Goal: Task Accomplishment & Management: Manage account settings

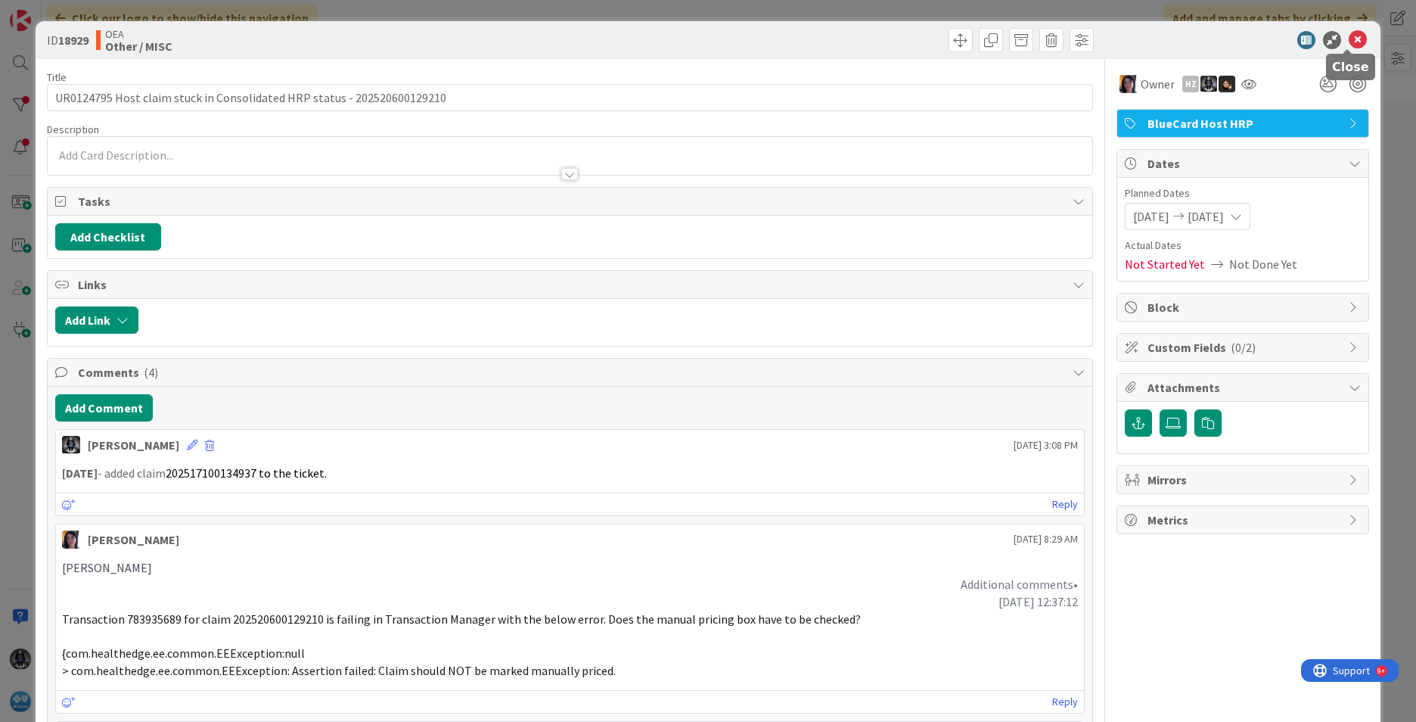
click at [1351, 39] on icon at bounding box center [1358, 40] width 18 height 18
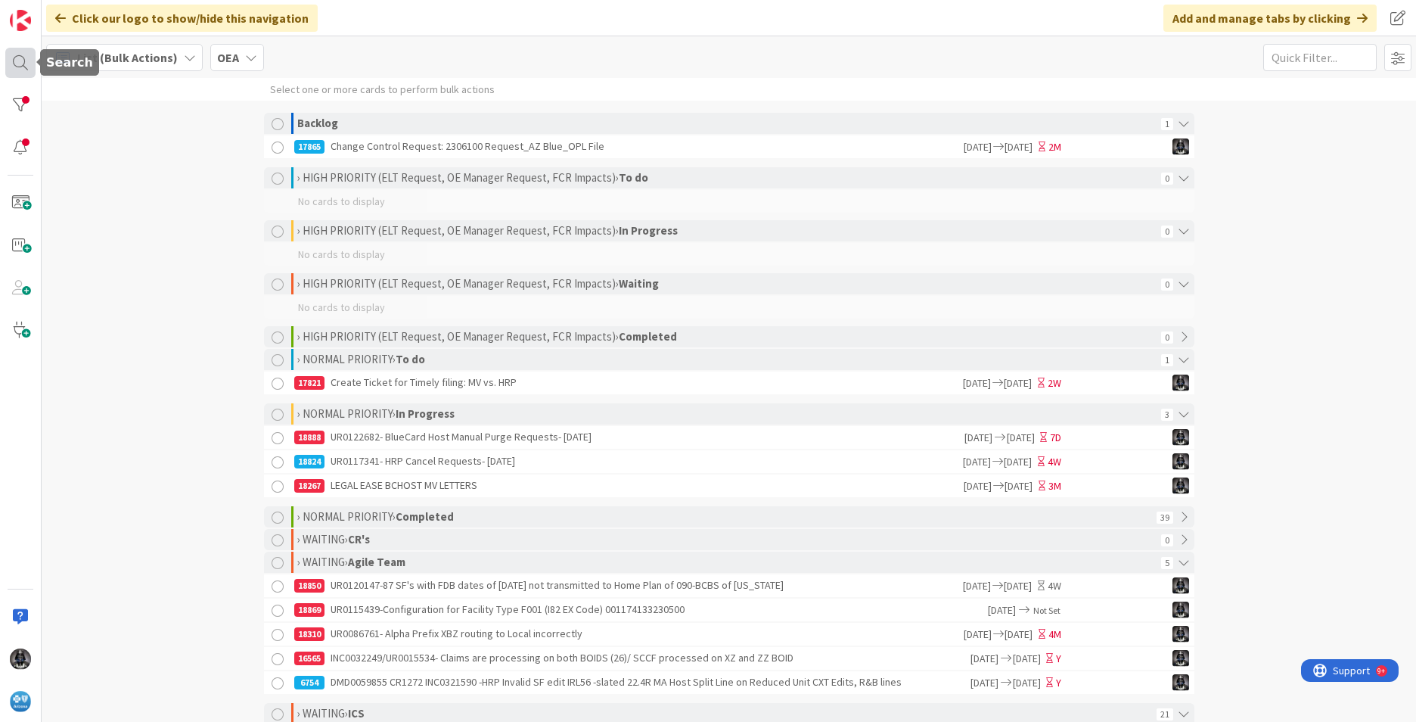
click at [16, 62] on div at bounding box center [20, 63] width 30 height 30
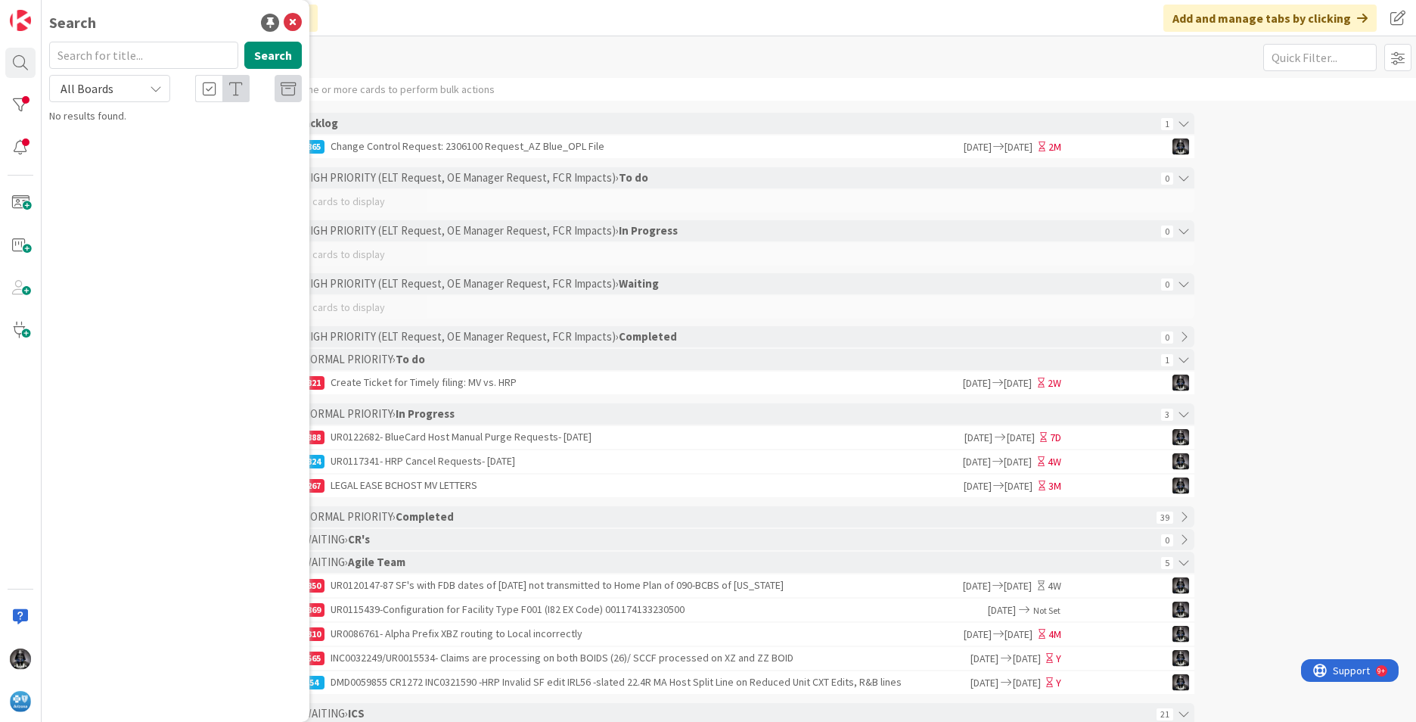
click at [89, 56] on input "text" at bounding box center [143, 55] width 189 height 27
type input "UR0125575"
click at [272, 57] on button "Search" at bounding box center [273, 55] width 58 height 27
drag, startPoint x: 131, startPoint y: 58, endPoint x: 12, endPoint y: 64, distance: 118.9
click at [12, 64] on div "Search UR0125575 Search All Boards No results found." at bounding box center [21, 361] width 42 height 722
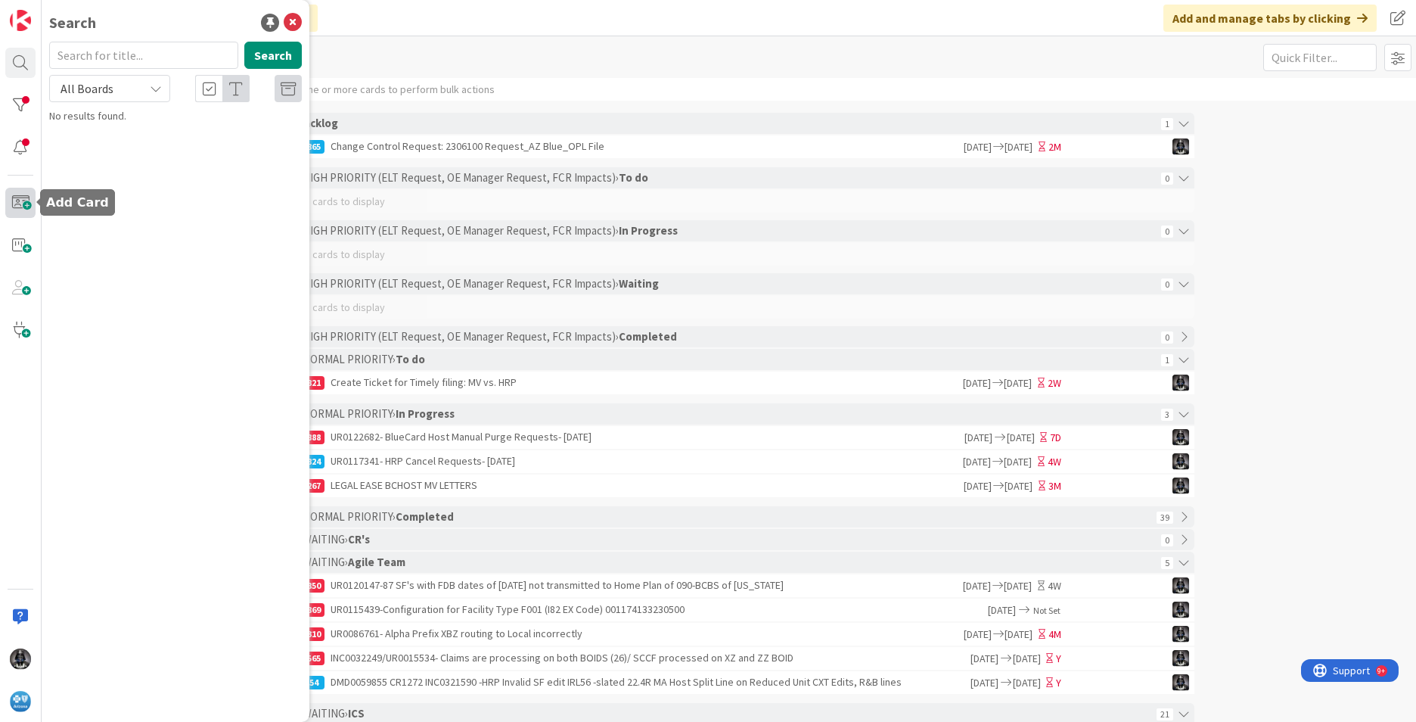
click at [21, 203] on span at bounding box center [20, 203] width 30 height 30
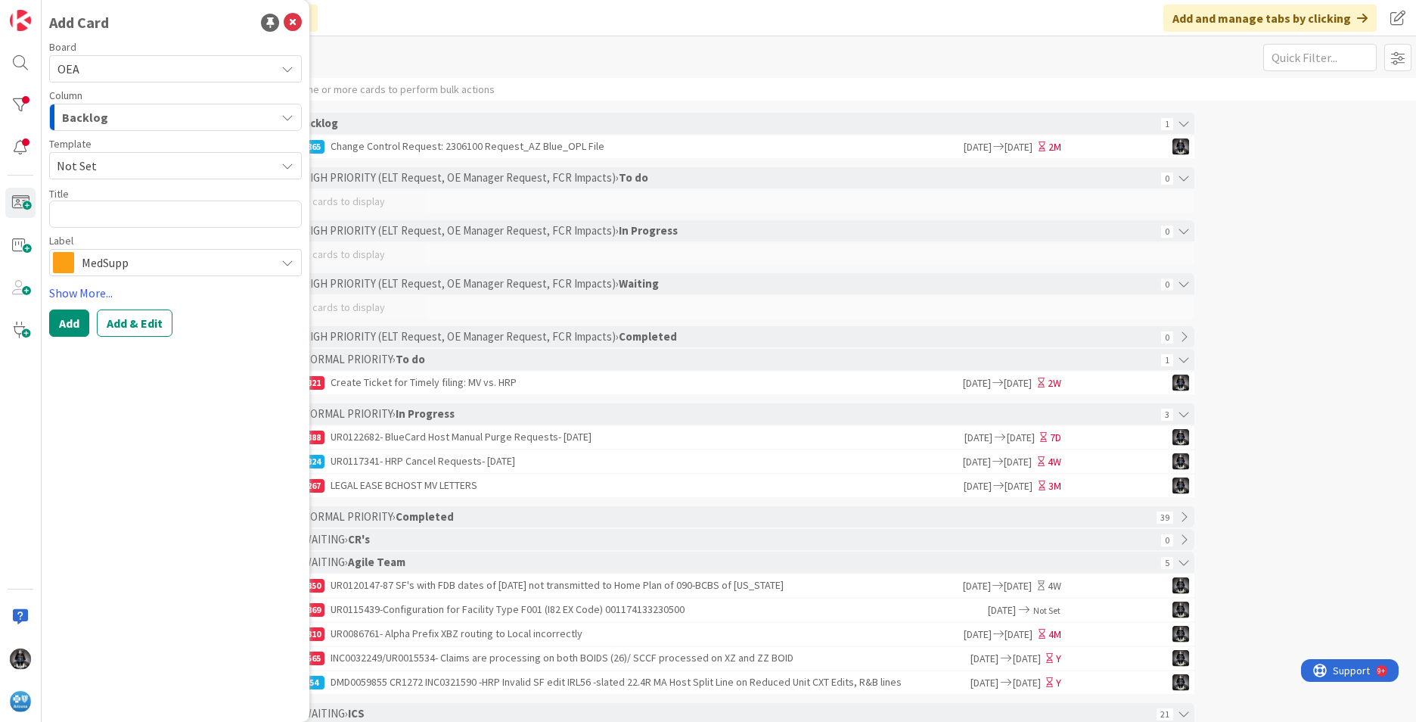
click at [289, 119] on icon "button" at bounding box center [287, 117] width 12 height 12
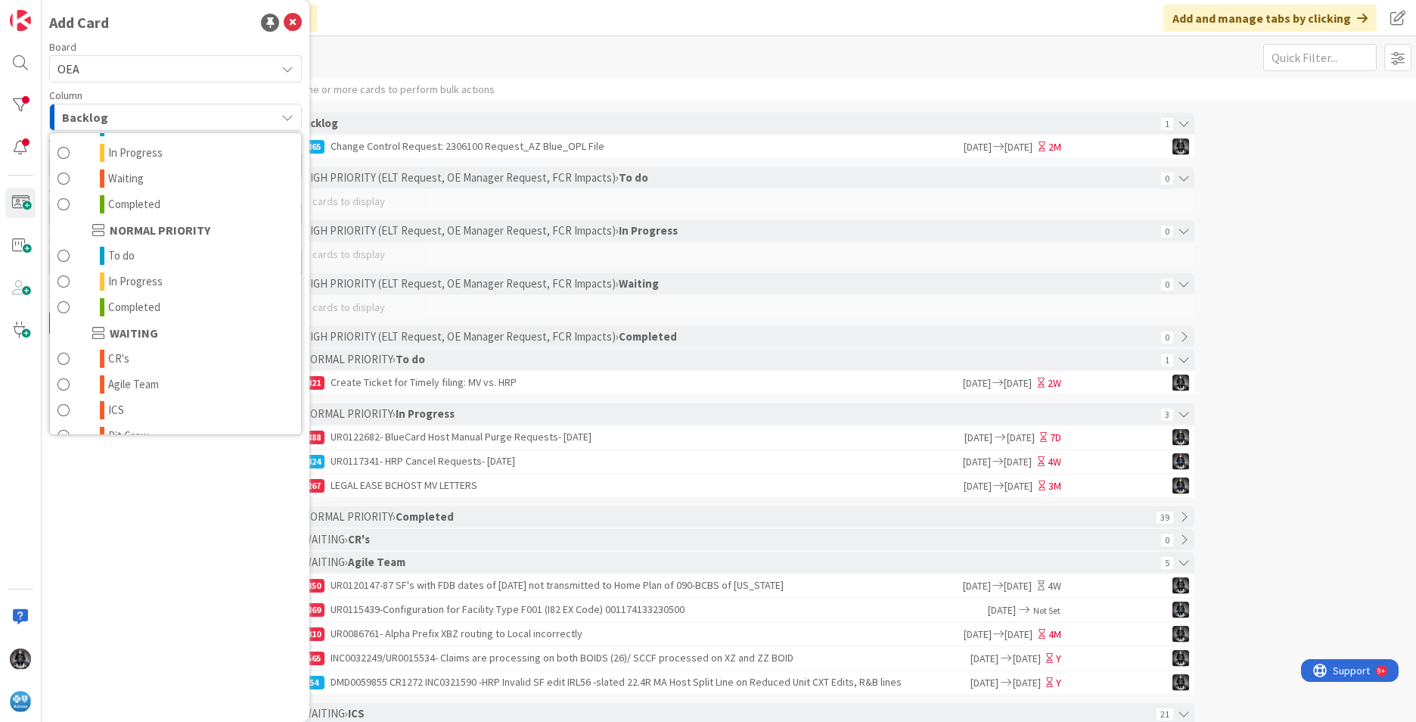
scroll to position [148, 0]
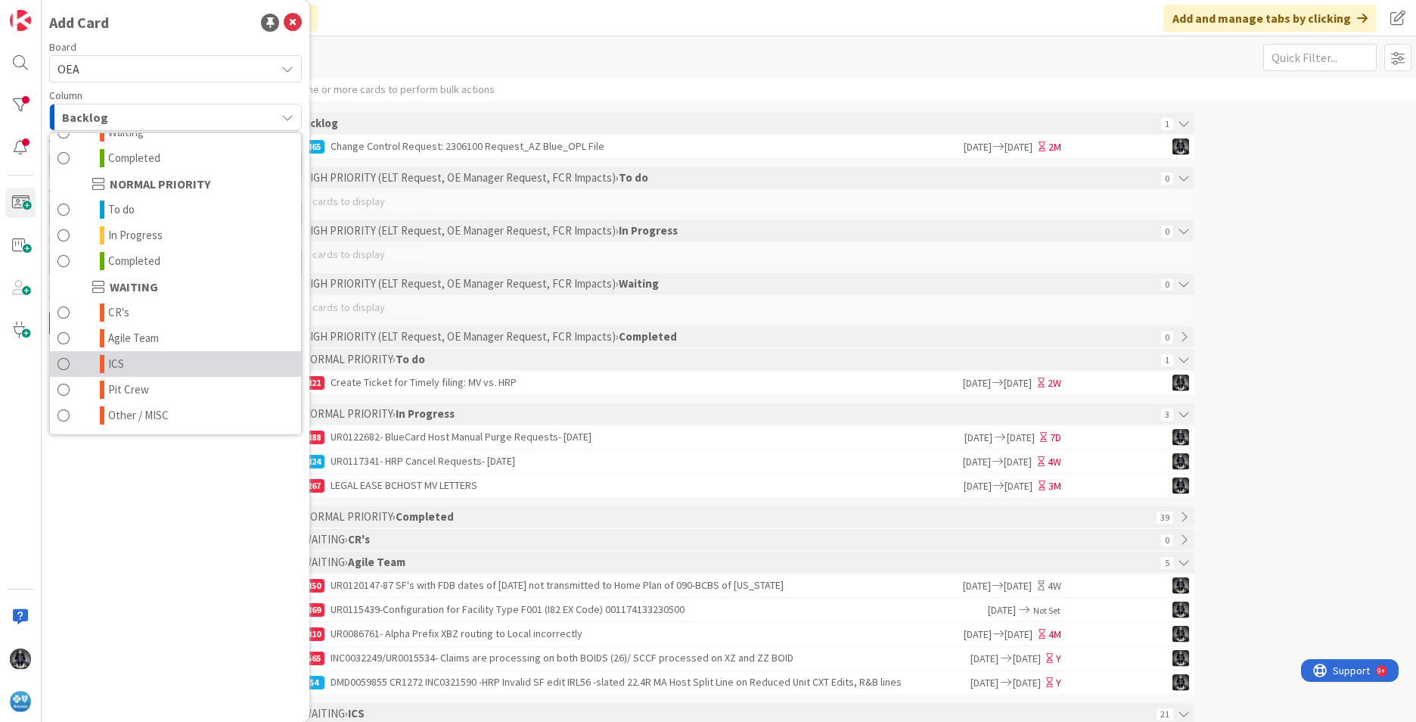
click at [131, 355] on link "ICS" at bounding box center [175, 364] width 251 height 26
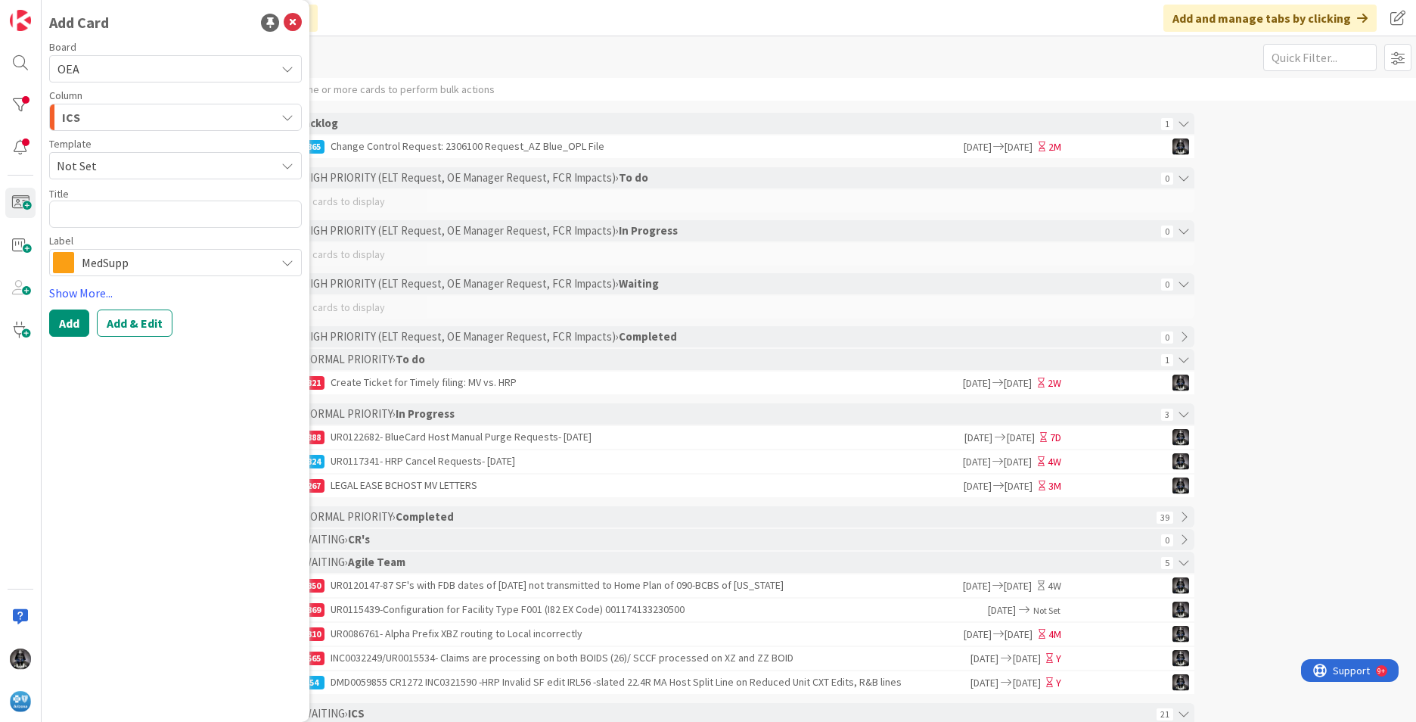
click at [294, 264] on div "MedSupp" at bounding box center [175, 262] width 253 height 27
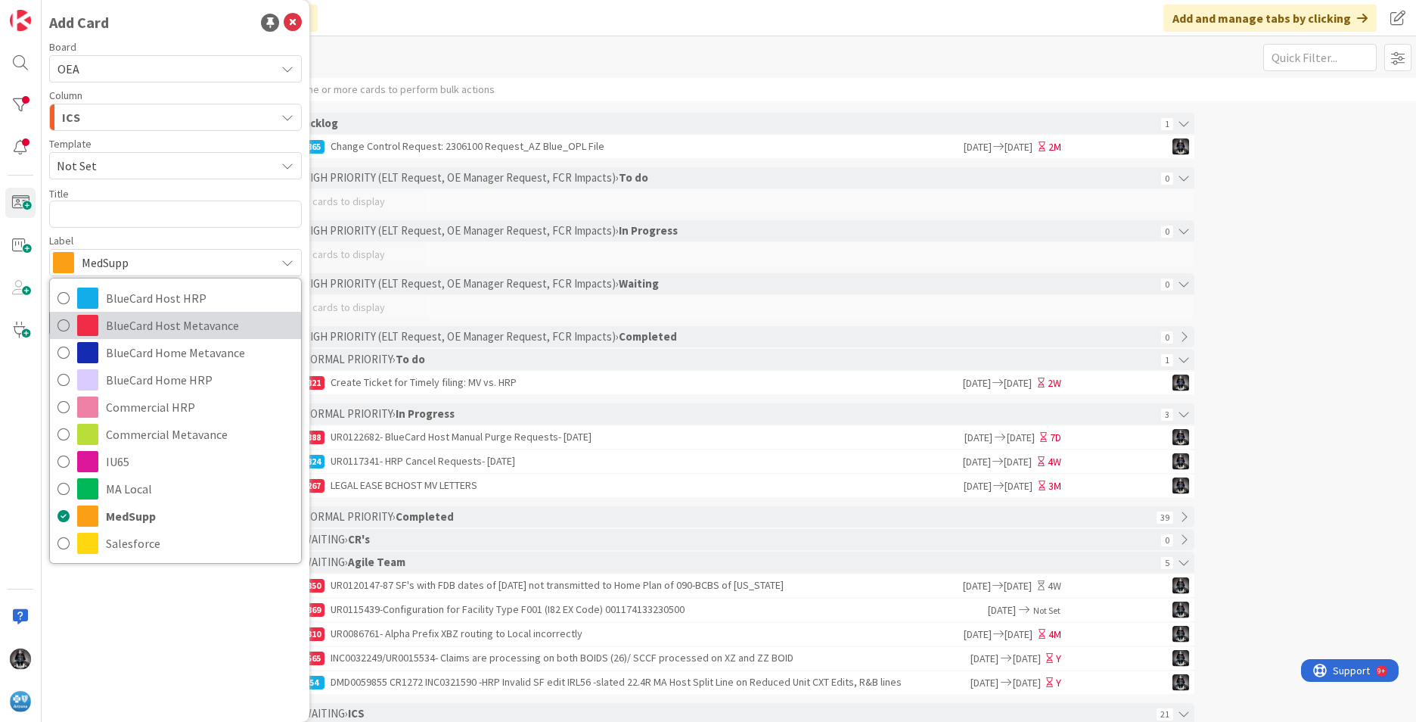
click at [176, 329] on span "BlueCard Host Metavance" at bounding box center [200, 325] width 188 height 23
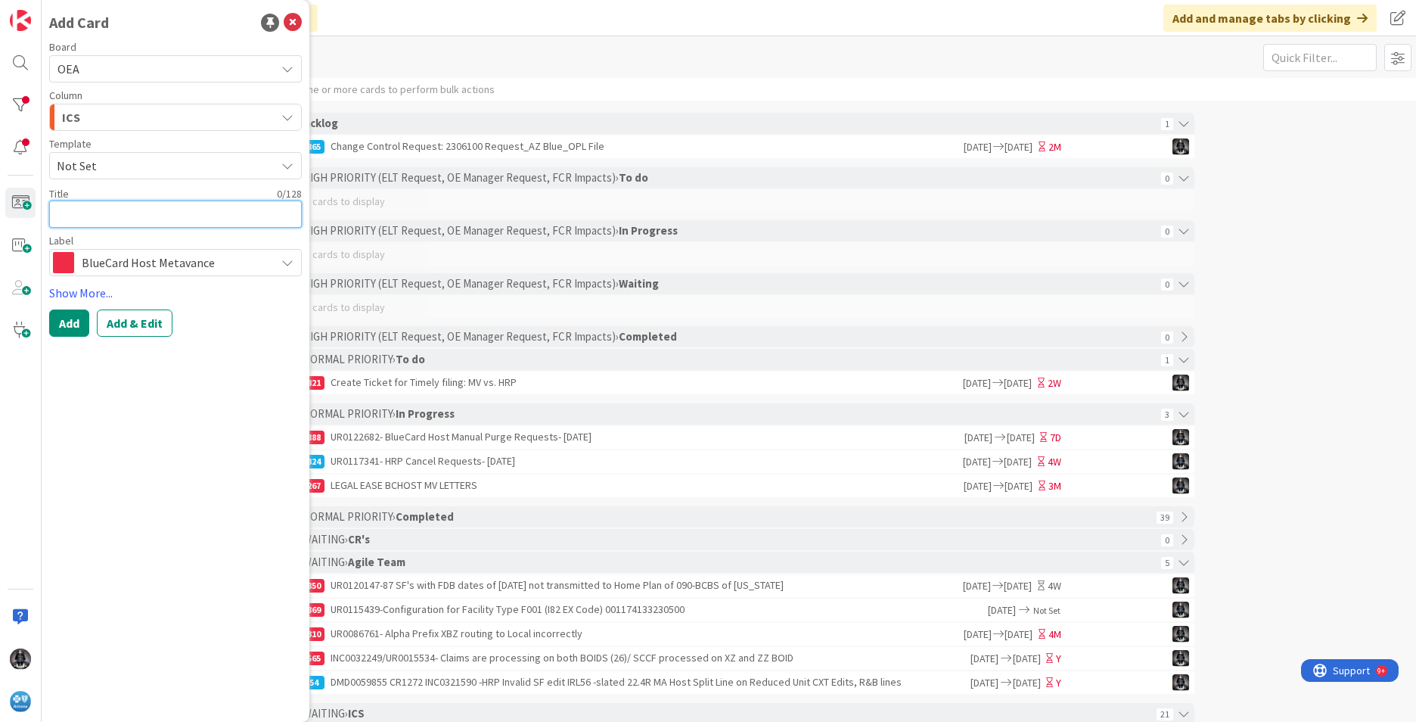
click at [72, 208] on textarea at bounding box center [175, 214] width 253 height 27
paste textarea "UR0125575"
type textarea "x"
type textarea "UR0125575"
click at [132, 218] on textarea "UR0125575" at bounding box center [175, 214] width 253 height 27
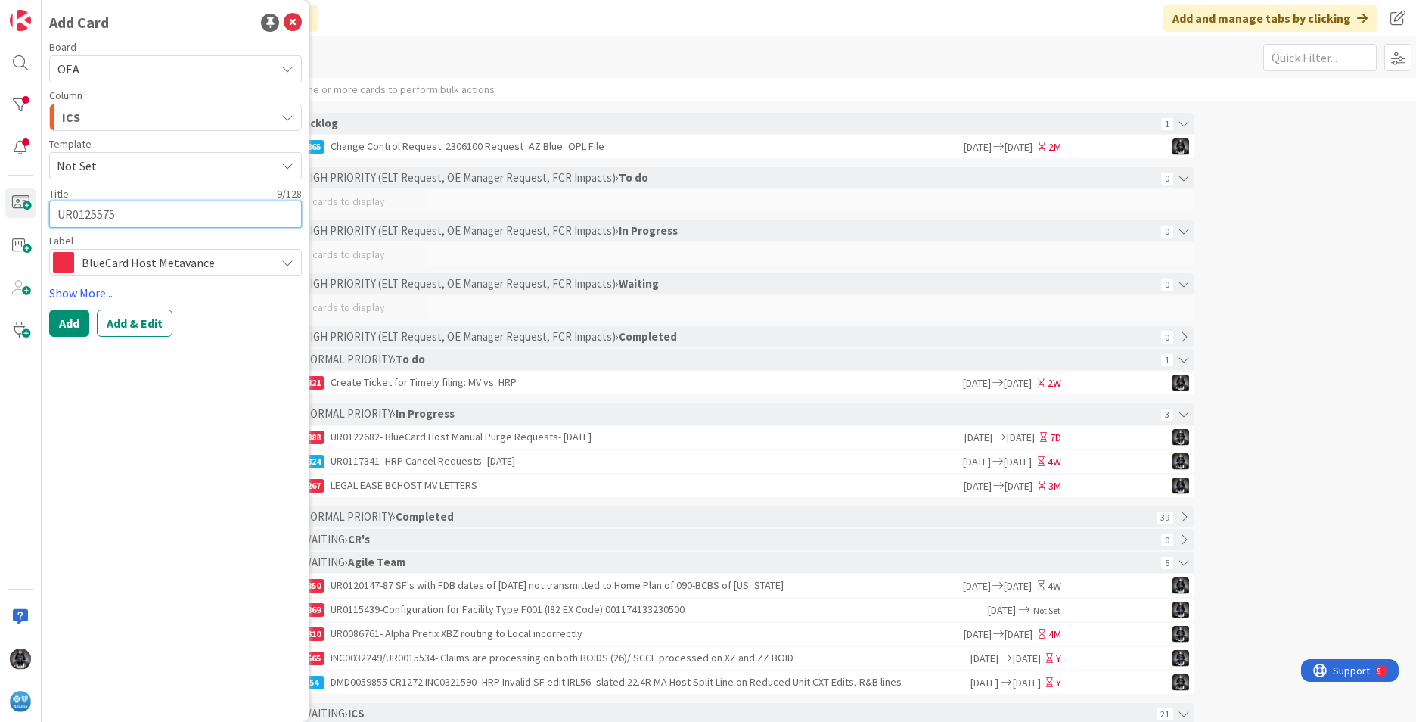
paste textarea "BCHost Manual Purge Requests - [DATE]"
type textarea "x"
type textarea "UR0125575BCHost Manual Purge Requests - [DATE]"
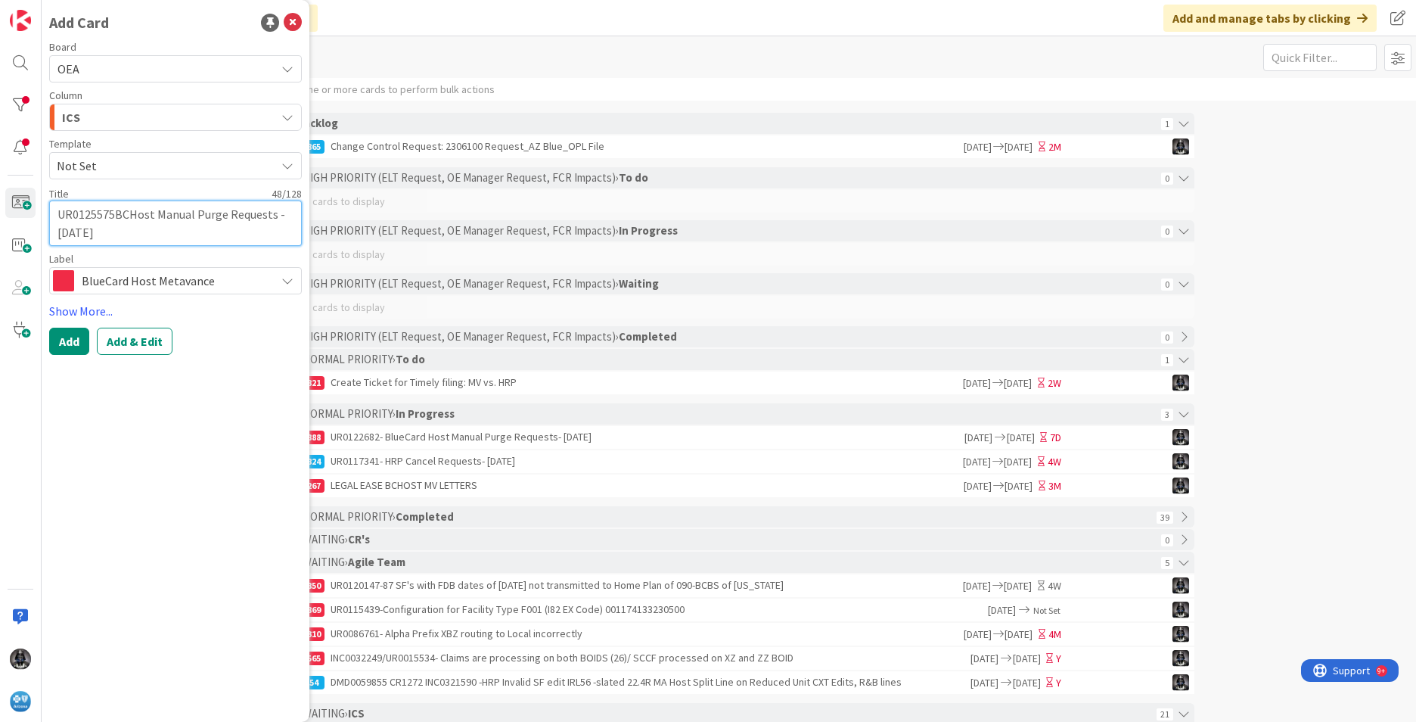
click at [114, 213] on textarea "UR0125575BCHost Manual Purge Requests - [DATE]" at bounding box center [175, 223] width 253 height 45
type textarea "x"
type textarea "UR0125575-BCHost Manual Purge Requests - [DATE]"
type textarea "x"
type textarea "UR0125575- BCHost Manual Purge Requests - [DATE]"
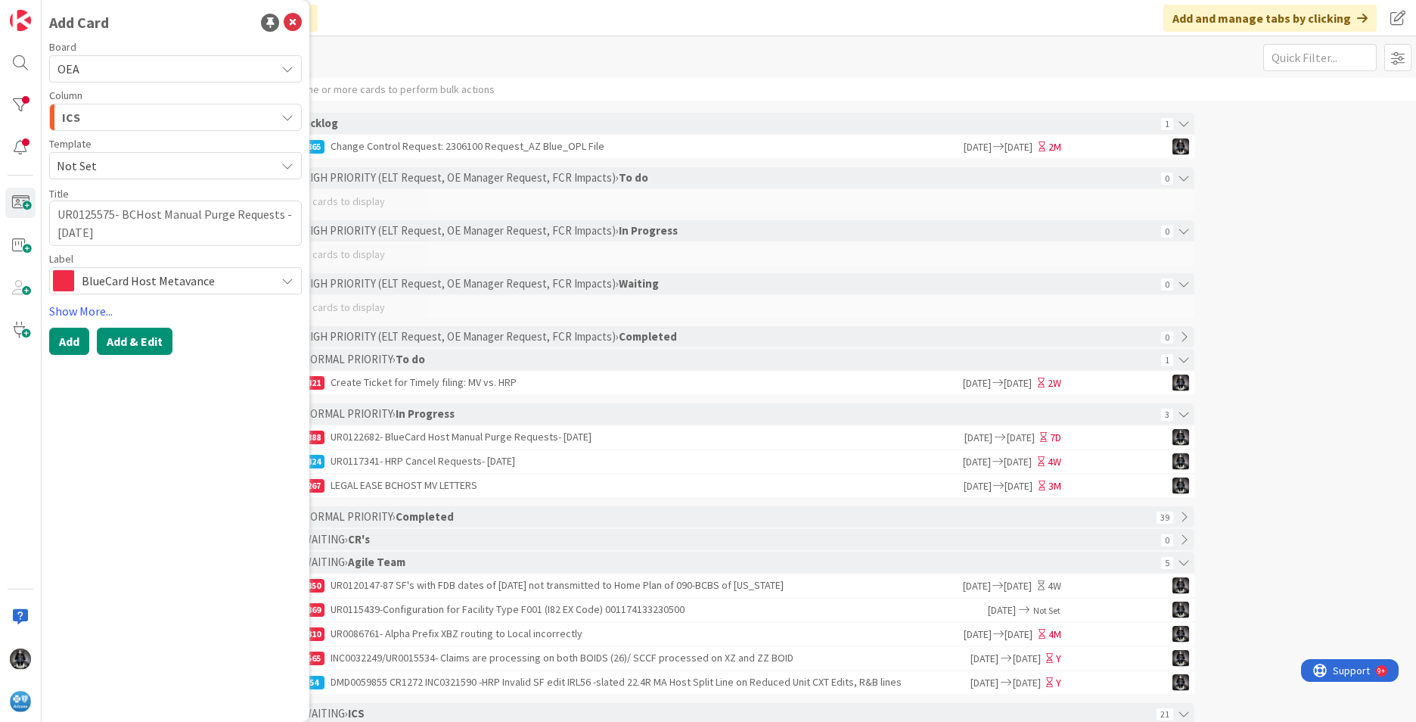
click at [122, 331] on button "Add & Edit" at bounding box center [135, 341] width 76 height 27
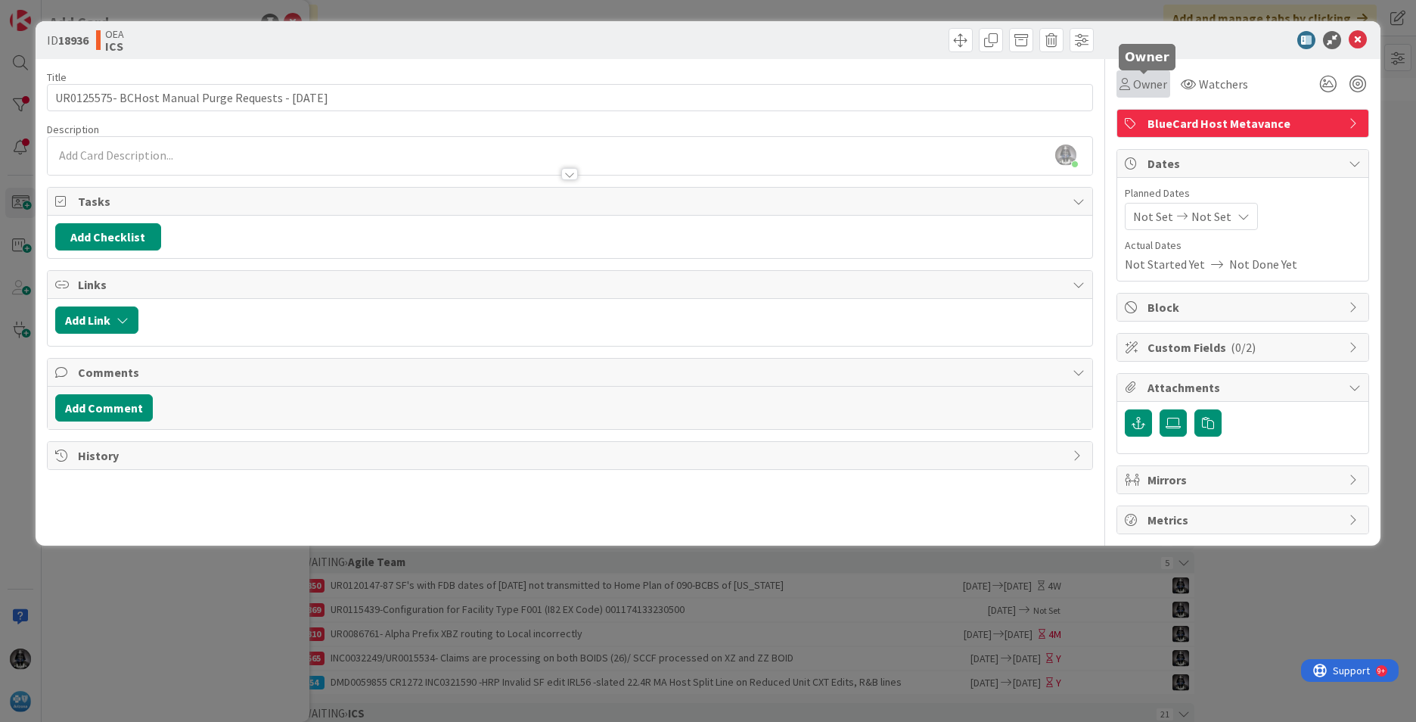
click at [1151, 85] on span "Owner" at bounding box center [1150, 84] width 34 height 18
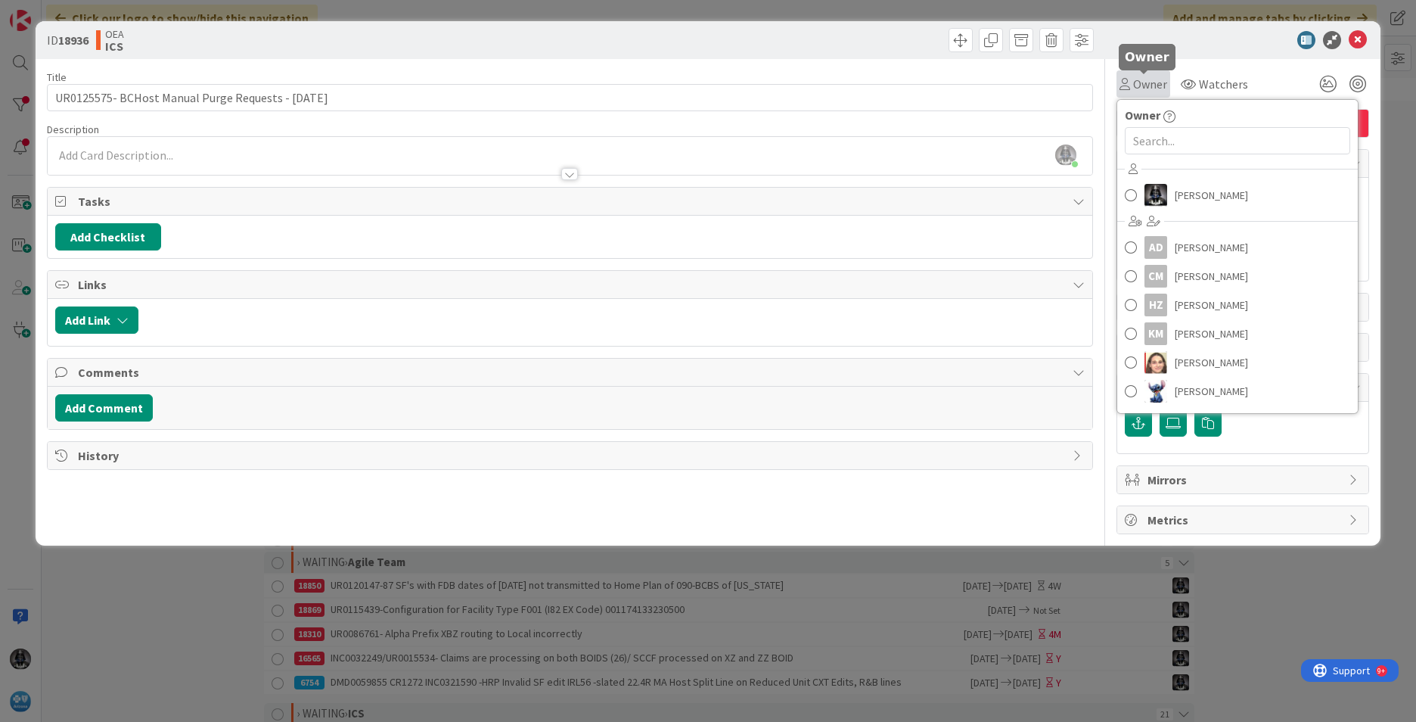
click at [1139, 84] on span "Owner" at bounding box center [1150, 84] width 34 height 18
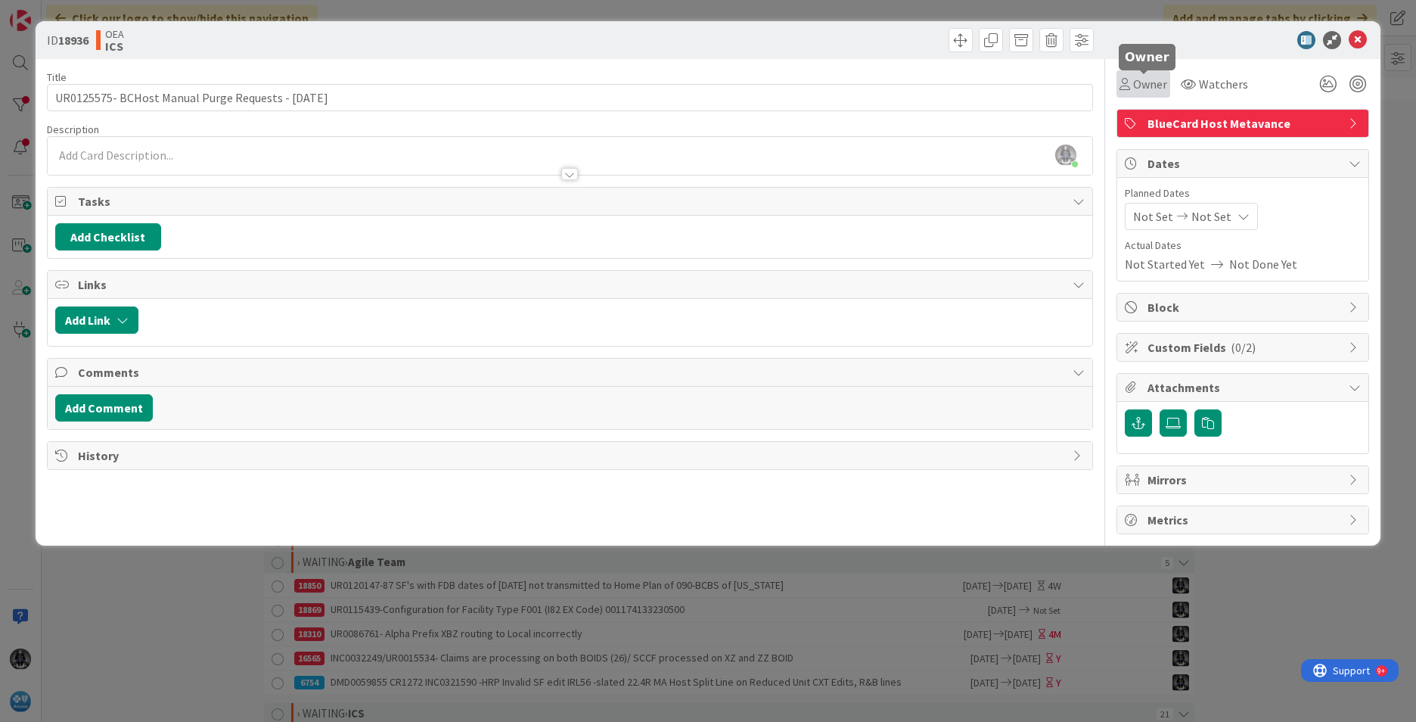
click at [1139, 84] on span "Owner" at bounding box center [1150, 84] width 34 height 18
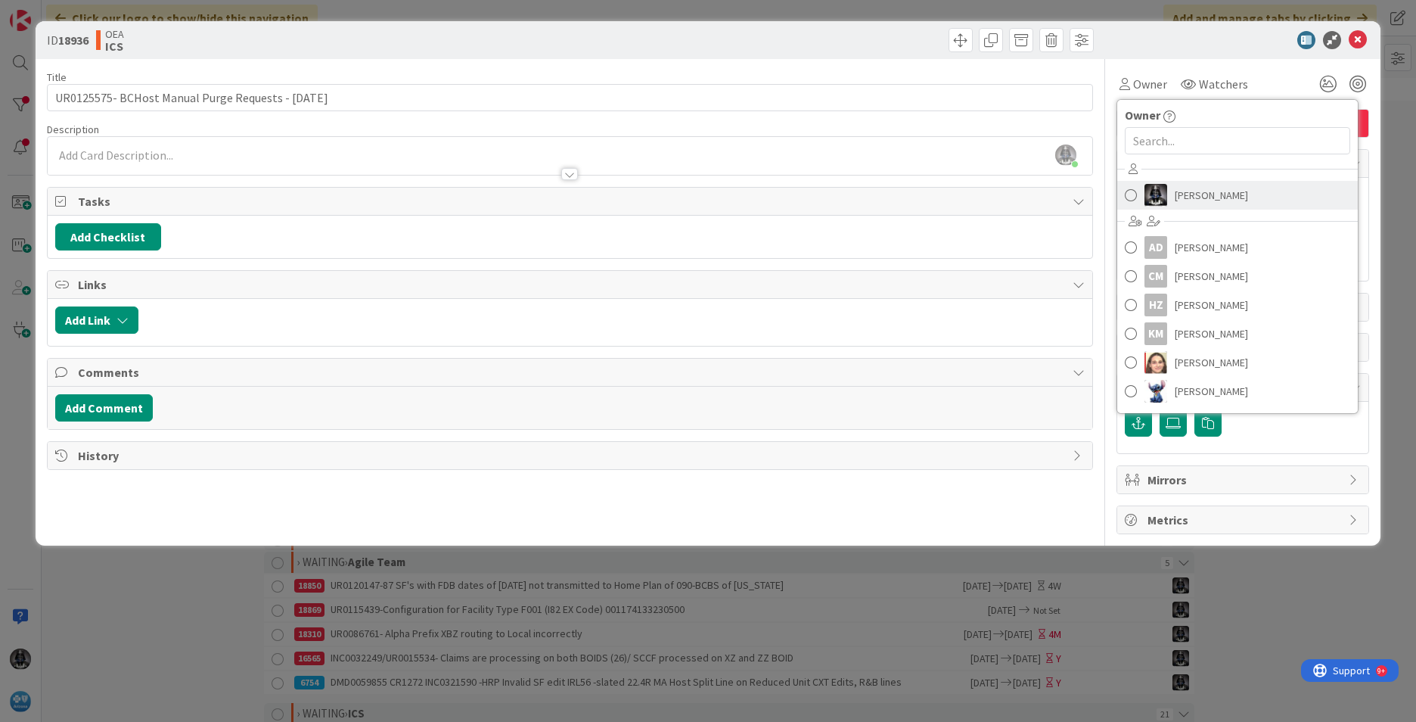
click at [1184, 195] on span "[PERSON_NAME]" at bounding box center [1211, 195] width 73 height 23
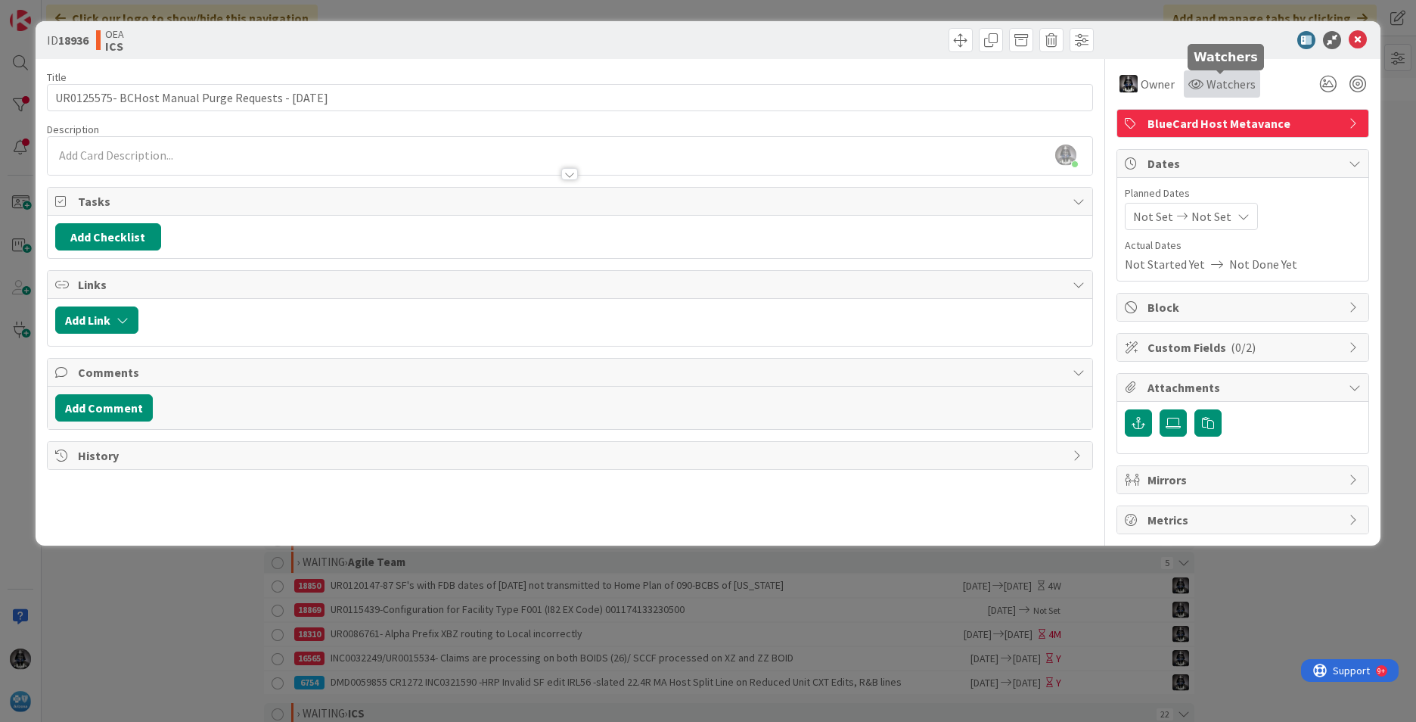
click at [1214, 85] on span "Watchers" at bounding box center [1231, 84] width 49 height 18
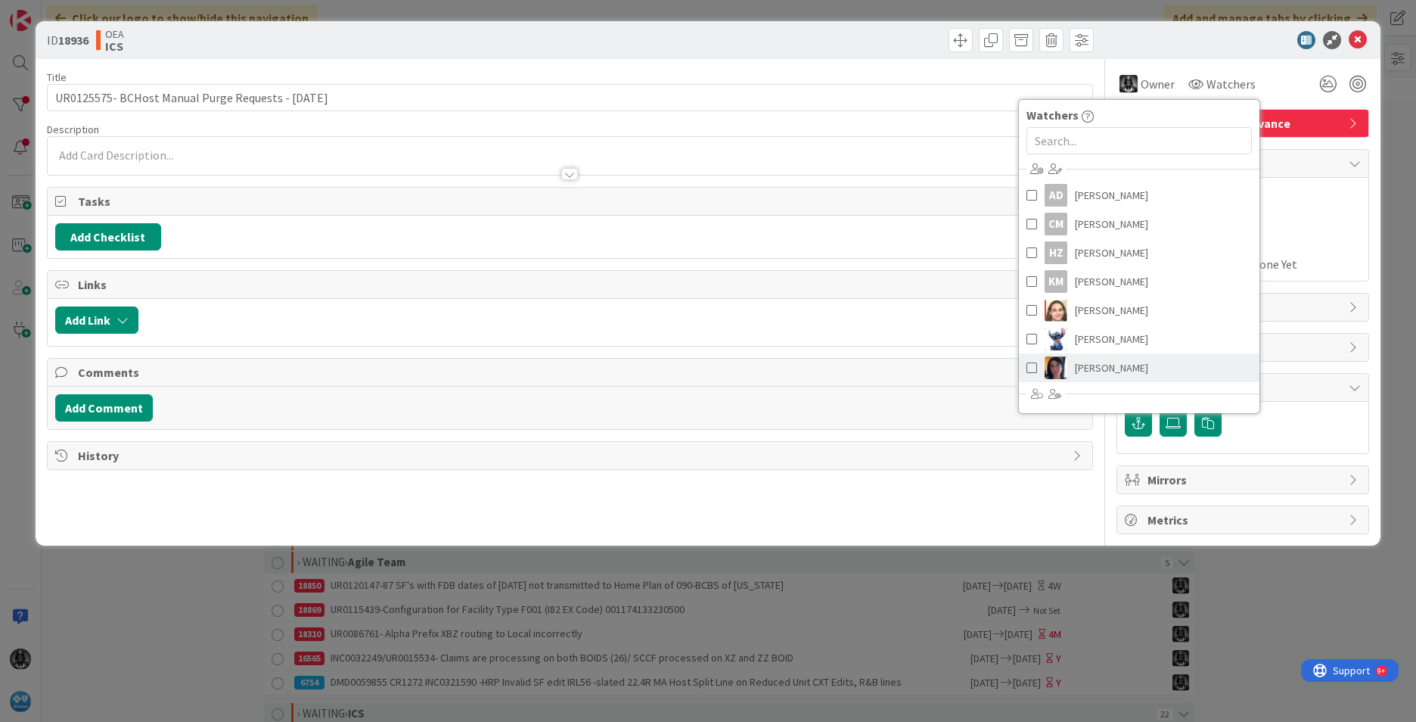
click at [1096, 363] on span "[PERSON_NAME]" at bounding box center [1111, 367] width 73 height 23
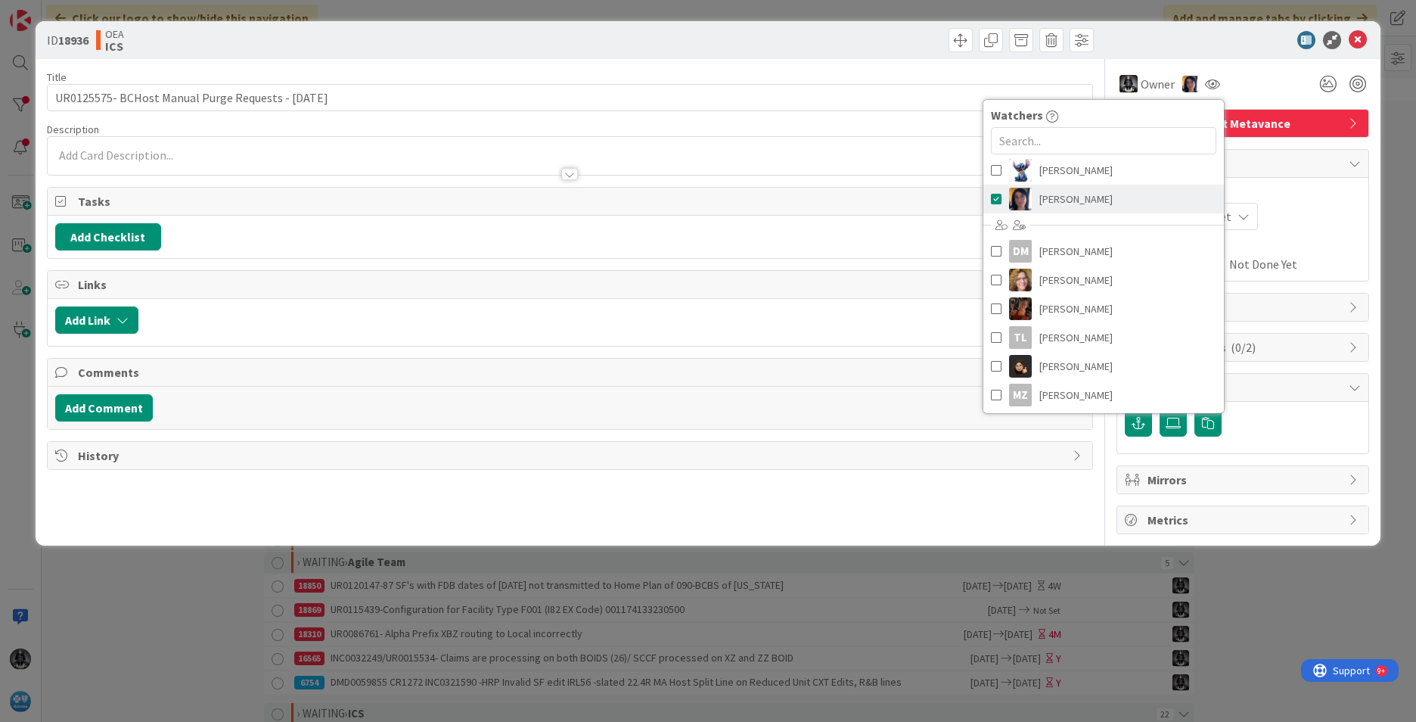
scroll to position [171, 0]
click at [1065, 361] on span "[PERSON_NAME]" at bounding box center [1076, 364] width 73 height 23
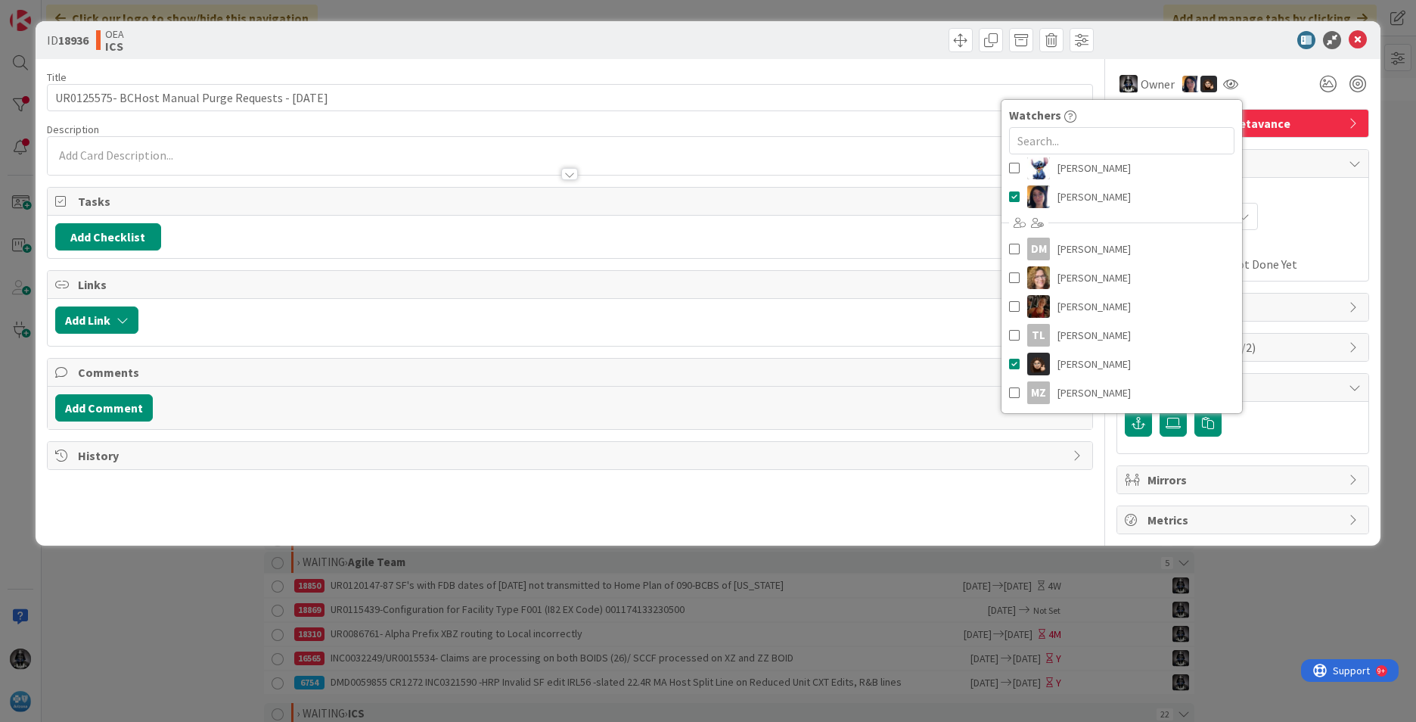
click at [1337, 196] on span "Planned Dates" at bounding box center [1243, 193] width 236 height 16
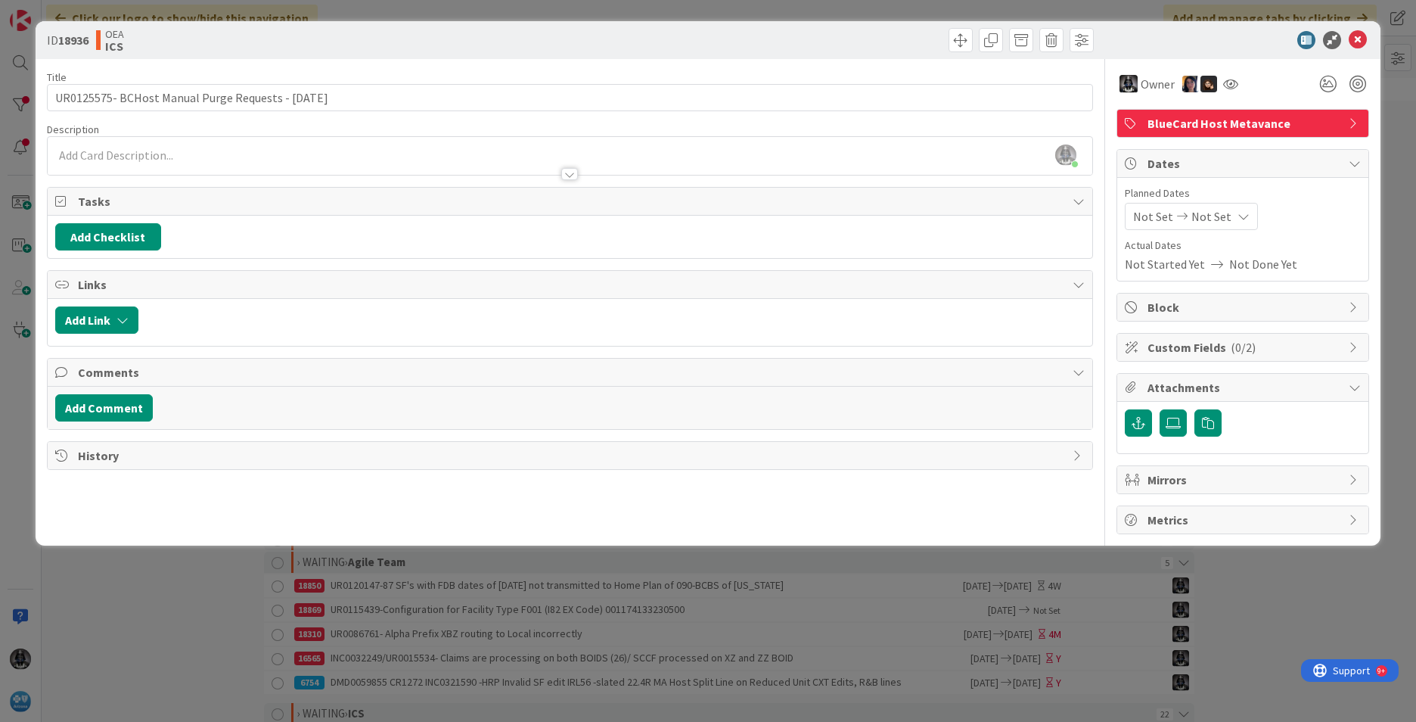
click at [1146, 216] on span "Not Set" at bounding box center [1153, 216] width 40 height 18
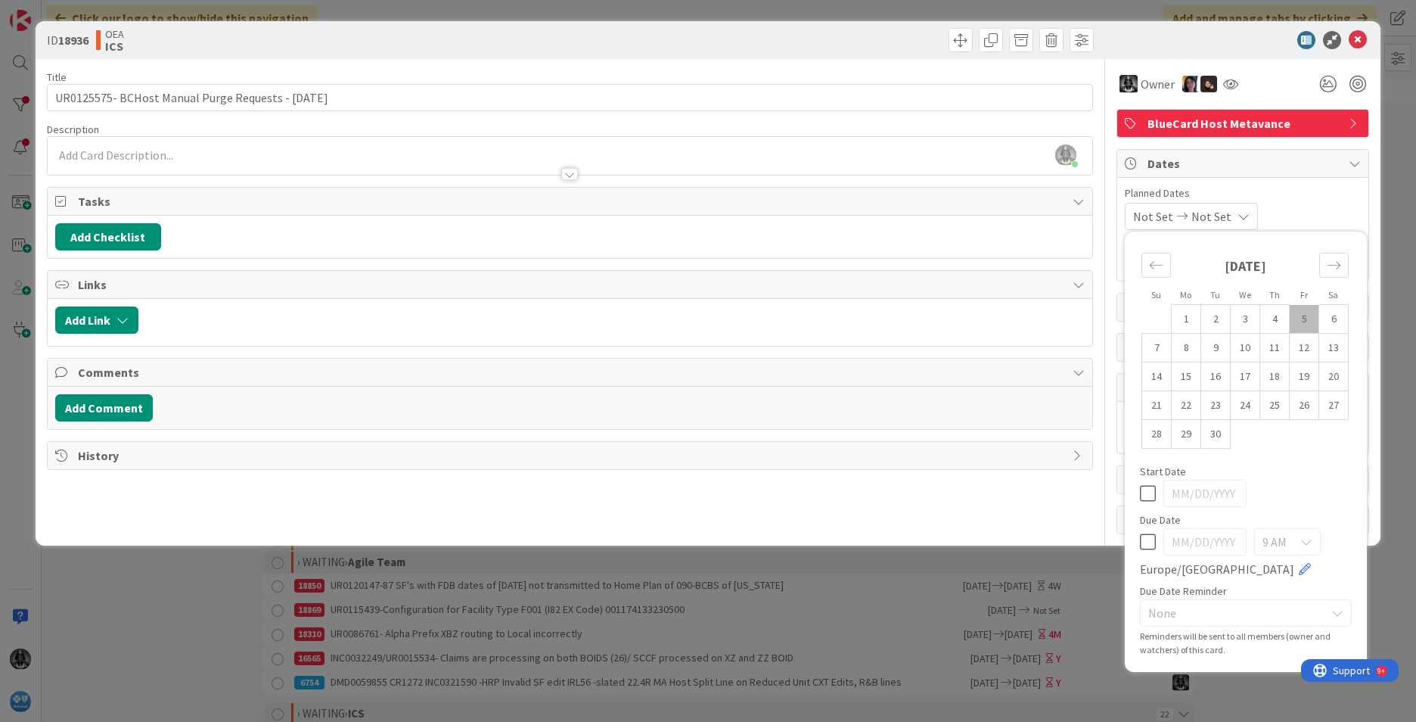
click at [1305, 316] on td "5" at bounding box center [1305, 319] width 30 height 29
type input "[DATE]"
click at [1228, 209] on span "Not Set" at bounding box center [1208, 216] width 40 height 18
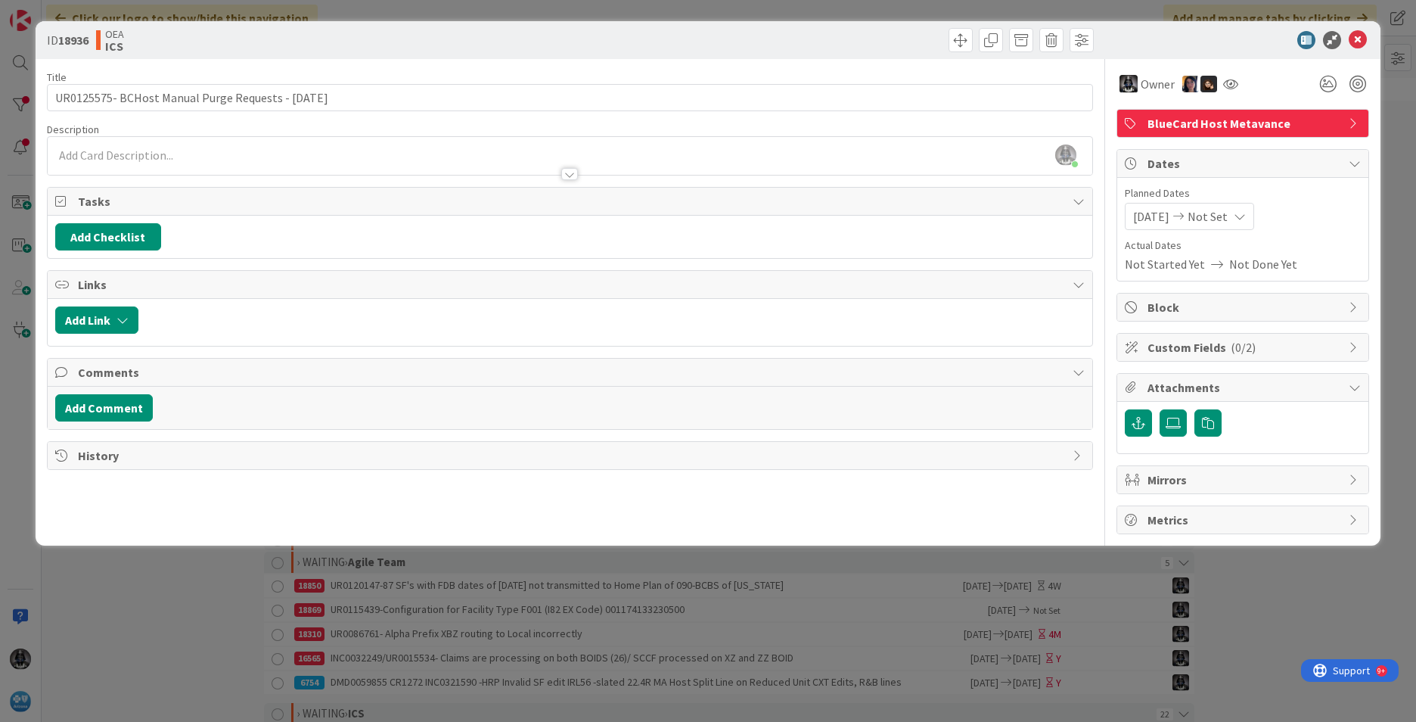
click at [1246, 216] on icon at bounding box center [1240, 216] width 12 height 12
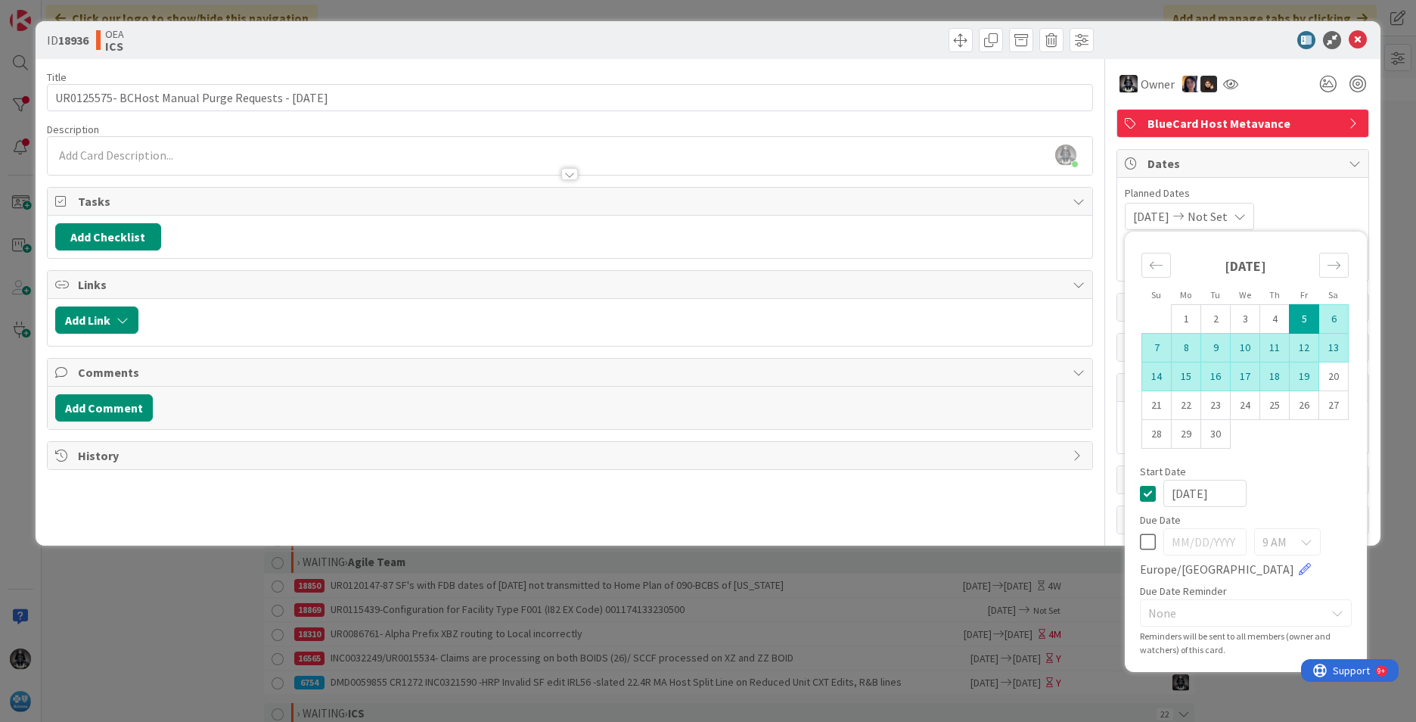
click at [1307, 378] on td "19" at bounding box center [1305, 376] width 30 height 29
type input "[DATE]"
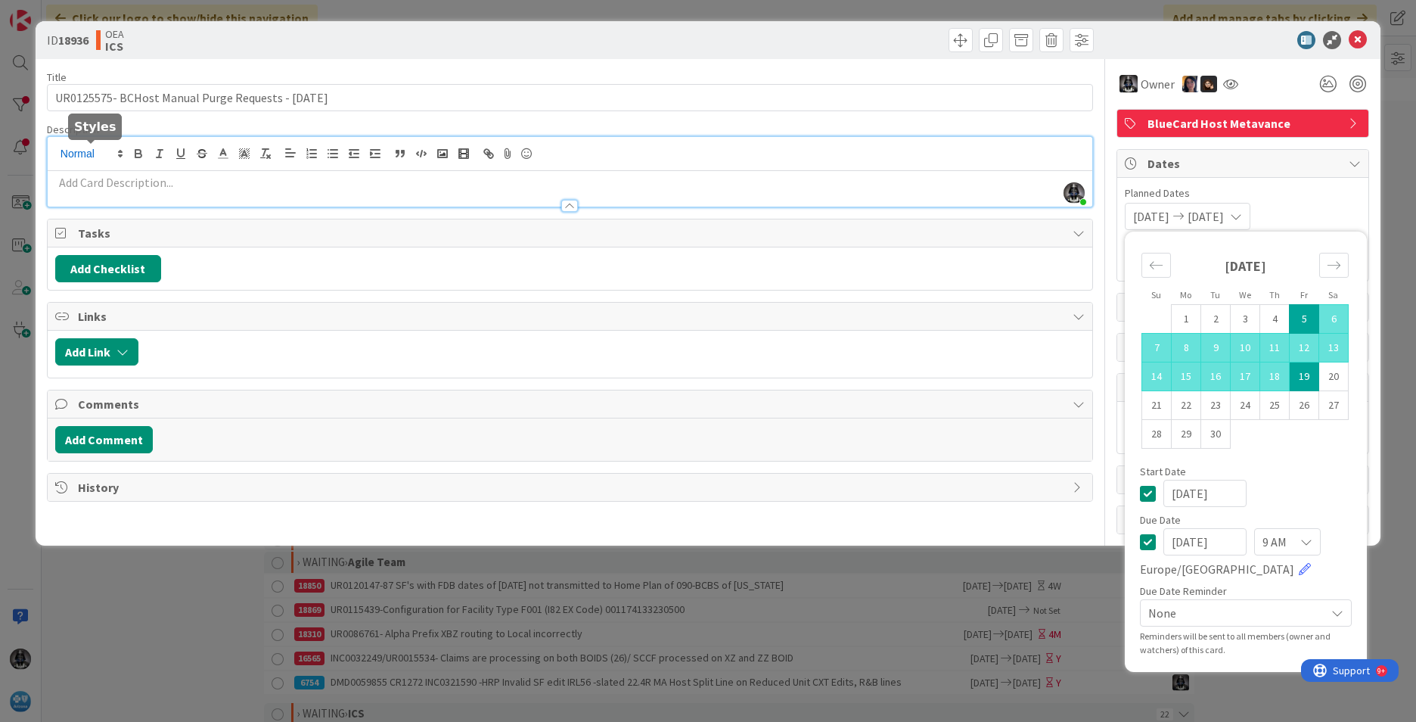
click at [76, 148] on div "[PERSON_NAME] just joined" at bounding box center [570, 172] width 1045 height 70
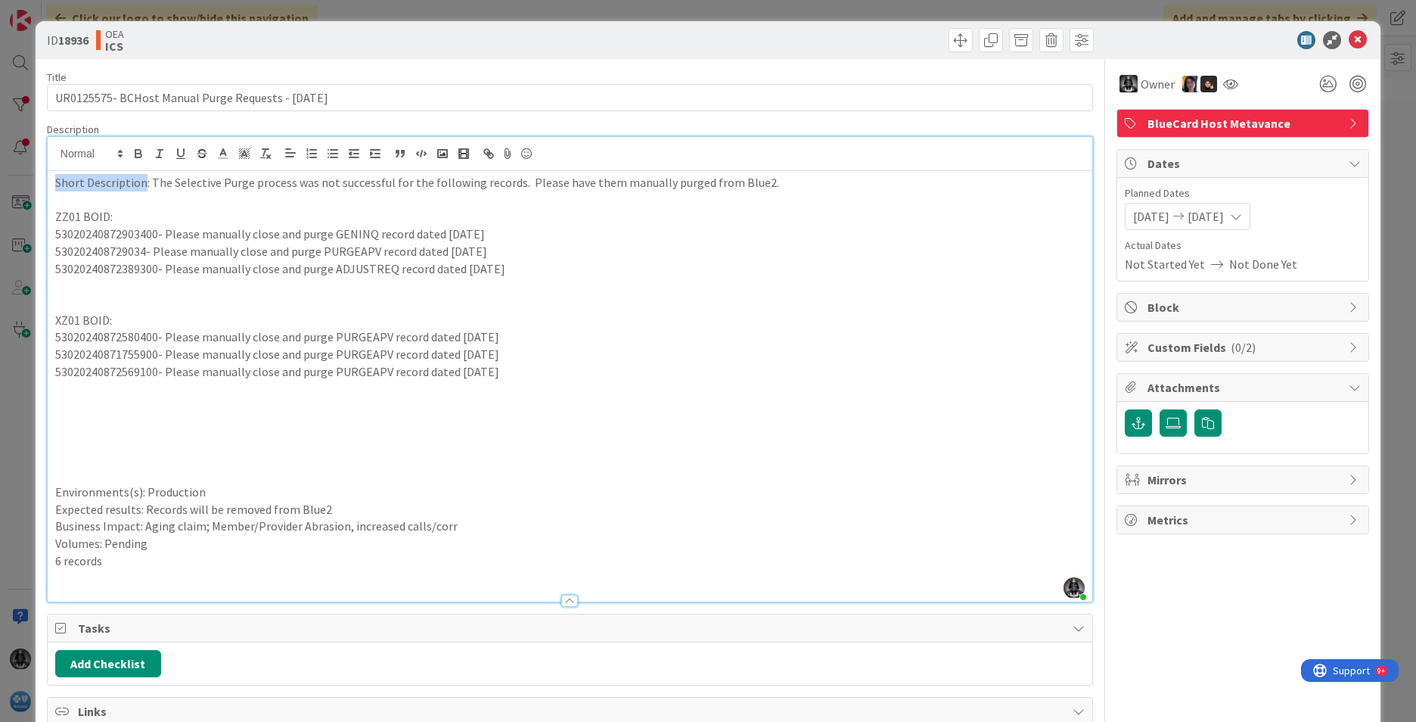
drag, startPoint x: 144, startPoint y: 182, endPoint x: 23, endPoint y: 182, distance: 120.3
click at [23, 182] on div "ID 18936 OEA ICS Title 50 / 128 UR0125575- BCHost Manual Purge Requests - [DATE…" at bounding box center [708, 361] width 1416 height 722
click at [137, 151] on icon "button" at bounding box center [137, 152] width 5 height 4
drag, startPoint x: 139, startPoint y: 492, endPoint x: 23, endPoint y: 485, distance: 116.0
click at [23, 485] on div "ID 18936 OEA ICS Title 50 / 128 UR0125575- BCHost Manual Purge Requests - [DATE…" at bounding box center [708, 361] width 1416 height 722
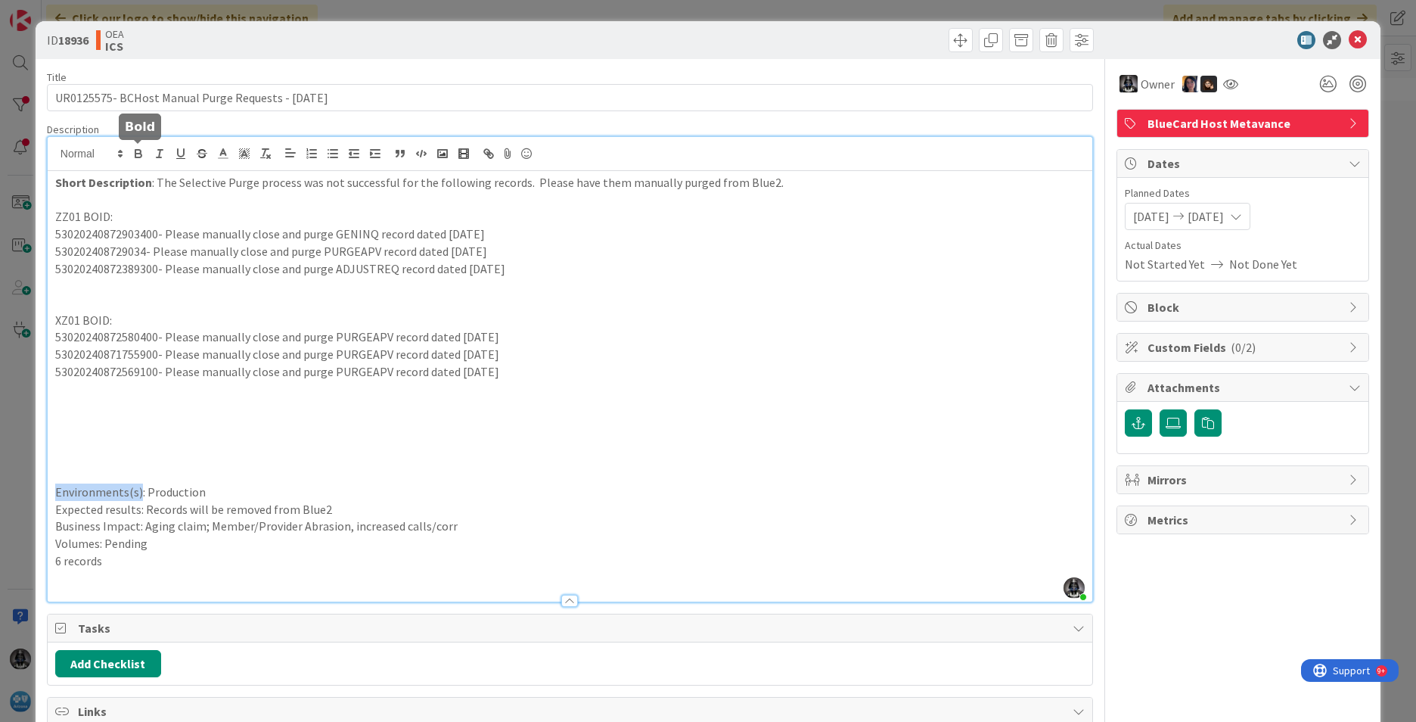
click at [135, 152] on icon "button" at bounding box center [137, 152] width 5 height 4
drag, startPoint x: 138, startPoint y: 508, endPoint x: 8, endPoint y: 506, distance: 130.2
click at [8, 506] on div "ID 18936 OEA ICS Title 50 / 128 UR0125575- BCHost Manual Purge Requests - [DATE…" at bounding box center [708, 361] width 1416 height 722
click at [139, 151] on icon "button" at bounding box center [139, 154] width 14 height 14
drag, startPoint x: 137, startPoint y: 530, endPoint x: 37, endPoint y: 523, distance: 100.2
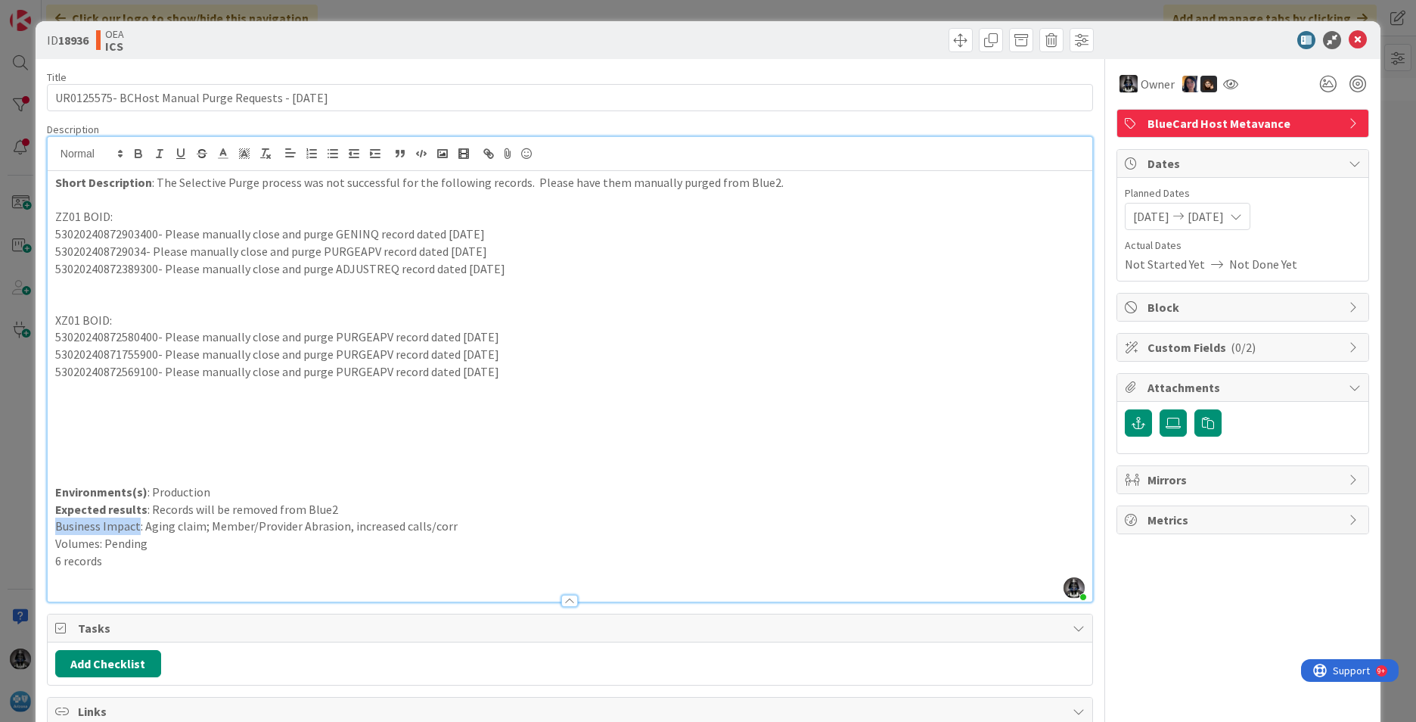
click at [37, 529] on div "ID 18936 OEA ICS Title 50 / 128 UR0125575- BCHost Manual Purge Requests - [DATE…" at bounding box center [708, 464] width 1345 height 887
click at [136, 154] on icon "button" at bounding box center [138, 156] width 6 height 4
drag, startPoint x: 99, startPoint y: 542, endPoint x: 32, endPoint y: 488, distance: 86.1
click at [27, 543] on div "ID 18936 OEA ICS Title 50 / 128 UR0125575- BCHost Manual Purge Requests - [DATE…" at bounding box center [708, 361] width 1416 height 722
click at [140, 157] on icon "button" at bounding box center [138, 156] width 6 height 4
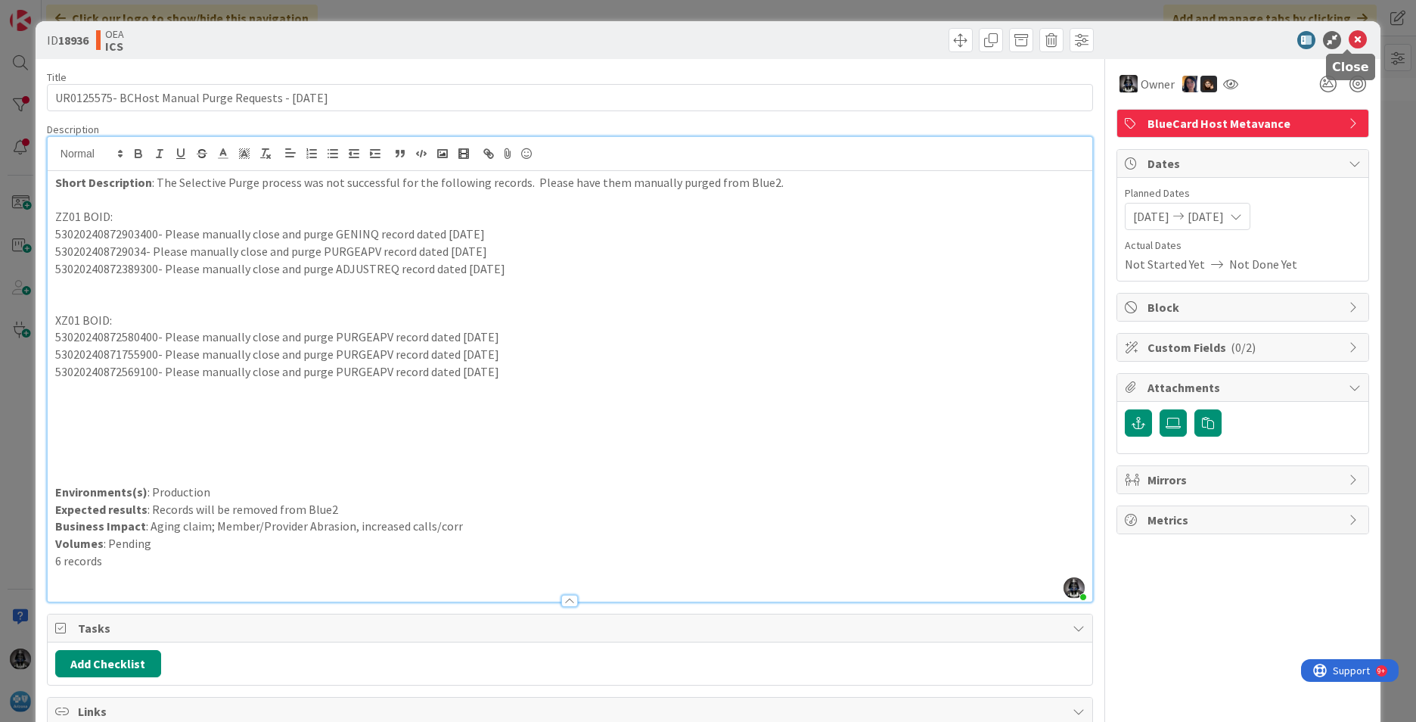
click at [1349, 39] on icon at bounding box center [1358, 40] width 18 height 18
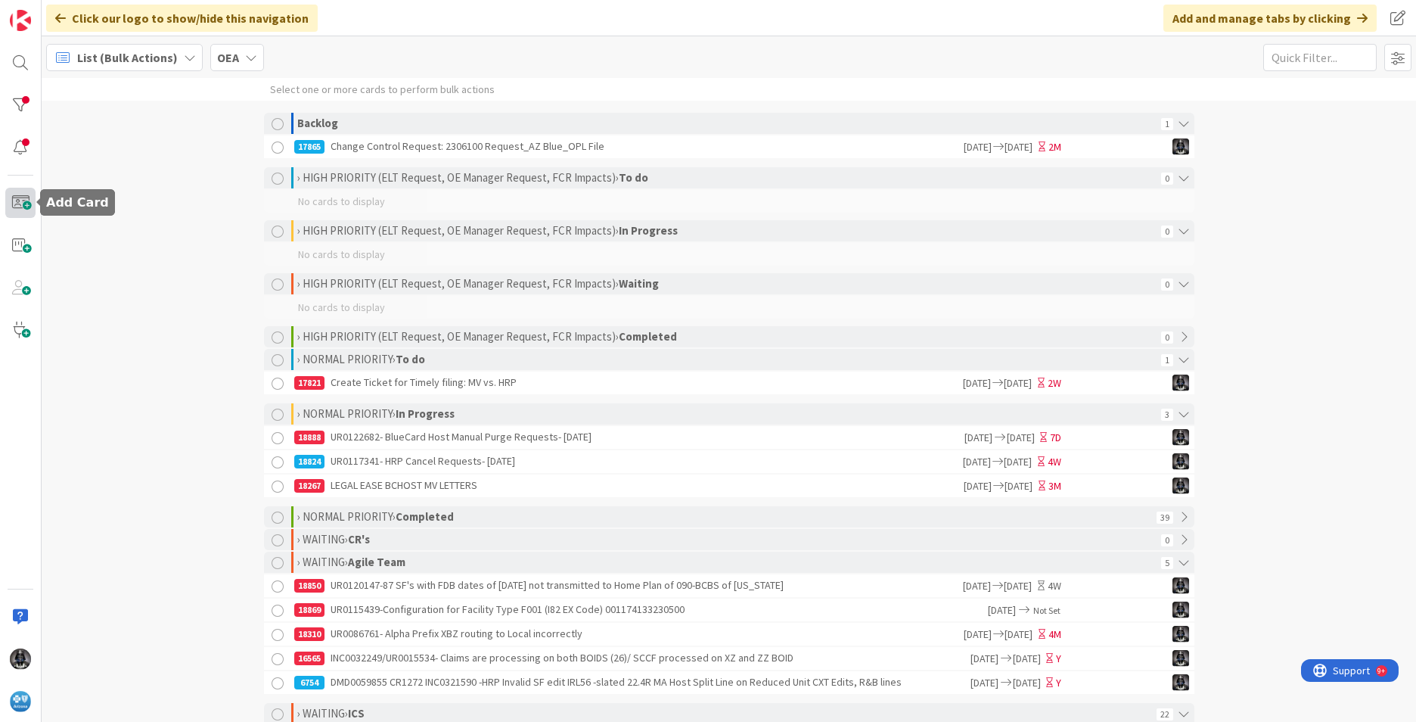
click at [17, 201] on span at bounding box center [20, 203] width 30 height 30
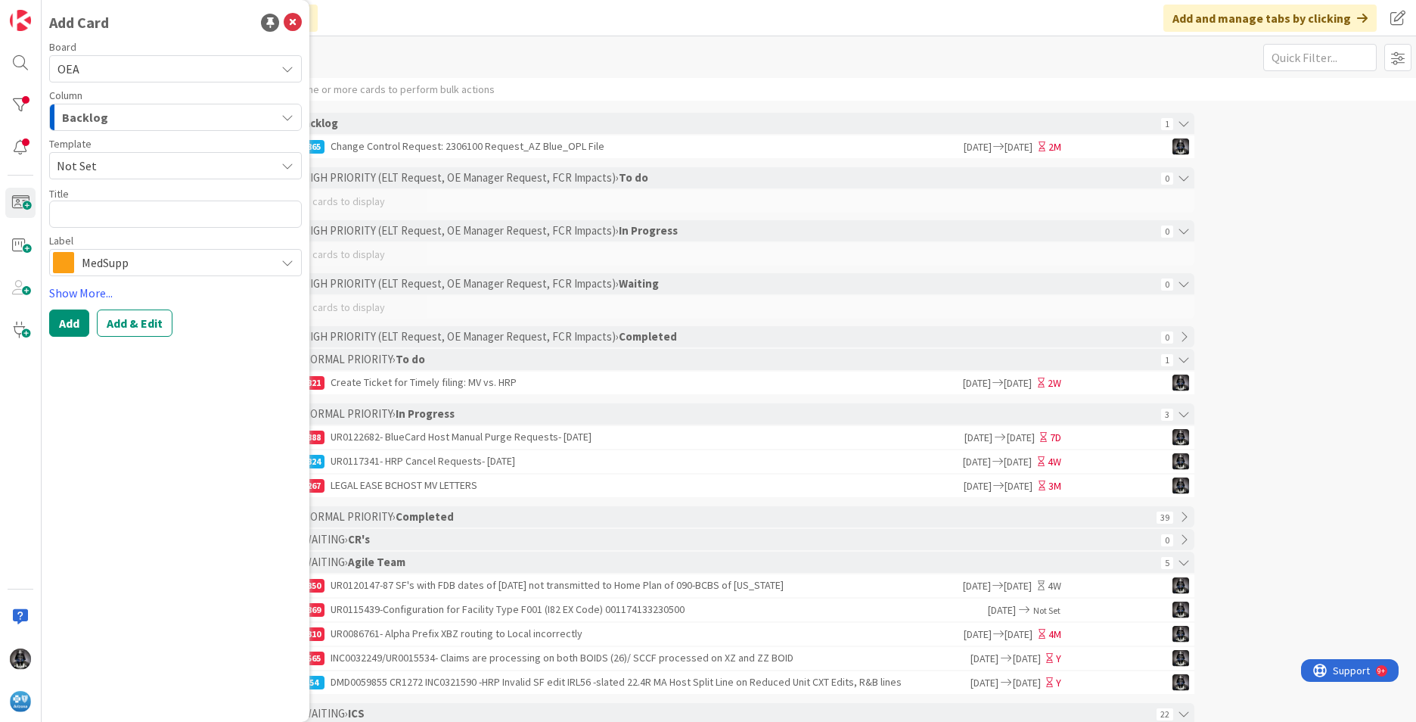
click at [285, 118] on icon "button" at bounding box center [287, 117] width 12 height 12
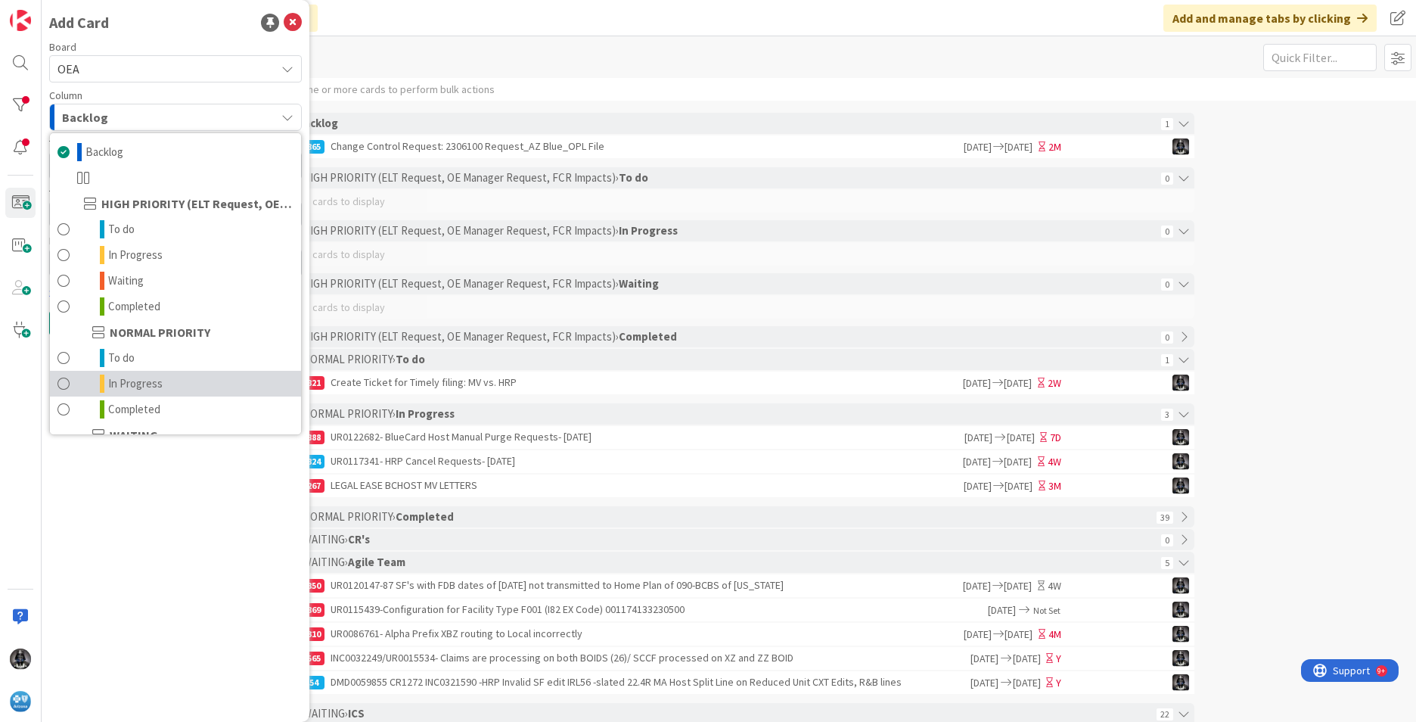
click at [137, 381] on span "In Progress" at bounding box center [135, 384] width 54 height 18
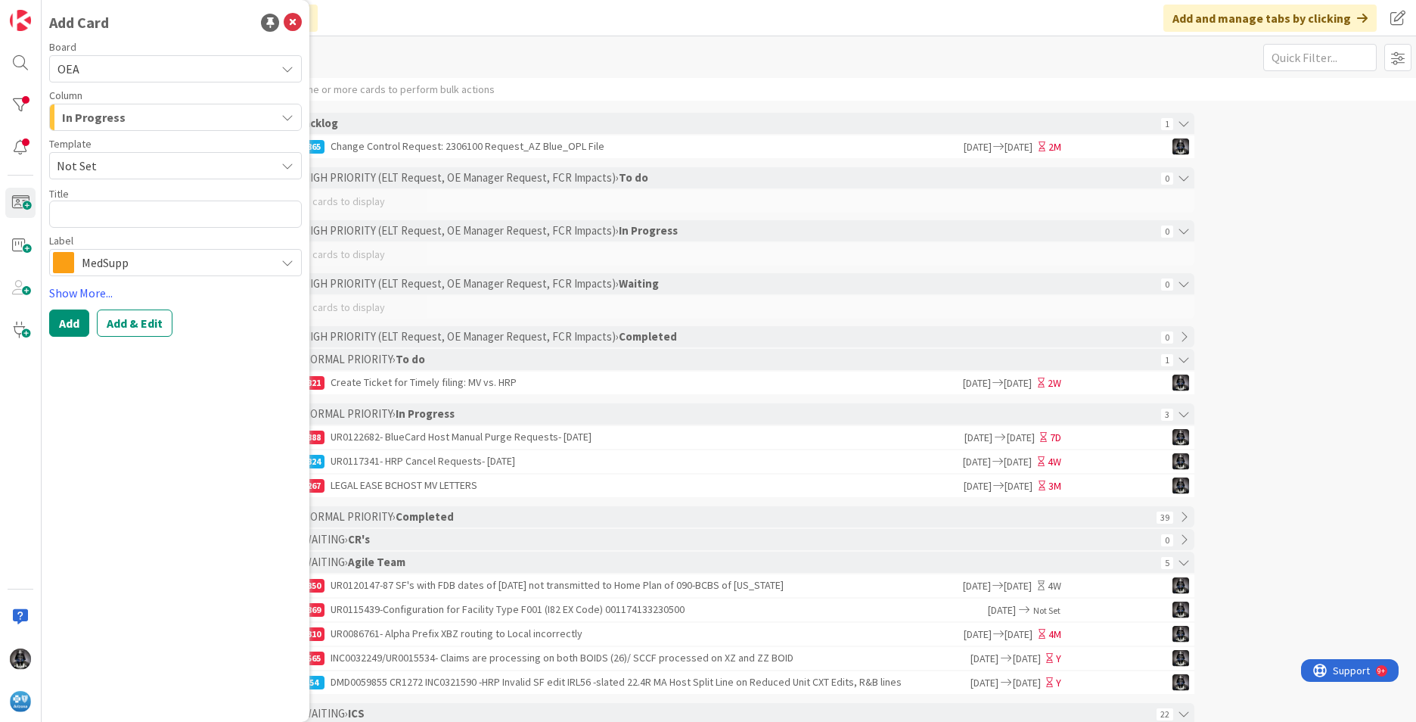
click at [284, 262] on icon at bounding box center [287, 262] width 12 height 12
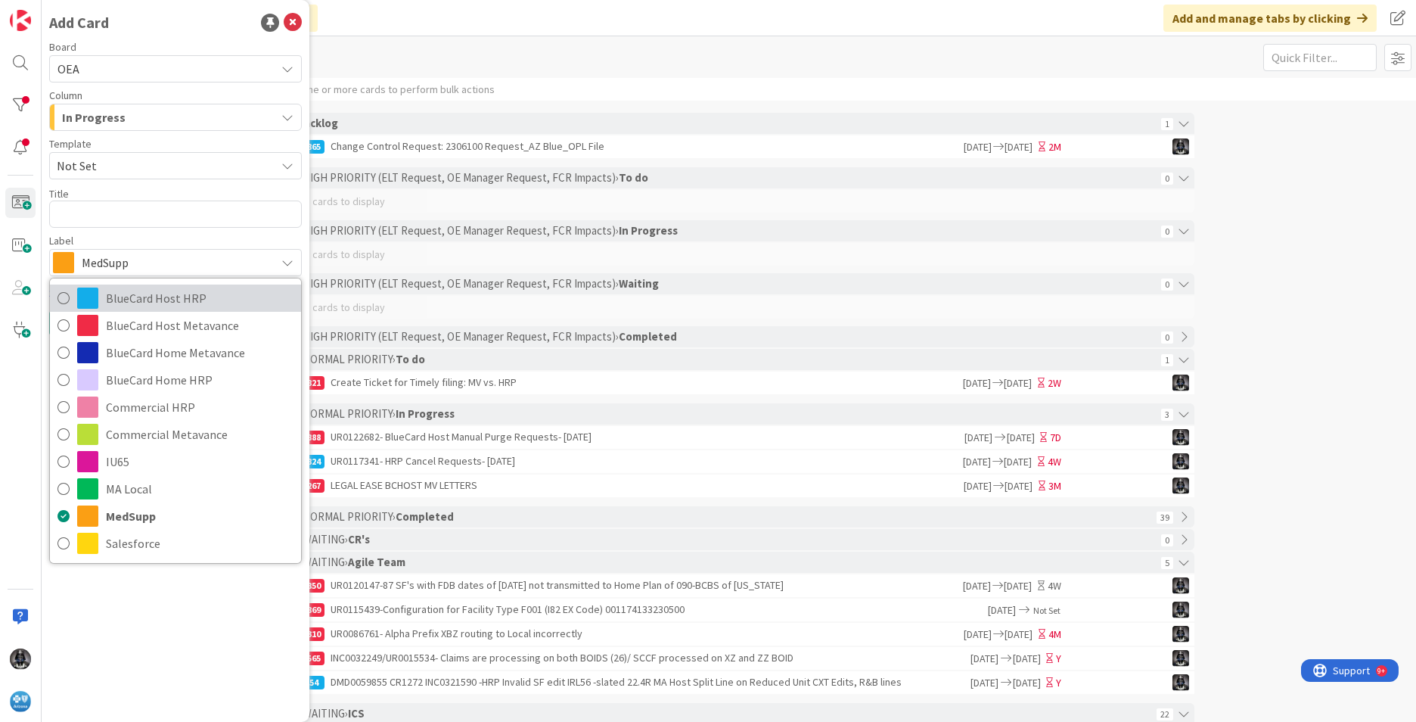
click at [164, 300] on span "BlueCard Host HRP" at bounding box center [200, 298] width 188 height 23
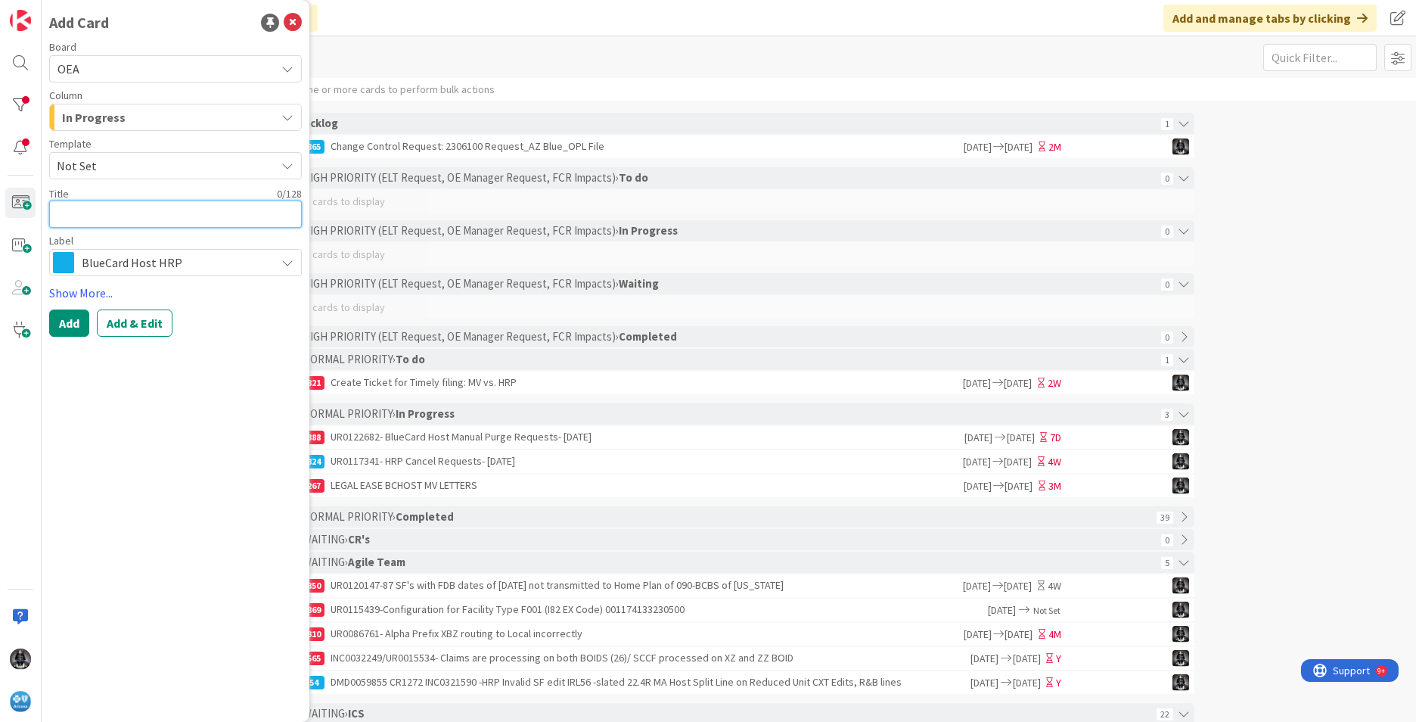
click at [76, 211] on textarea at bounding box center [175, 214] width 253 height 27
type textarea "x"
type textarea "B"
type textarea "x"
type textarea "BC"
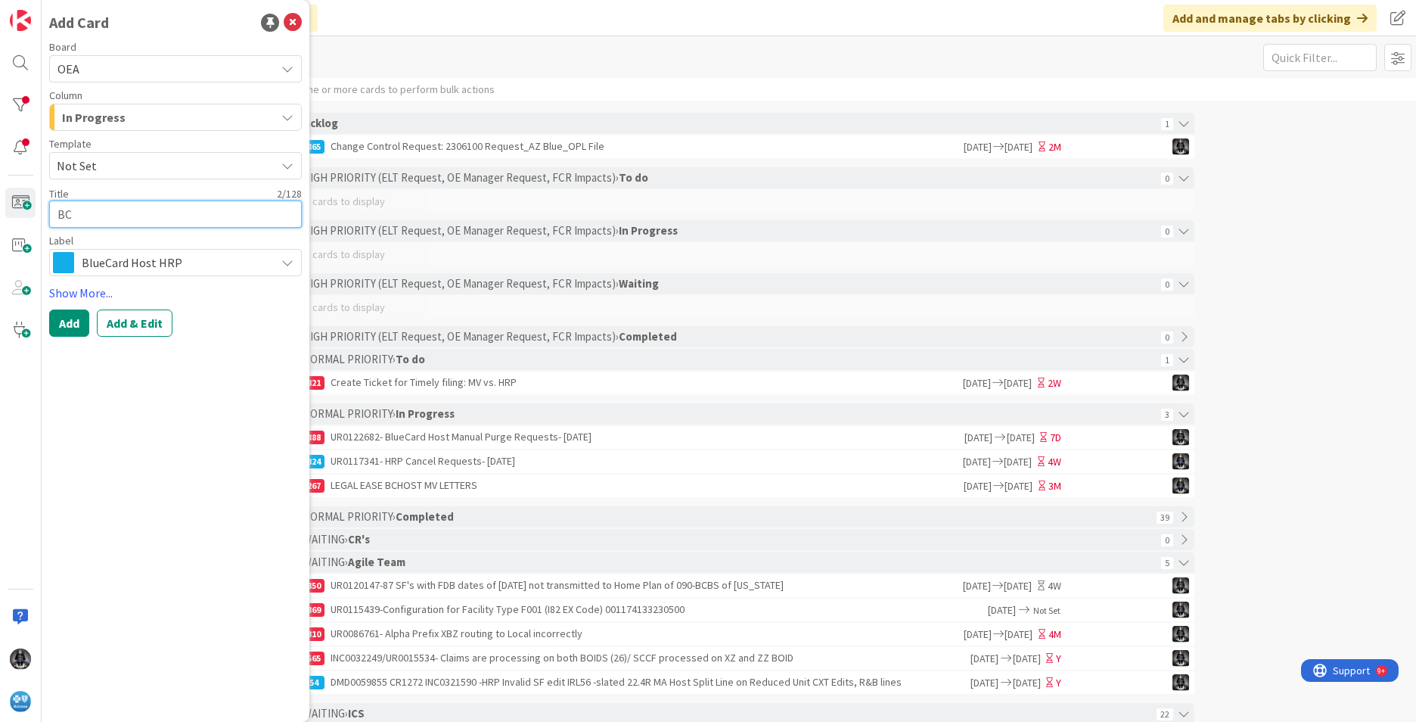
type textarea "x"
type textarea "BCH"
type textarea "x"
type textarea "BCHo"
type textarea "x"
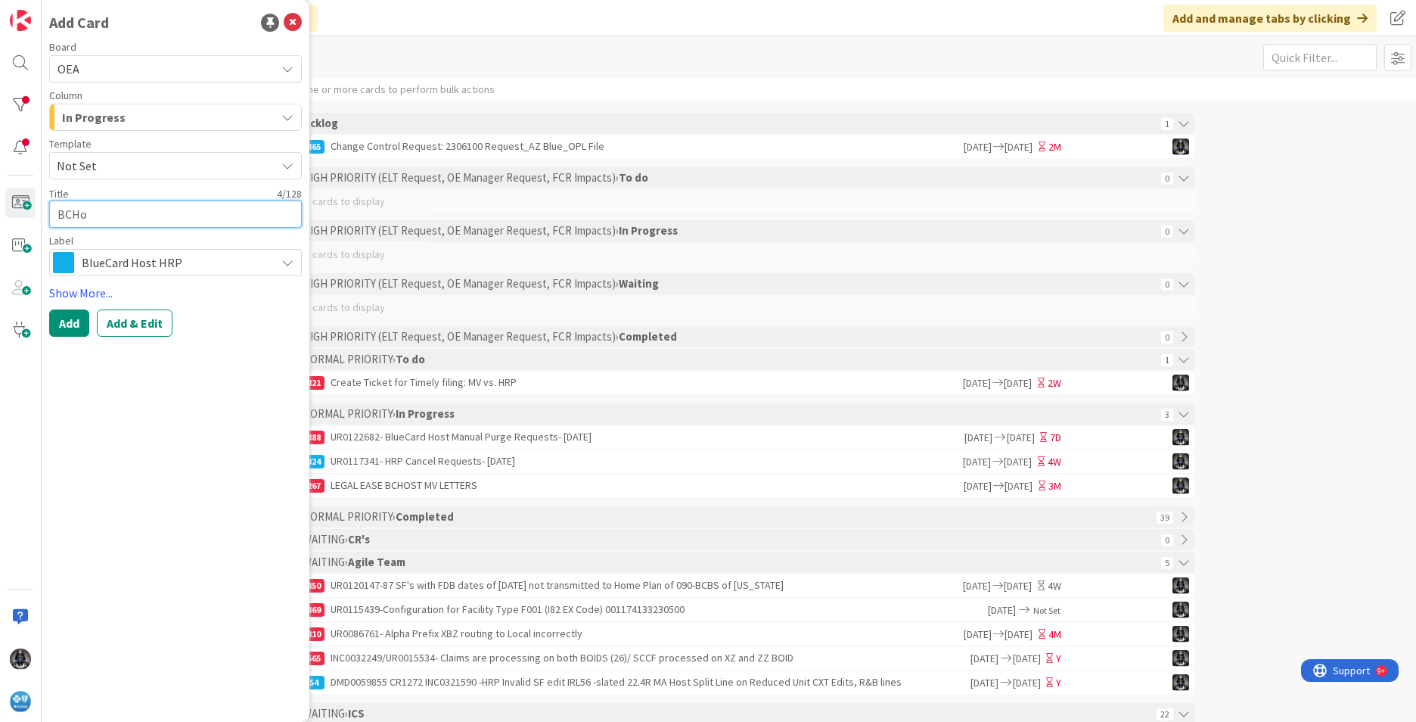
type textarea "BCHos"
type textarea "x"
type textarea "BCHost"
type textarea "x"
type textarea "BCHost"
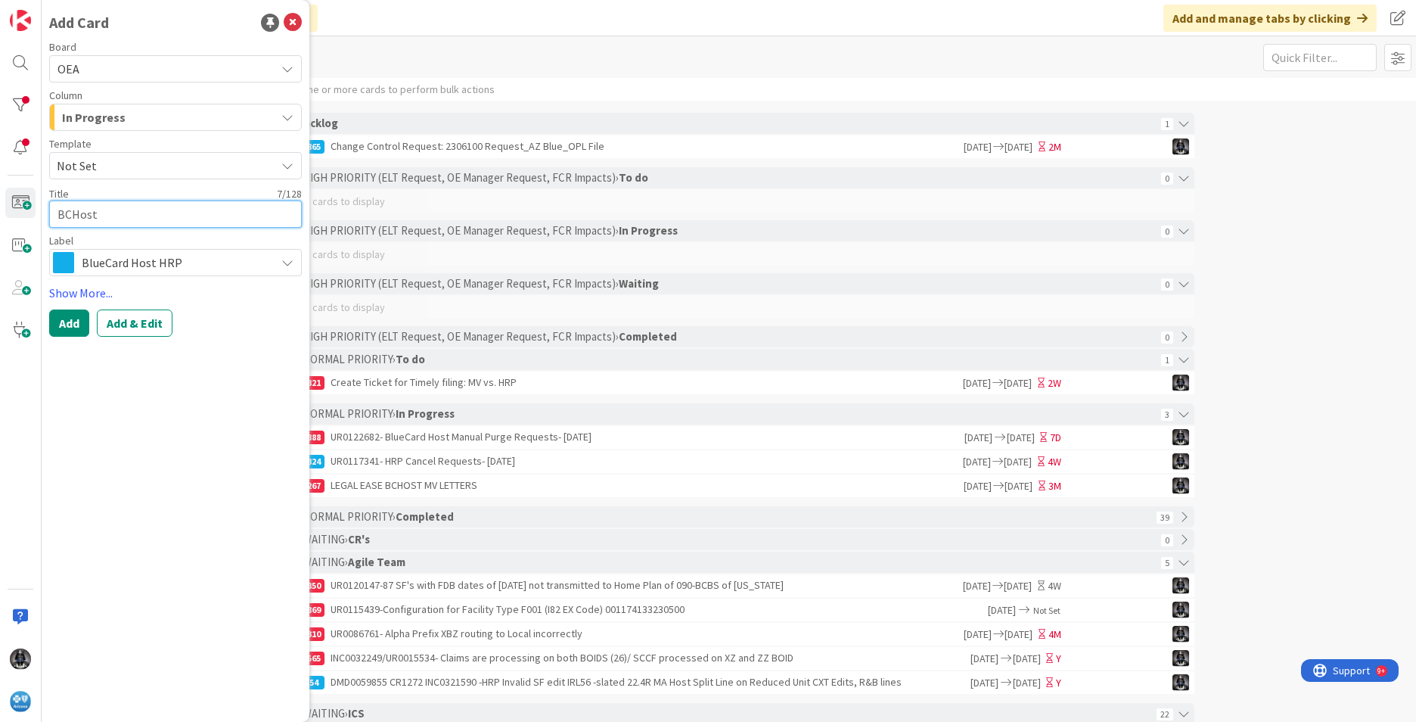
type textarea "x"
type textarea "BCHost H"
type textarea "x"
type textarea "BCHost HR"
type textarea "x"
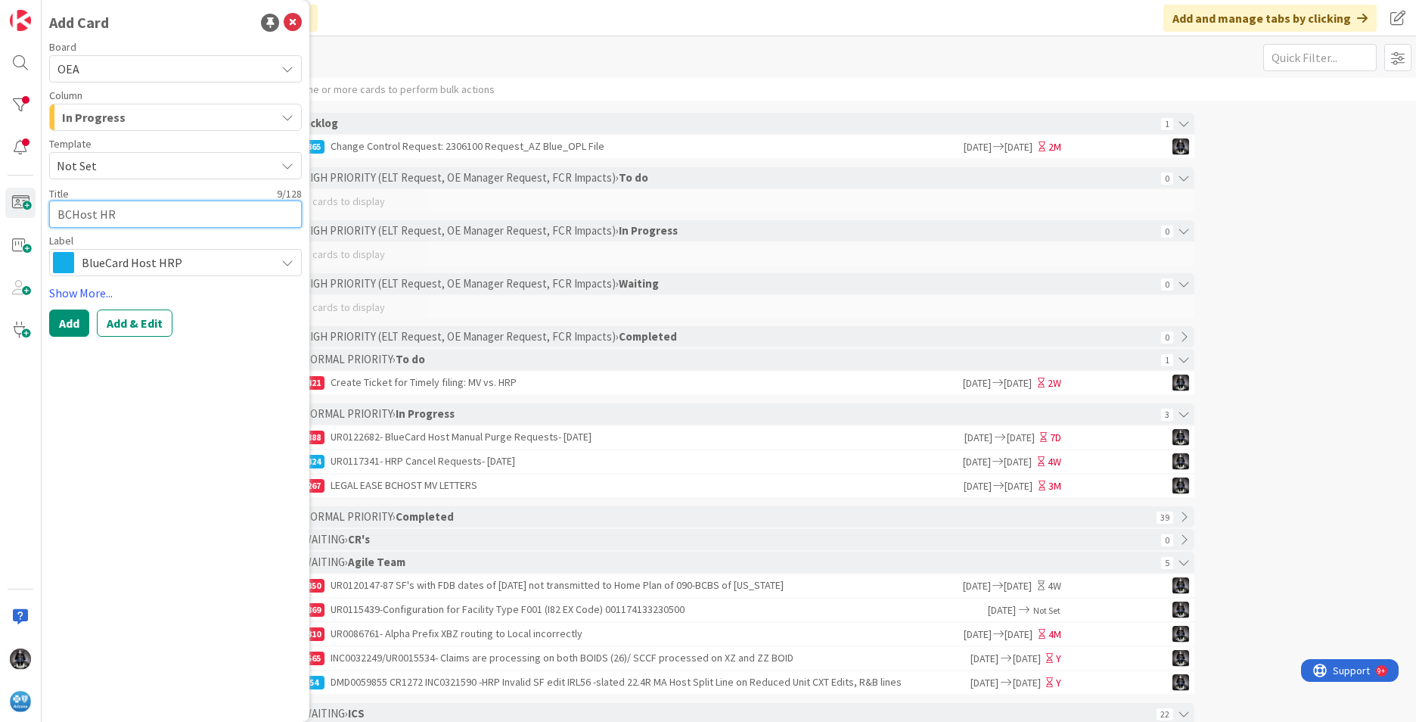
type textarea "BCHost HRP"
type textarea "x"
type textarea "BCHost HRP"
type textarea "x"
type textarea "BCHost HRP C"
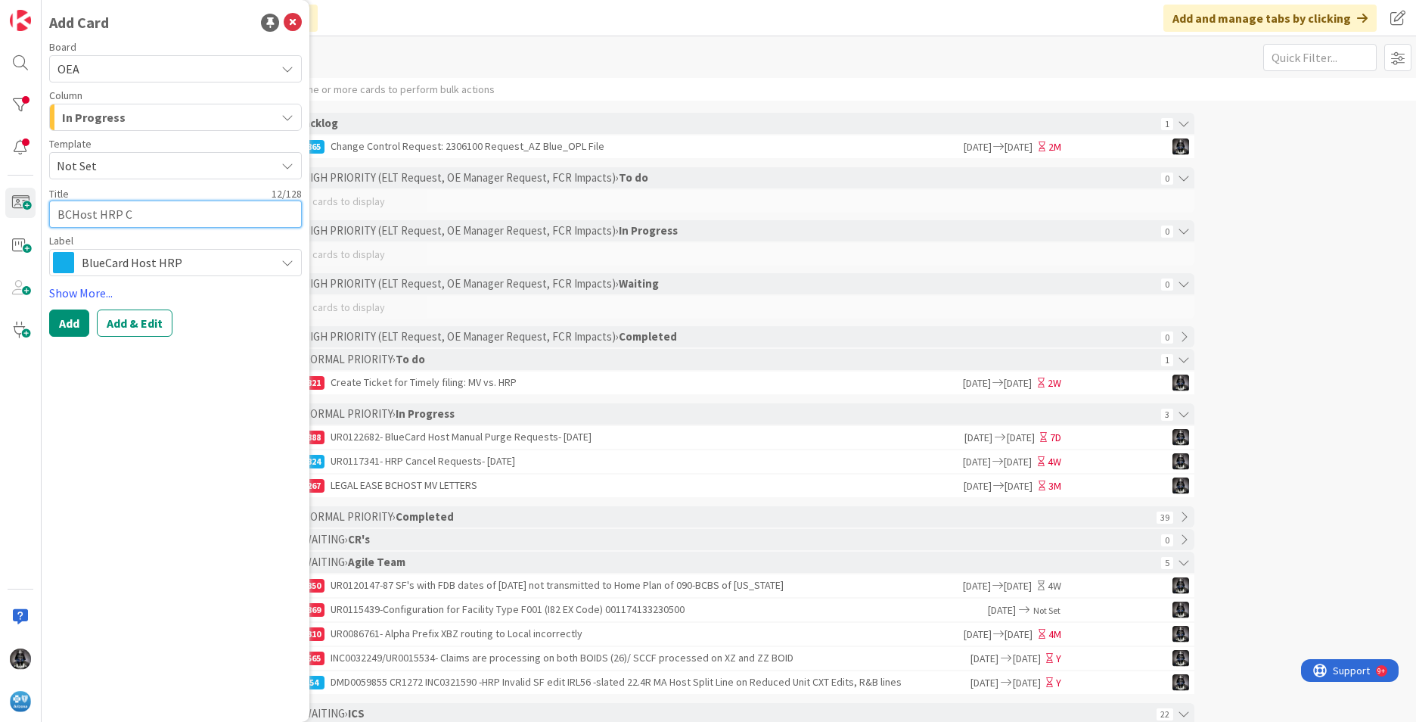
type textarea "x"
type textarea "BCHost HRP Ca"
type textarea "x"
type textarea "BCHost HRP Can"
type textarea "x"
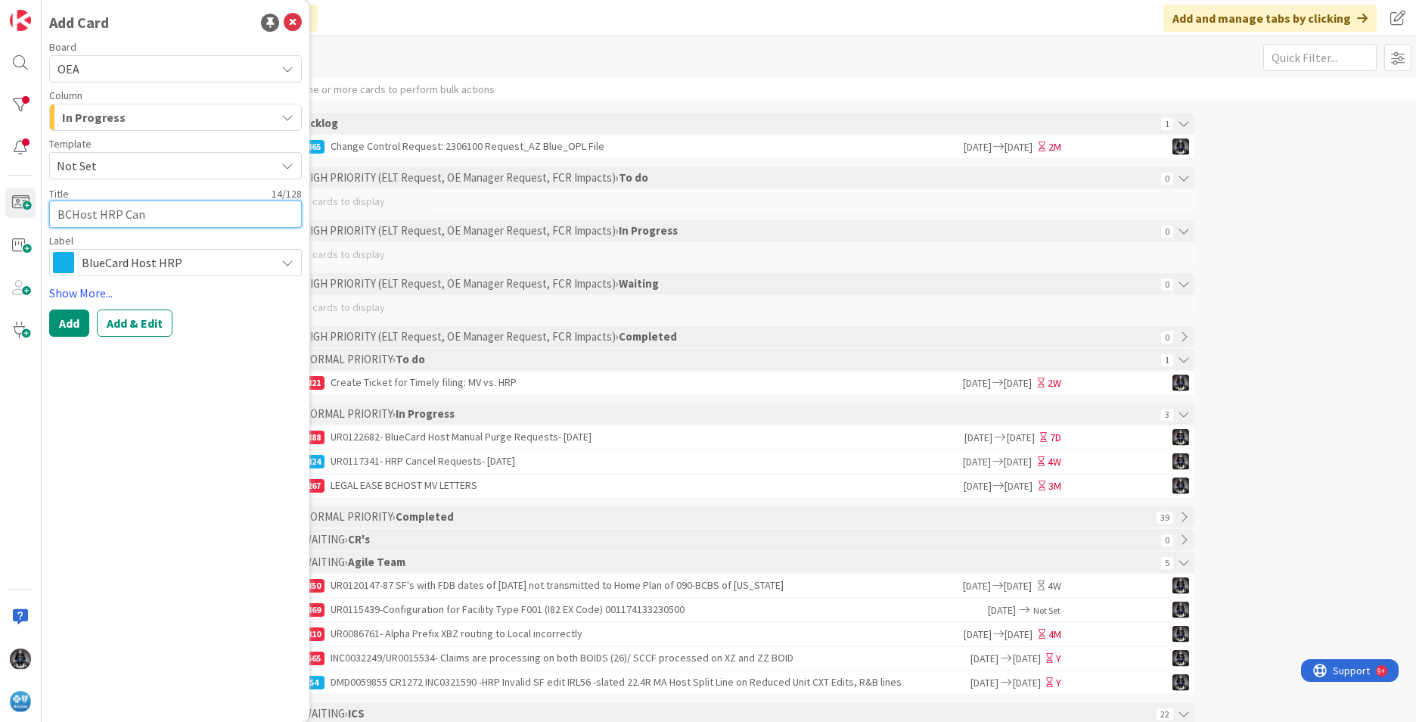
type textarea "BCHost HRP Canc"
type textarea "x"
type textarea "BCHost HRP Cance"
type textarea "x"
type textarea "BCHost HRP Cancel"
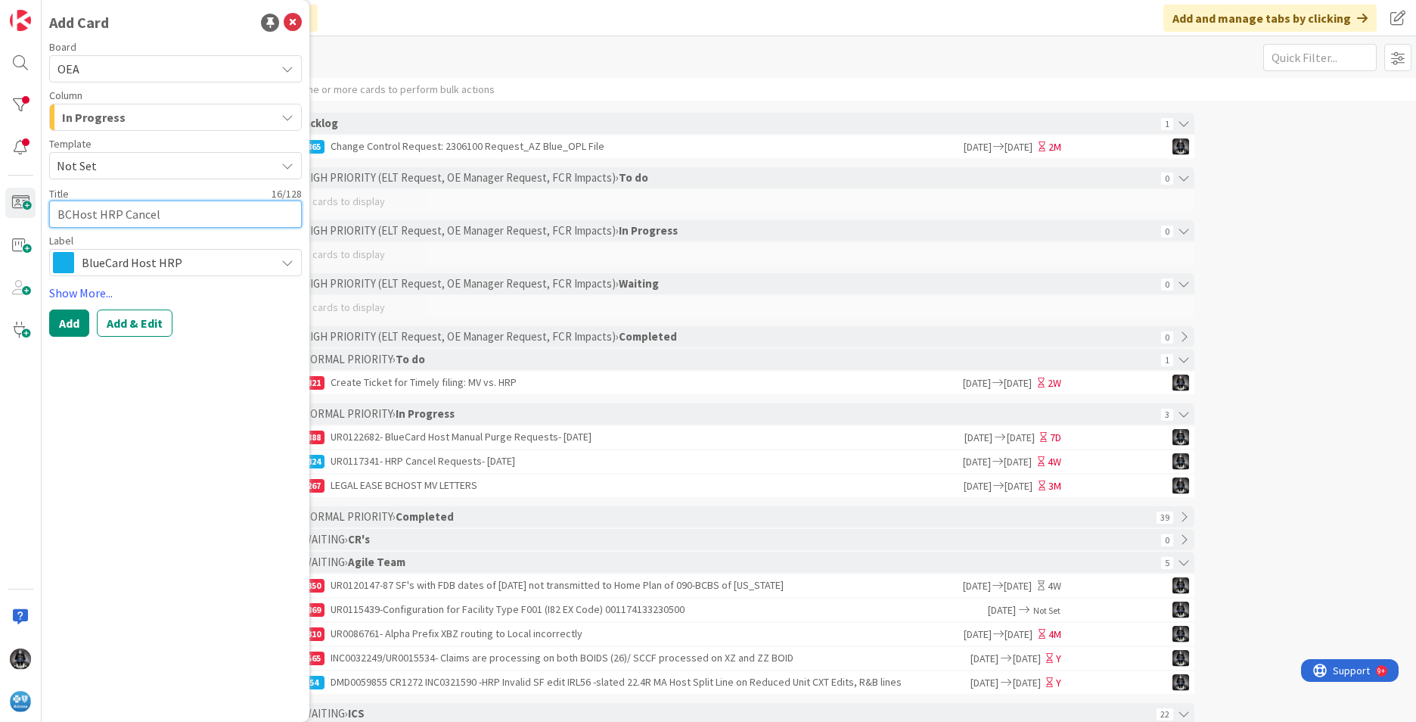
type textarea "x"
type textarea "BCHost HRP Cancel"
type textarea "x"
type textarea "BCHost HRP Cancel RE"
type textarea "x"
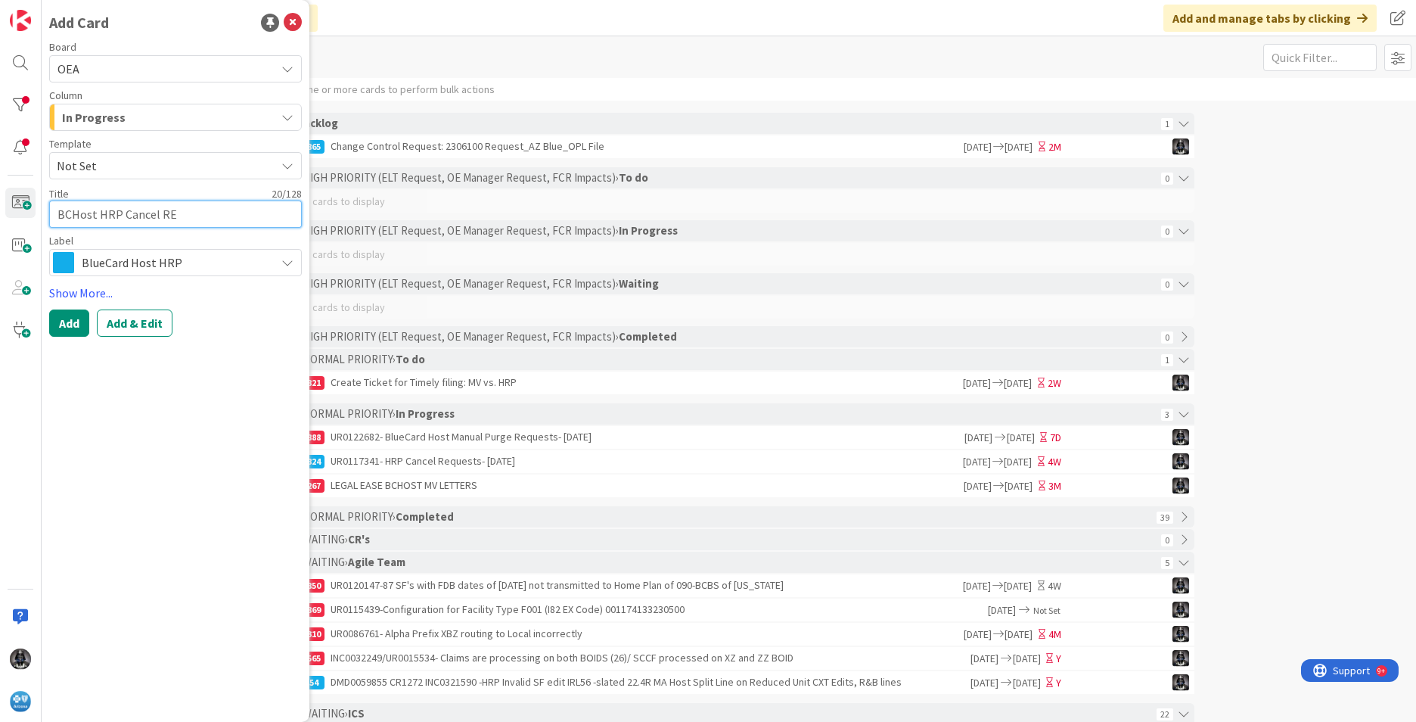
type textarea "BCHost HRP Cancel R"
type textarea "x"
type textarea "BCHost HRP Cancel Re"
type textarea "x"
type textarea "BCHost HRP Cancel Req"
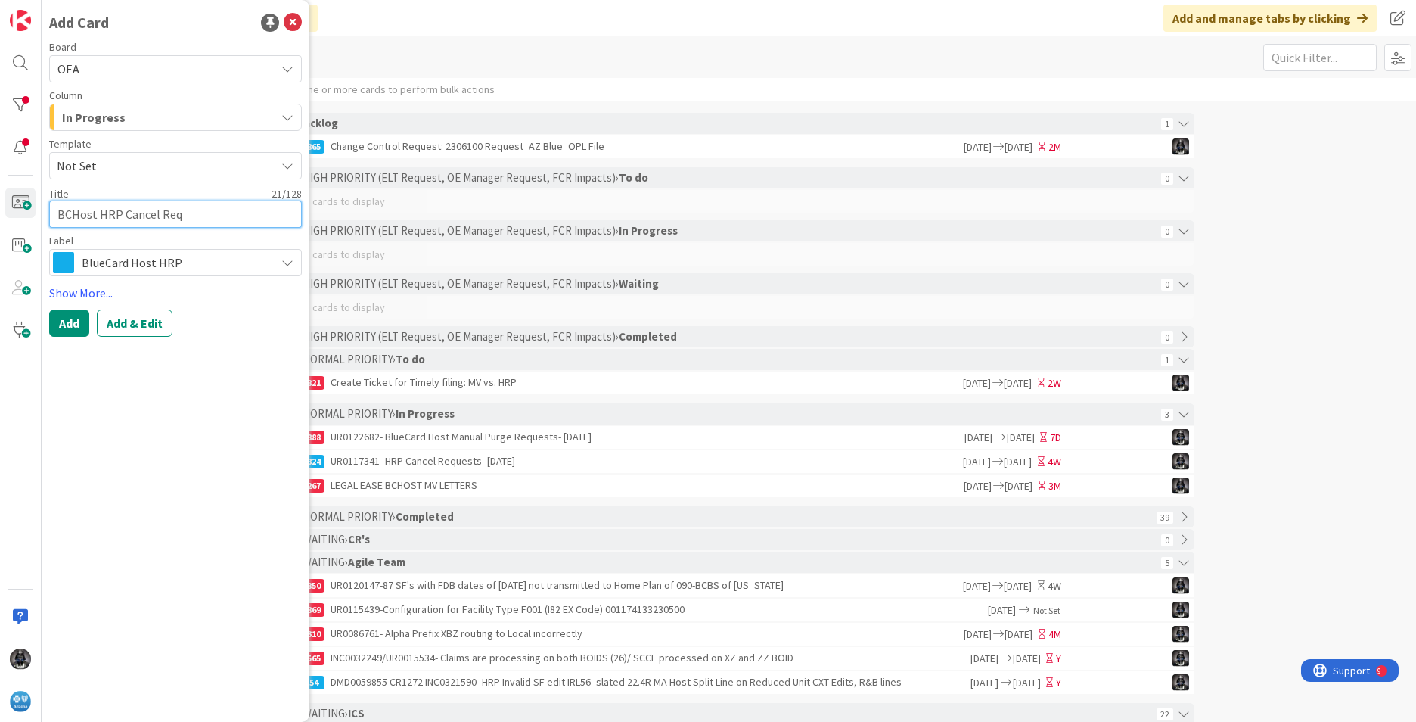
type textarea "x"
type textarea "BCHost HRP Cancel Requ"
type textarea "x"
type textarea "BCHost HRP Cancel Requy"
type textarea "x"
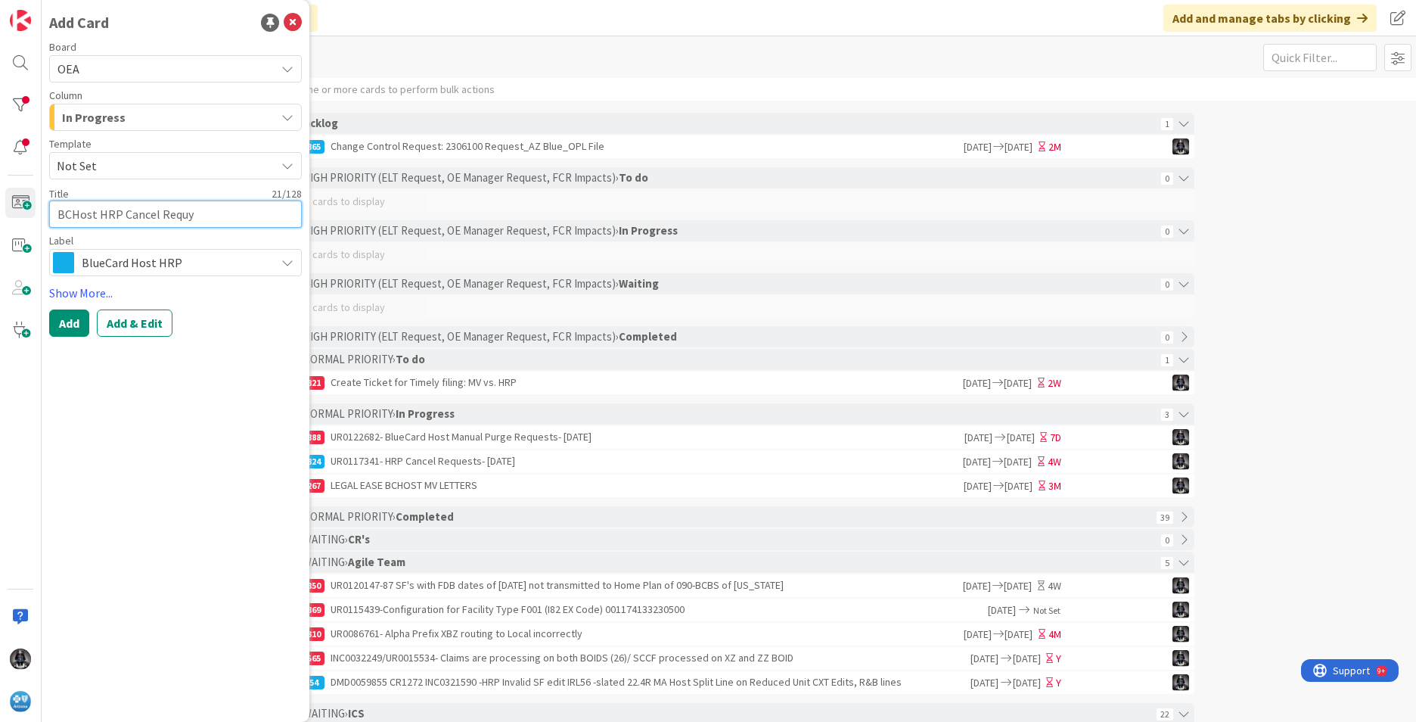
type textarea "BCHost HRP Cancel Requye"
type textarea "x"
type textarea "BCHost HRP Cancel Requyest"
type textarea "x"
type textarea "BCHost HRP Cancel Requyes"
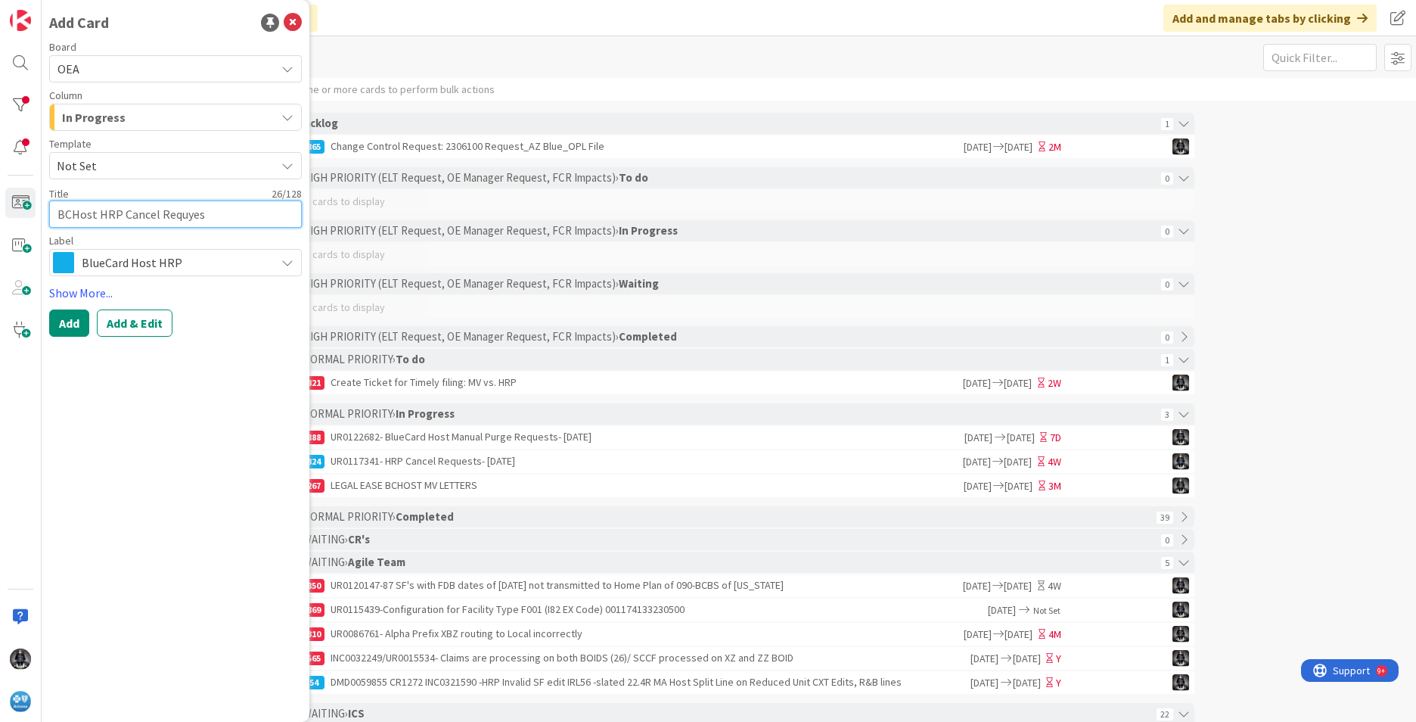
type textarea "x"
type textarea "BCHost HRP Cancel Requye"
type textarea "x"
type textarea "BCHost HRP Cancel Requy"
type textarea "x"
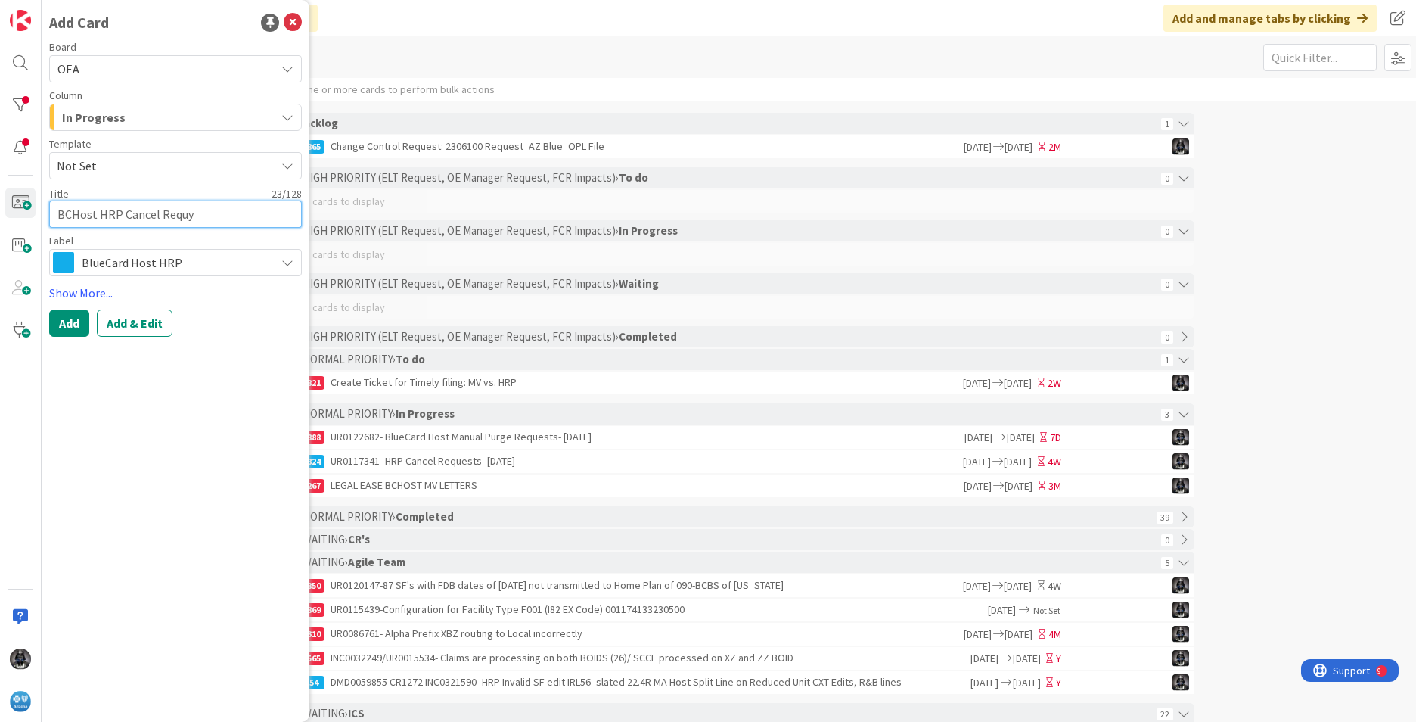
type textarea "BCHost HRP Cancel Requ"
type textarea "x"
type textarea "BCHost HRP Cancel Reque"
type textarea "x"
type textarea "BCHost HRP Cancel Request"
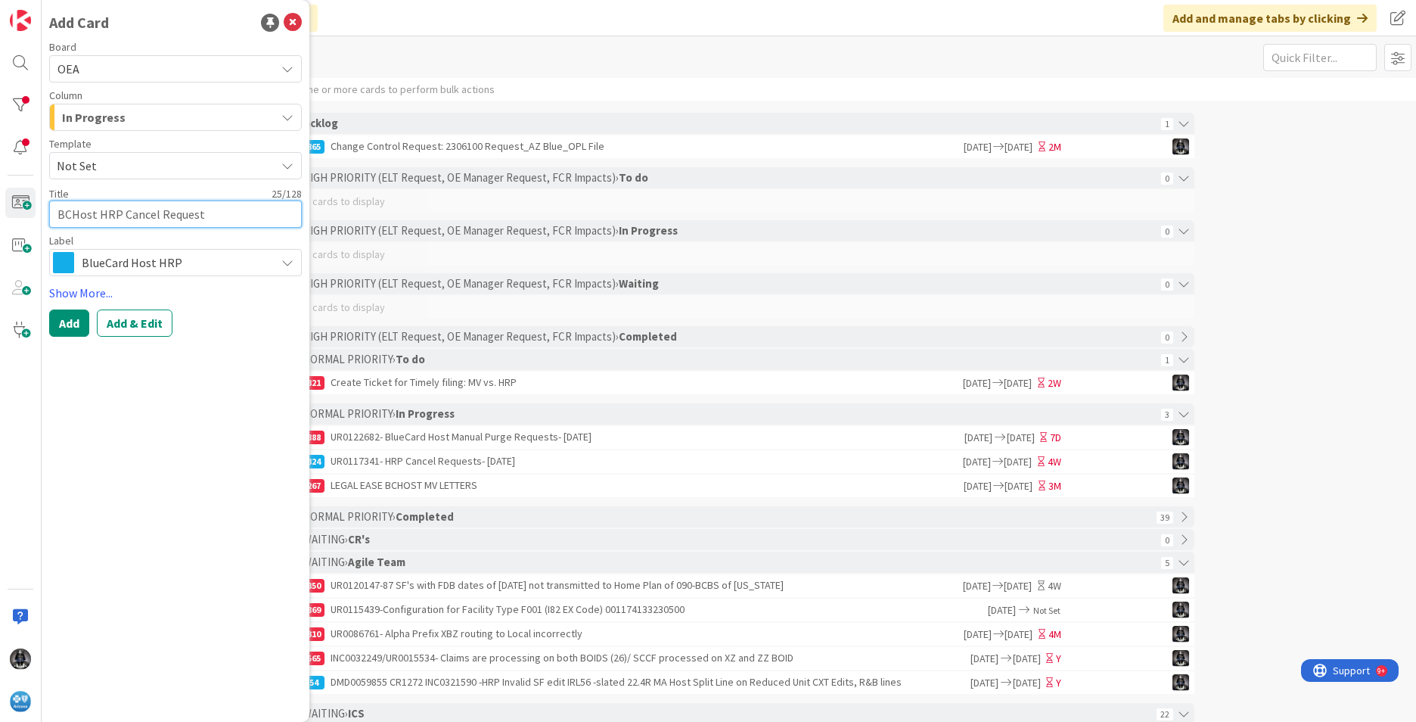
type textarea "x"
type textarea "BCHost HRP Cancel Requests"
type textarea "x"
type textarea "BCHost HRP Cancel Requests-"
type textarea "x"
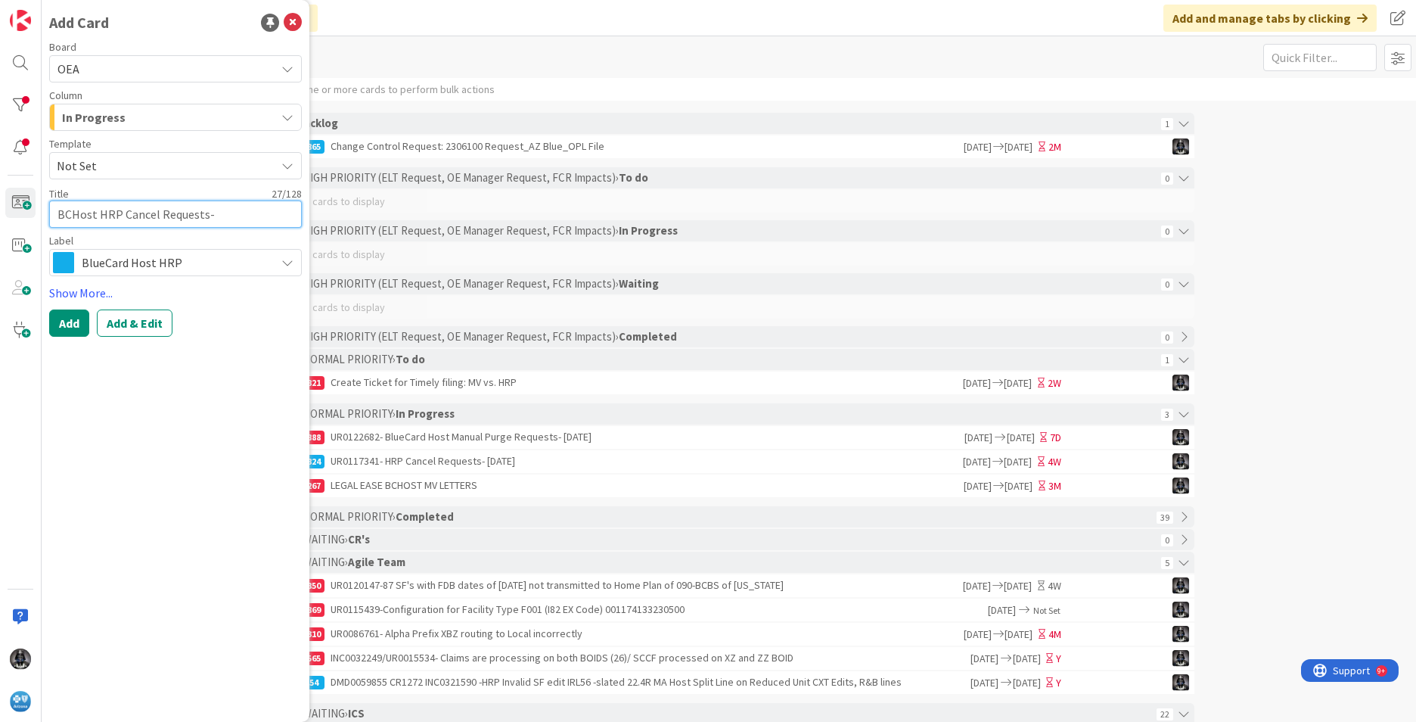
type textarea "BCHost HRP Cancel Requests-"
type textarea "x"
type textarea "BCHost HRP Cancel Requests- 0"
type textarea "x"
type textarea "BCHost HRP Cancel Requests- 09"
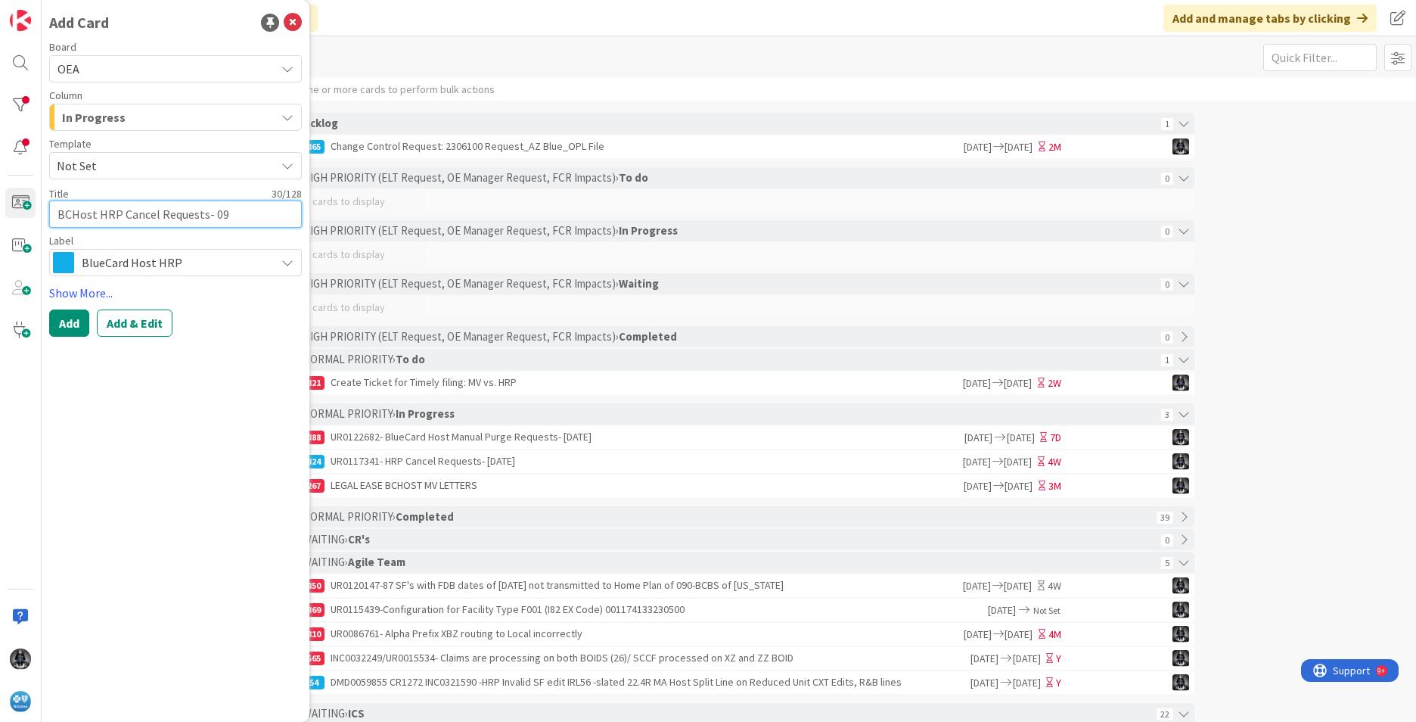
type textarea "x"
type textarea "BCHost HRP Cancel Requests- 09/"
type textarea "x"
type textarea "BCHost HRP Cancel Requests- 09/0"
type textarea "x"
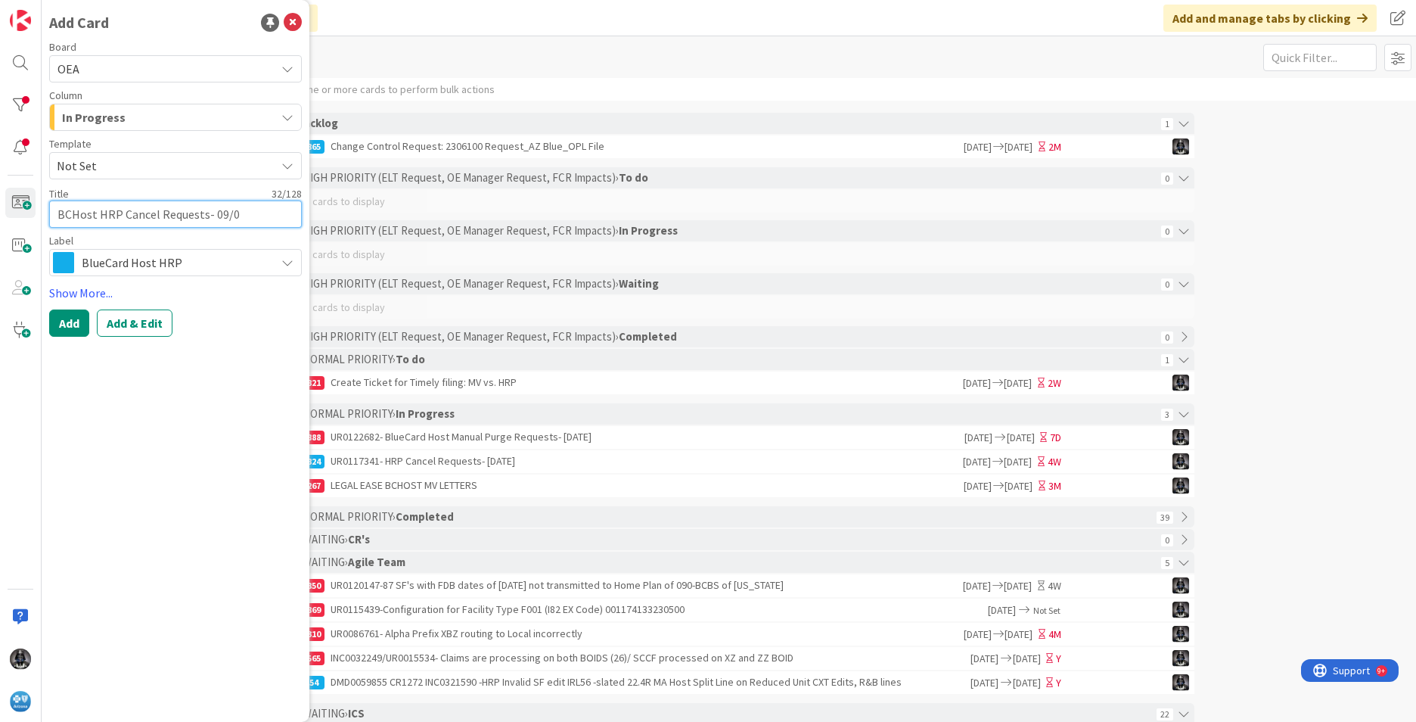
type textarea "BCHost HRP Cancel Requests- 09/05"
type textarea "x"
type textarea "BCHost HRP Cancel Requests- 09/05/"
type textarea "x"
type textarea "BCHost HRP Cancel Requests- 09/05/2"
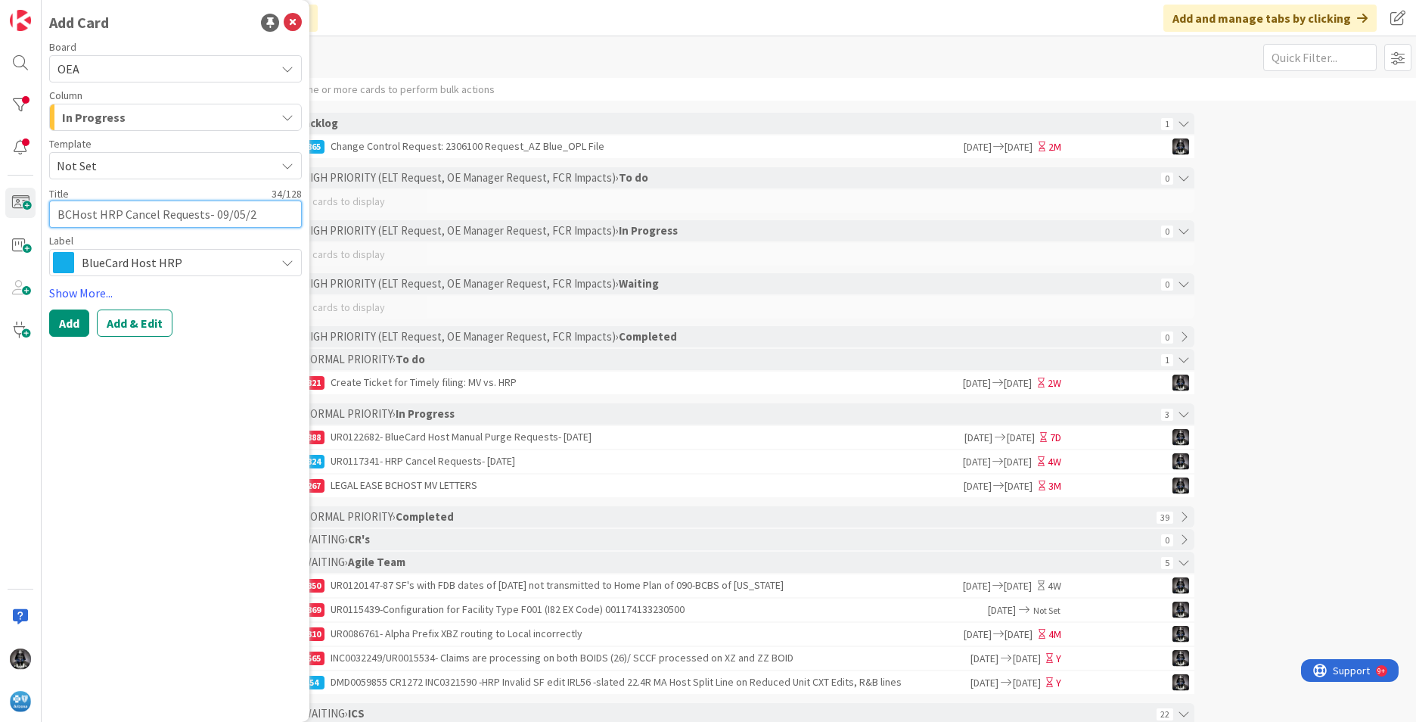
type textarea "x"
type textarea "BCHost HRP Cancel Requests- [DATE]"
click at [155, 325] on button "Add & Edit" at bounding box center [135, 322] width 76 height 27
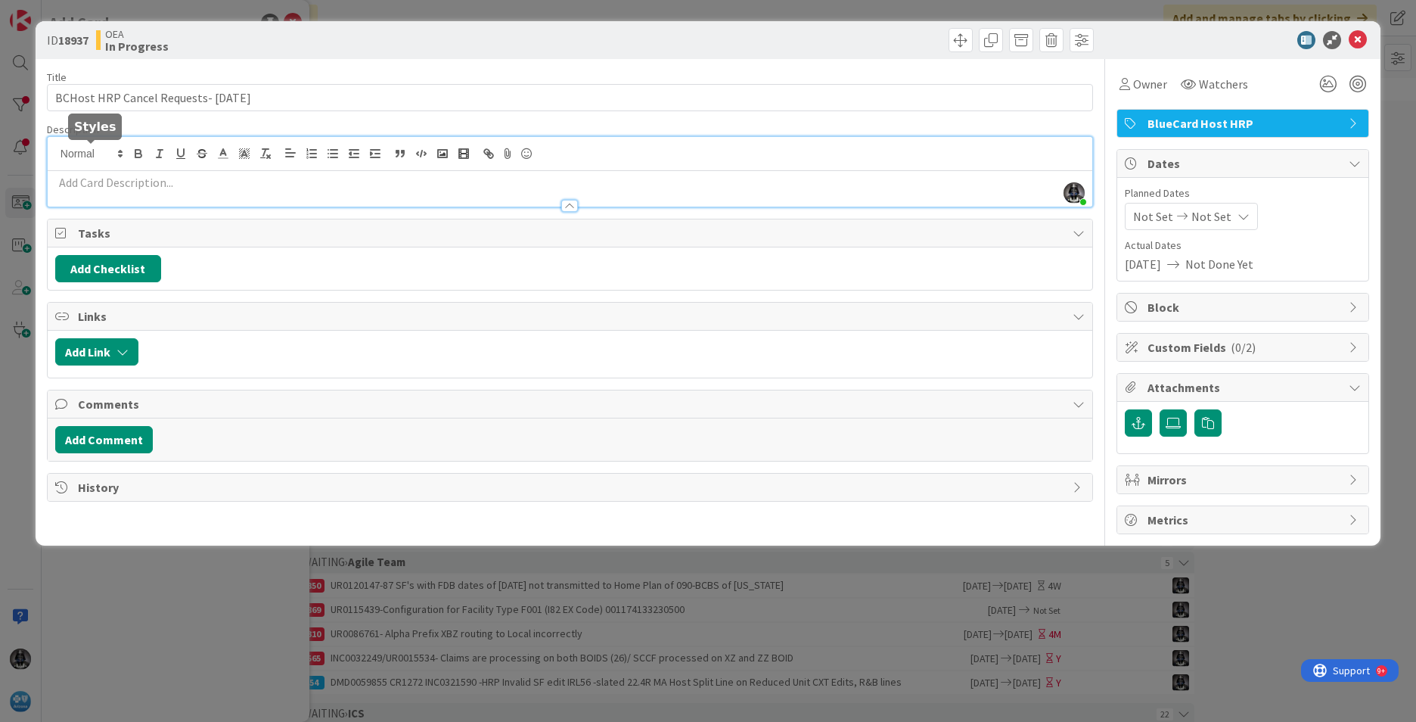
click at [67, 148] on div "[PERSON_NAME] just joined" at bounding box center [570, 172] width 1045 height 70
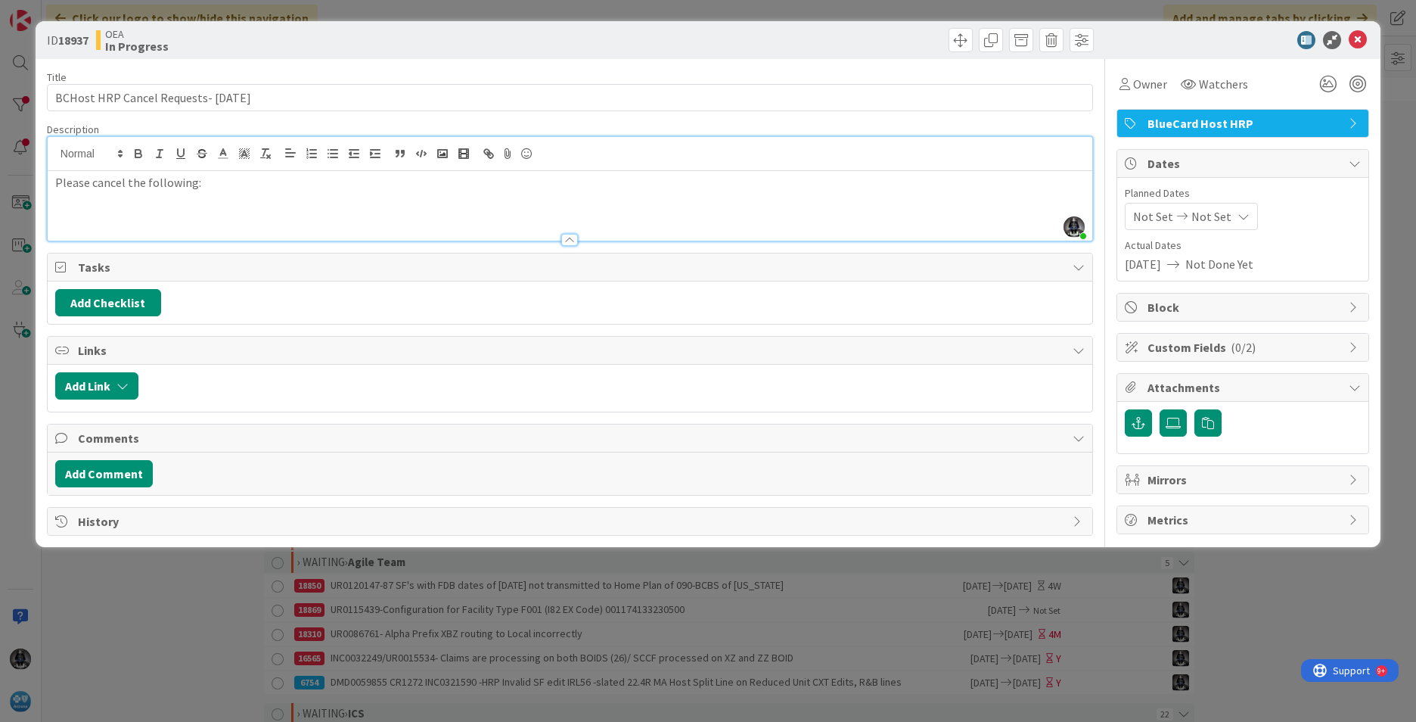
click at [55, 211] on p at bounding box center [570, 216] width 1030 height 17
click at [776, 286] on div "Add Checklist" at bounding box center [570, 302] width 1045 height 42
click at [158, 213] on p "202507200120878" at bounding box center [570, 216] width 1030 height 17
click at [1135, 82] on span "Owner" at bounding box center [1150, 84] width 34 height 18
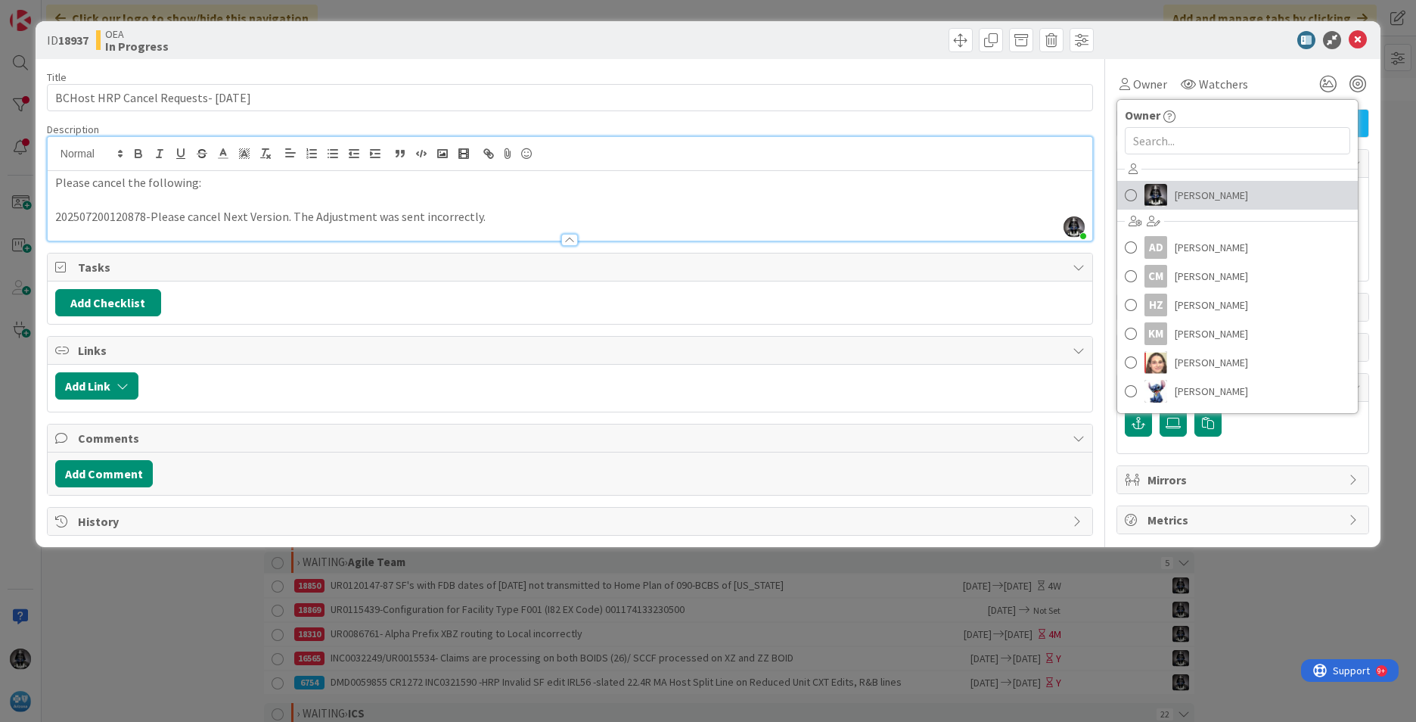
click at [1172, 198] on link "[PERSON_NAME]" at bounding box center [1238, 195] width 241 height 29
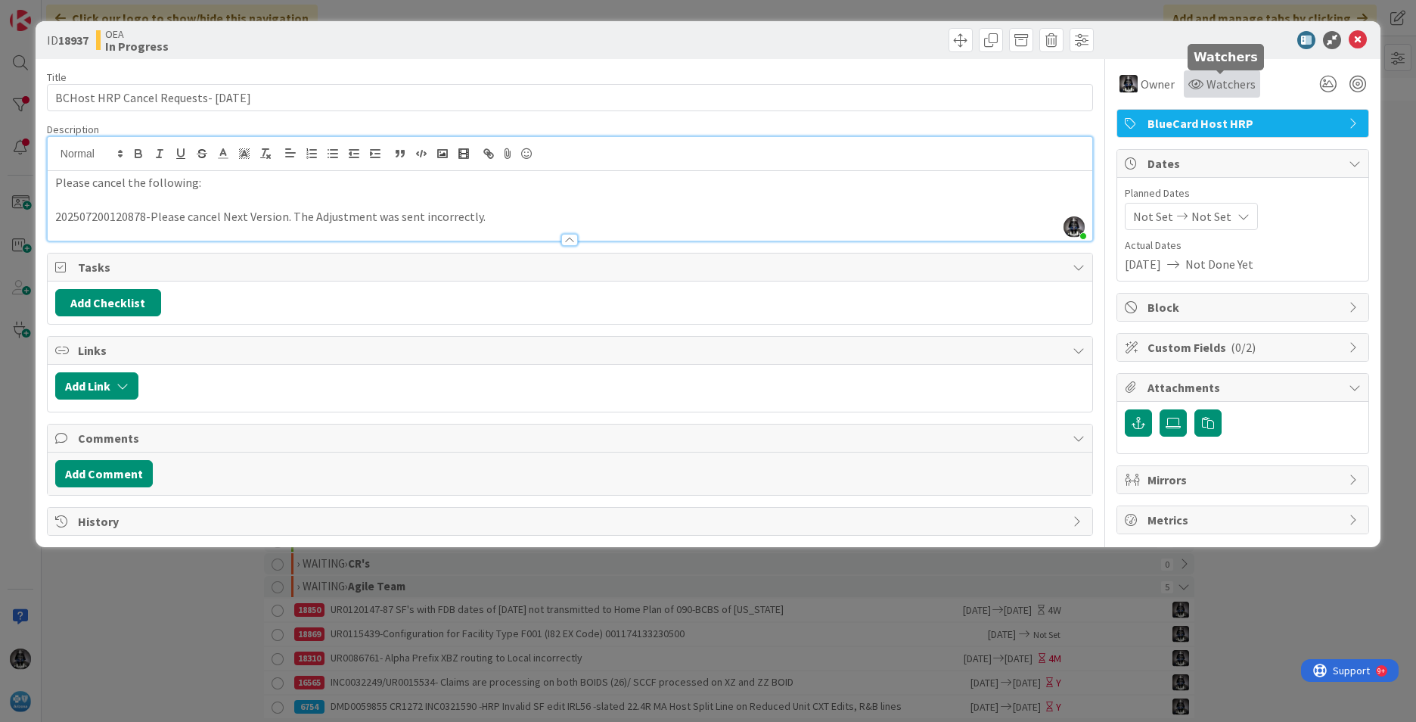
click at [1213, 84] on span "Watchers" at bounding box center [1231, 84] width 49 height 18
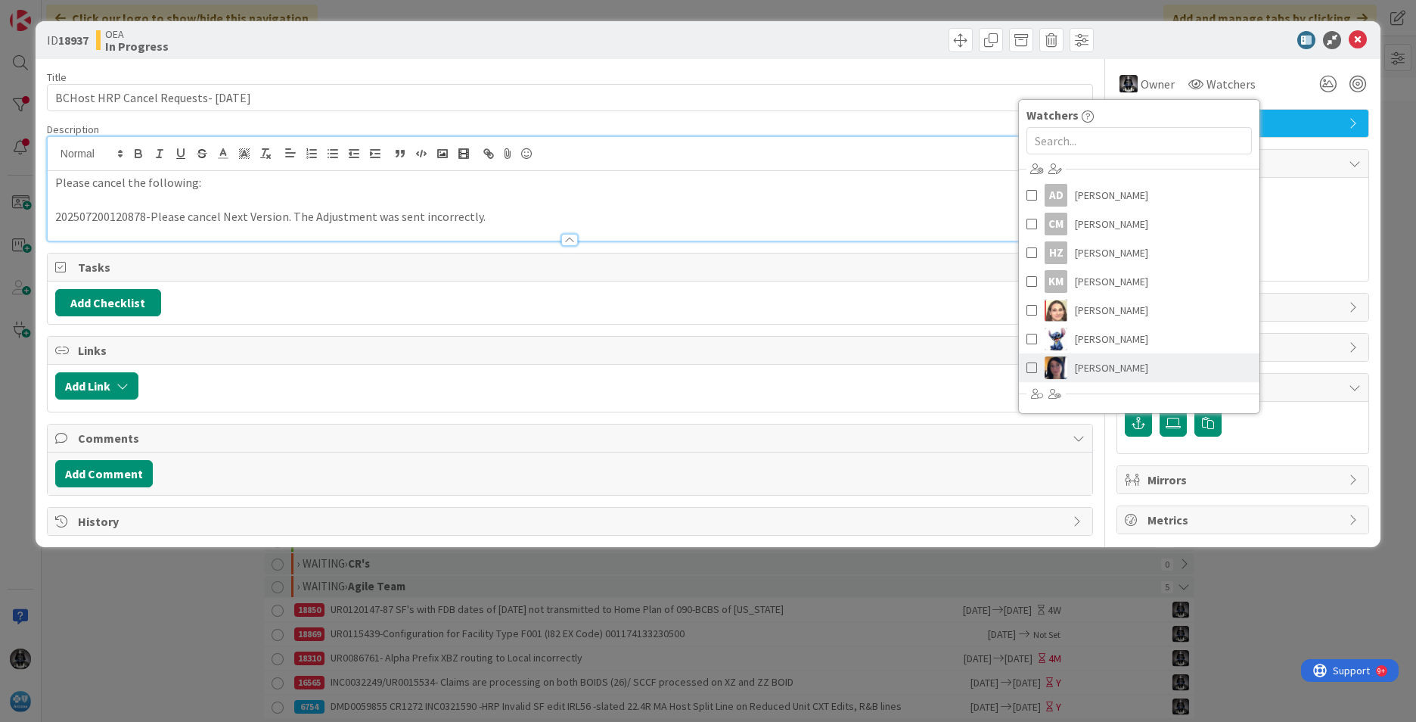
click at [1112, 366] on span "[PERSON_NAME]" at bounding box center [1111, 367] width 73 height 23
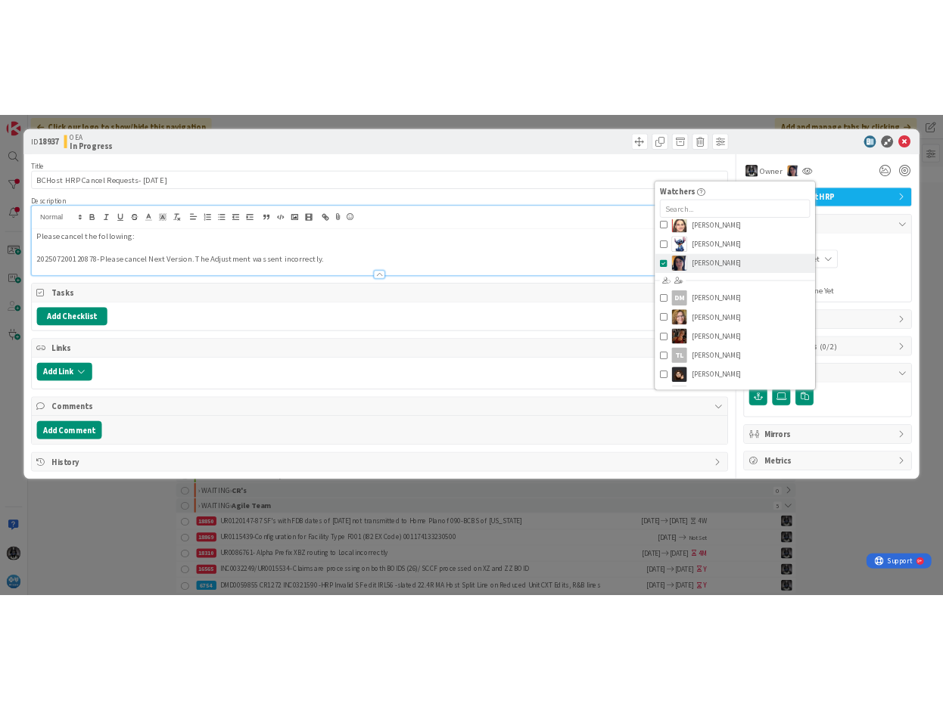
scroll to position [171, 0]
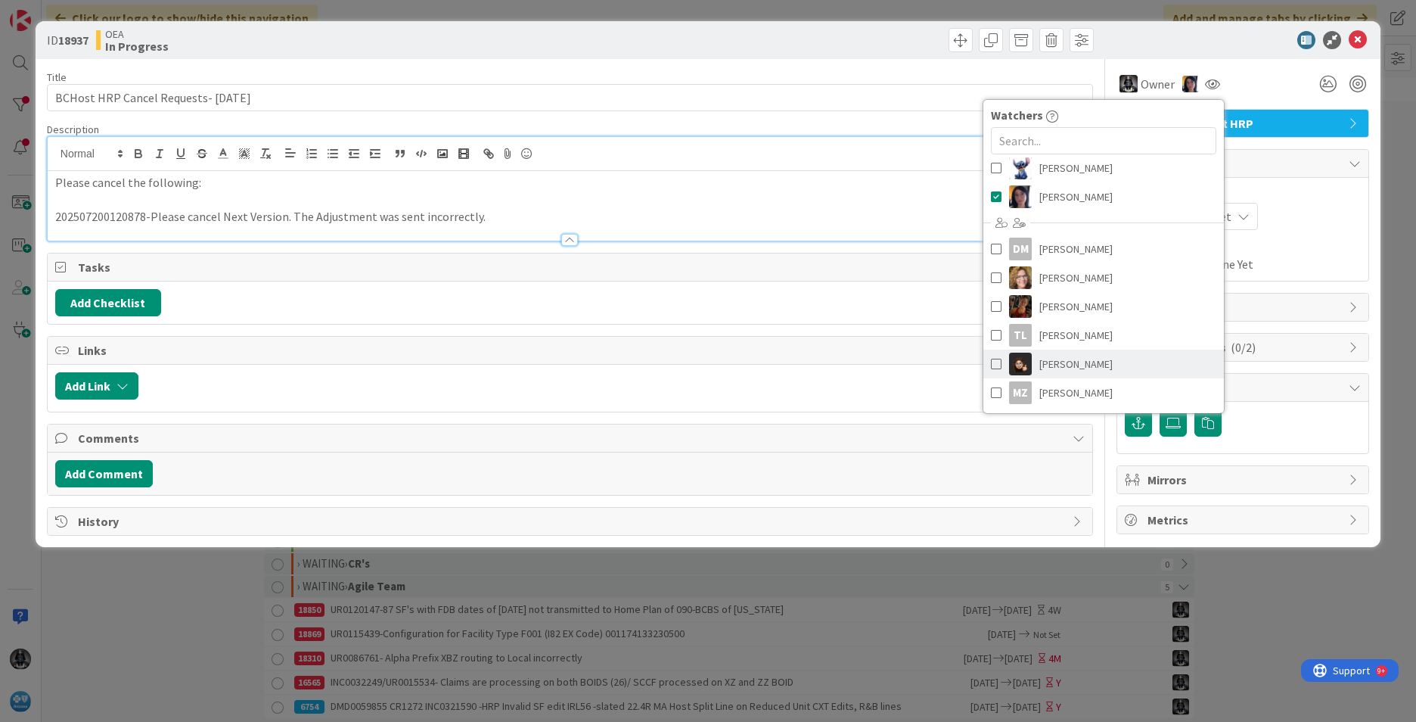
click at [1085, 369] on span "[PERSON_NAME]" at bounding box center [1076, 364] width 73 height 23
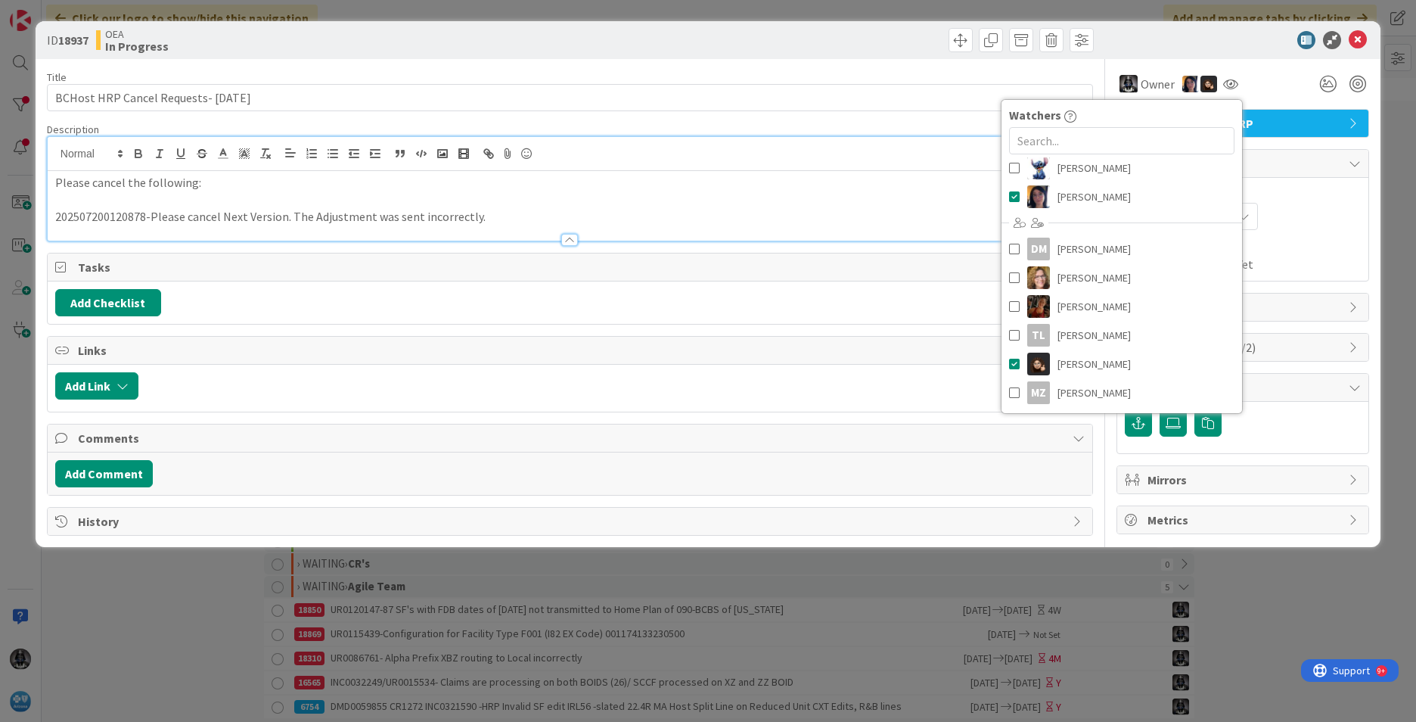
click at [1310, 237] on div "Planned Dates Not Set Not Set Actual Dates [DATE] Not Done Yet" at bounding box center [1243, 229] width 236 height 88
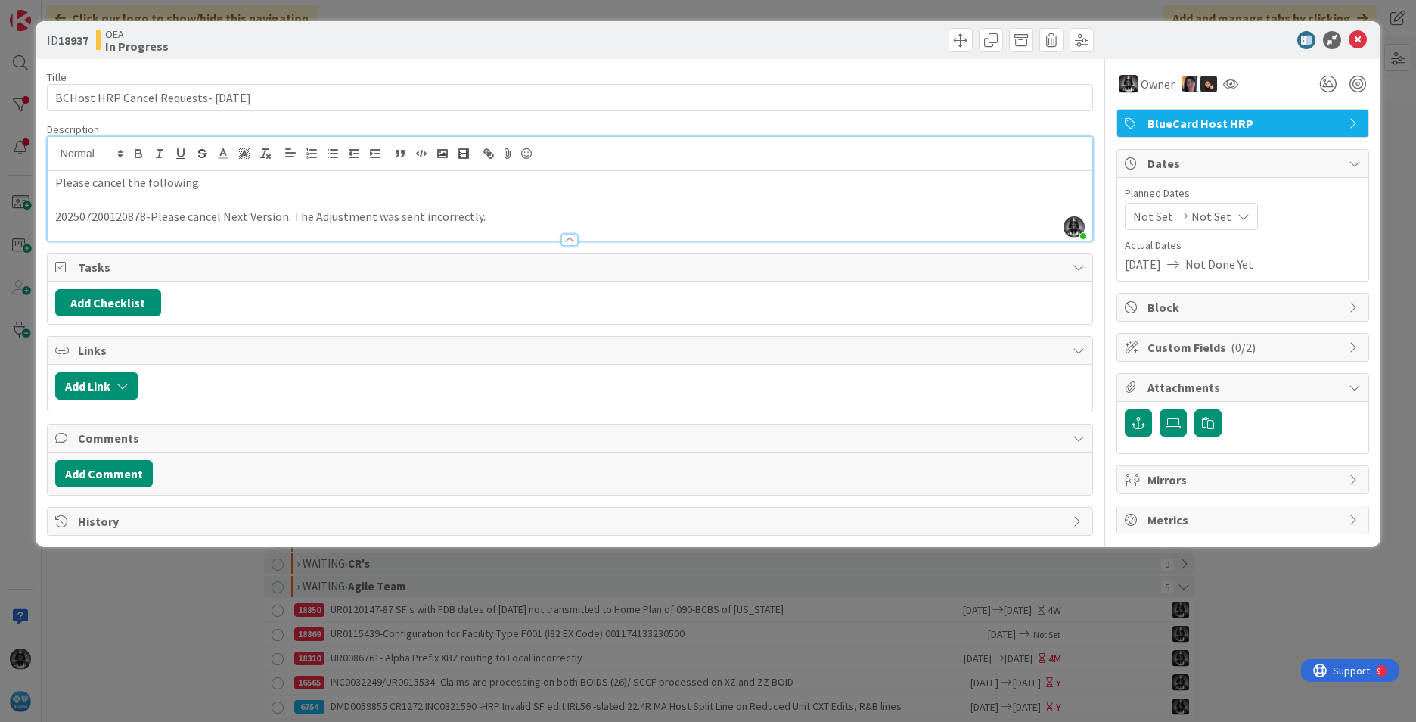
click at [1144, 216] on span "Not Set" at bounding box center [1153, 216] width 40 height 18
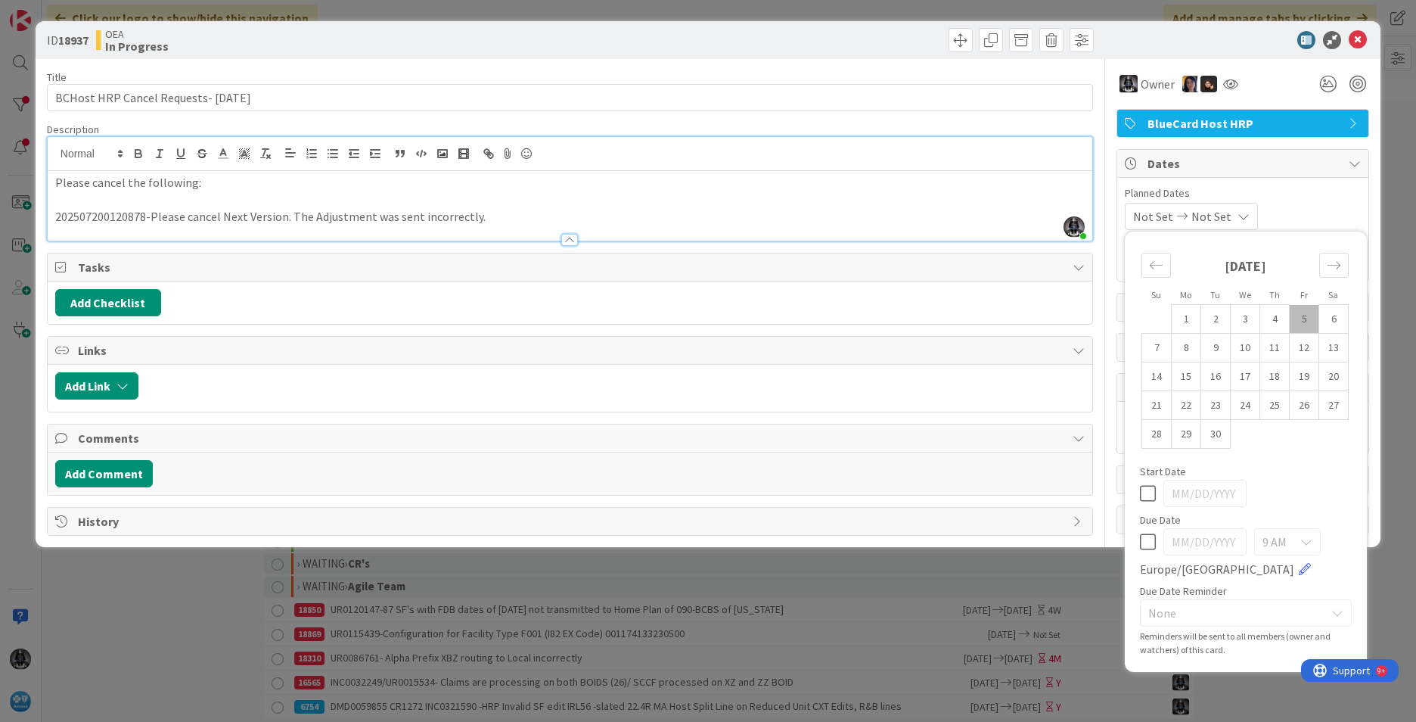
click at [1304, 312] on td "5" at bounding box center [1305, 319] width 30 height 29
type input "[DATE]"
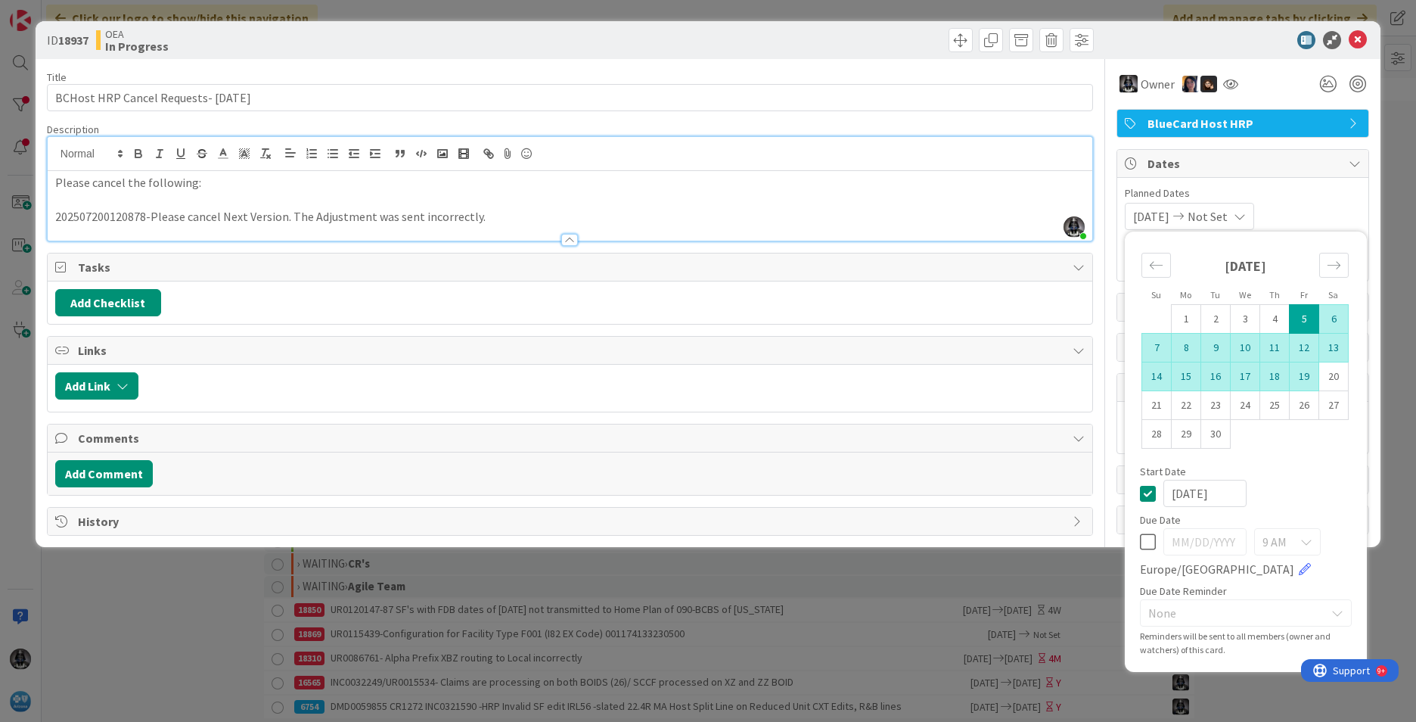
click at [1306, 382] on td "19" at bounding box center [1305, 376] width 30 height 29
type input "[DATE]"
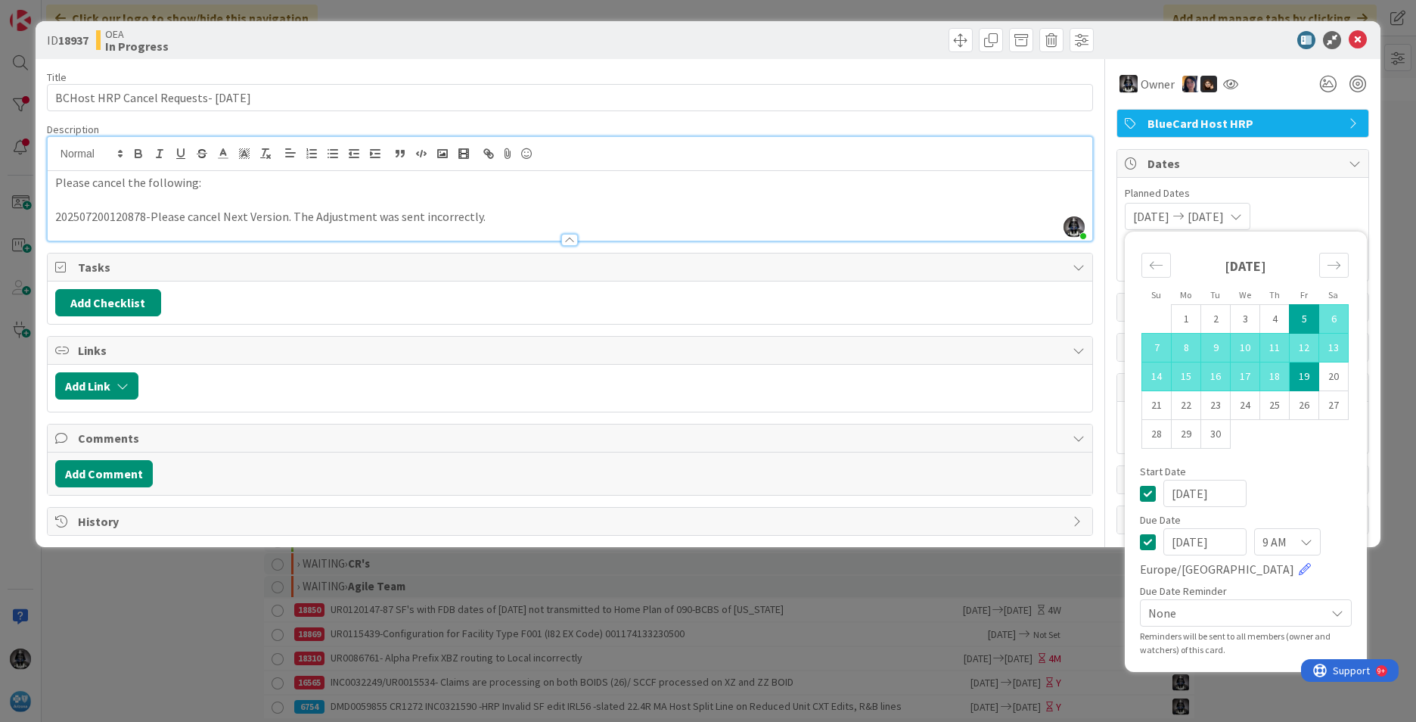
click at [804, 211] on p "202507200120878-Please cancel Next Version. The Adjustment was sent incorrectly." at bounding box center [570, 216] width 1030 height 17
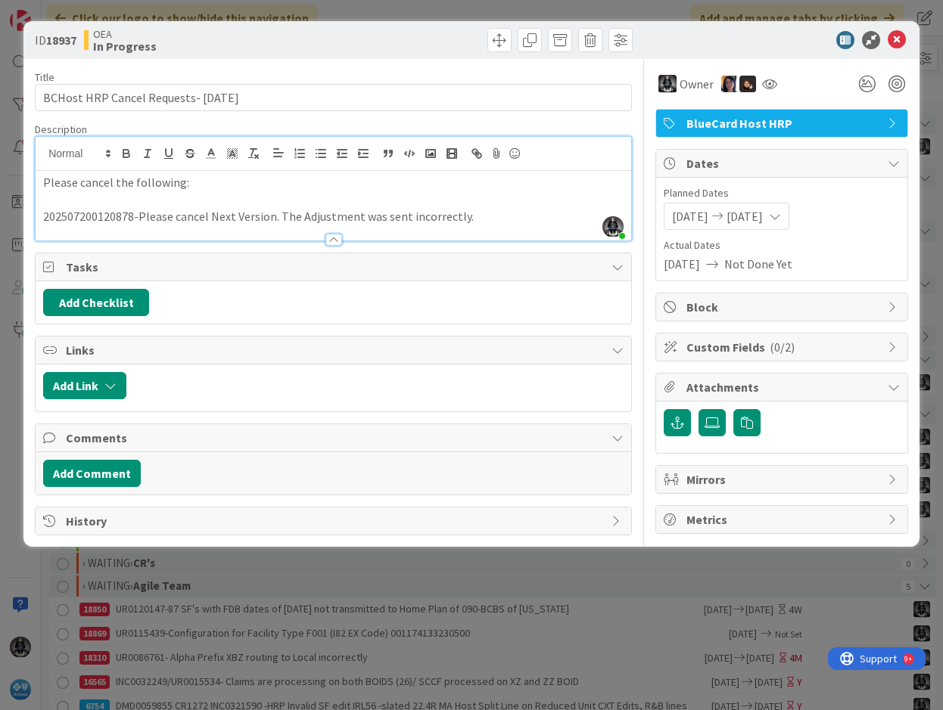
click at [471, 214] on p "202507200120878-Please cancel Next Version. The Adjustment was sent incorrectly." at bounding box center [333, 216] width 580 height 17
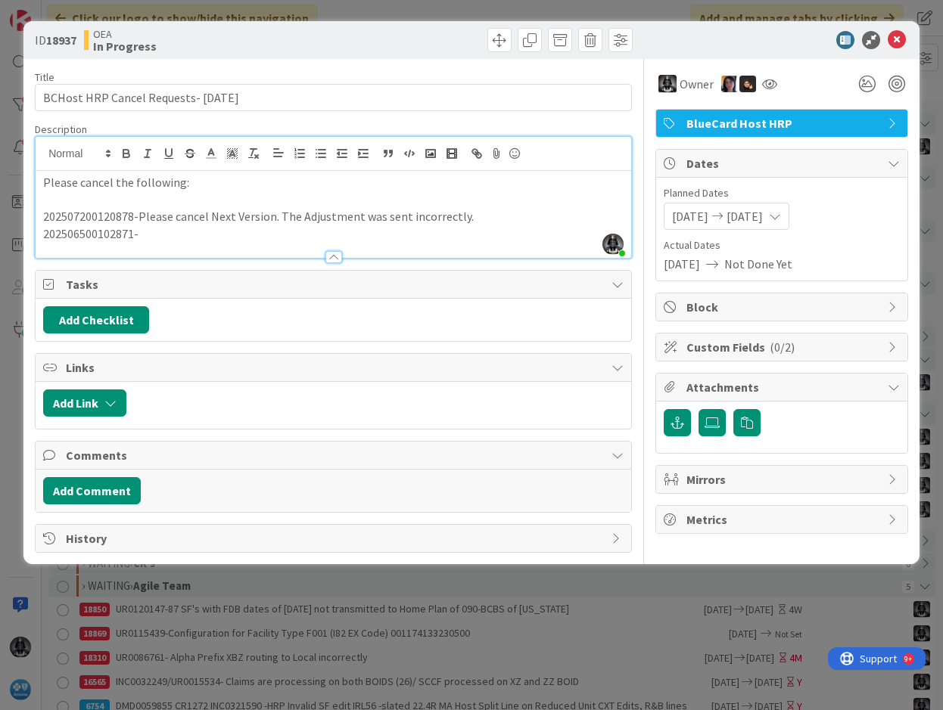
click at [163, 232] on p "202506500102871-" at bounding box center [333, 233] width 580 height 17
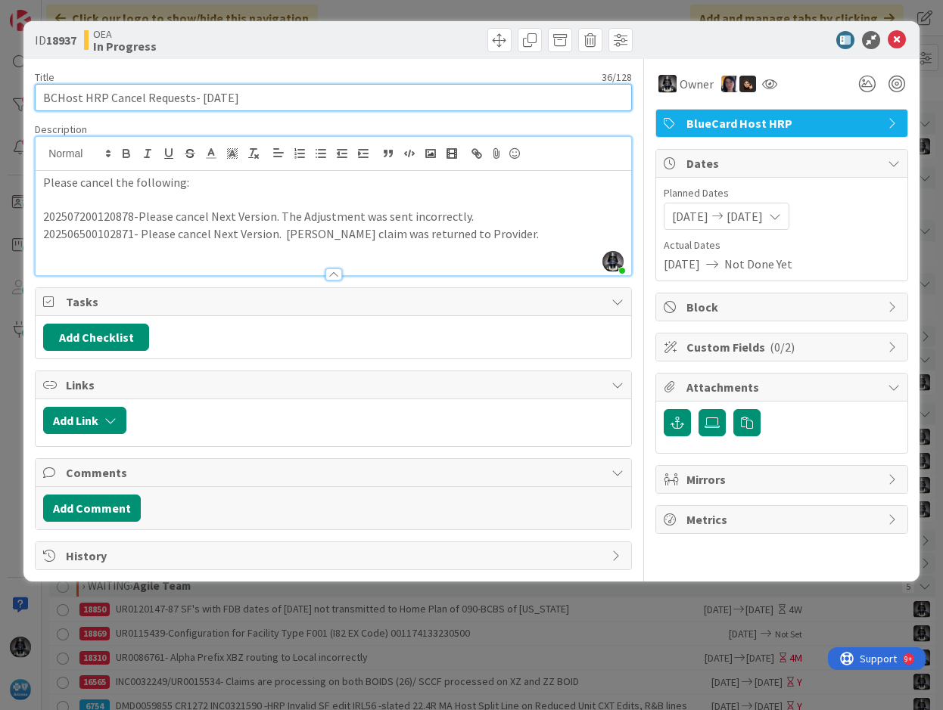
drag, startPoint x: 244, startPoint y: 98, endPoint x: 14, endPoint y: 120, distance: 231.7
click at [14, 120] on div "ID 18937 OEA In Progress Title 36 / 128 BCHost HRP Cancel Requests- [DATE] Desc…" at bounding box center [471, 355] width 943 height 710
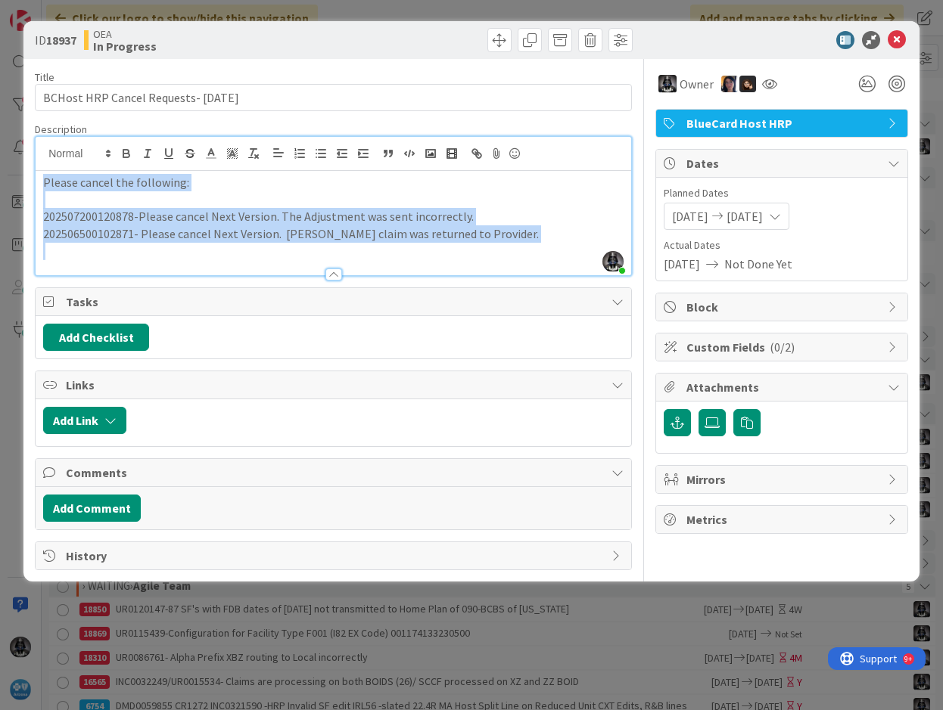
drag, startPoint x: 40, startPoint y: 178, endPoint x: 543, endPoint y: 271, distance: 511.7
click at [543, 271] on div "Description [PERSON_NAME] joined 8 m ago Please cancel the following: 202507200…" at bounding box center [333, 200] width 597 height 154
copy div "Please cancel the following: 202507200120878-Please cancel Next Version. The Ad…"
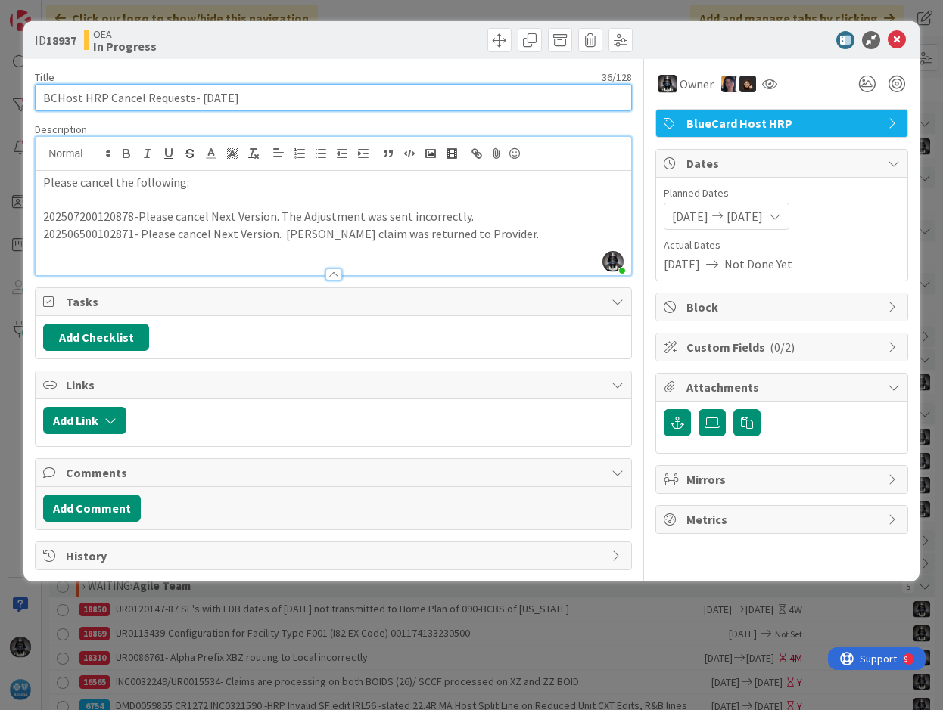
click at [45, 98] on input "BCHost HRP Cancel Requests- [DATE]" at bounding box center [333, 97] width 597 height 27
paste input "UR0125600"
type input "UR0125600- BCHost HRP Cancel Requests- [DATE]"
